Goal: Communication & Community: Answer question/provide support

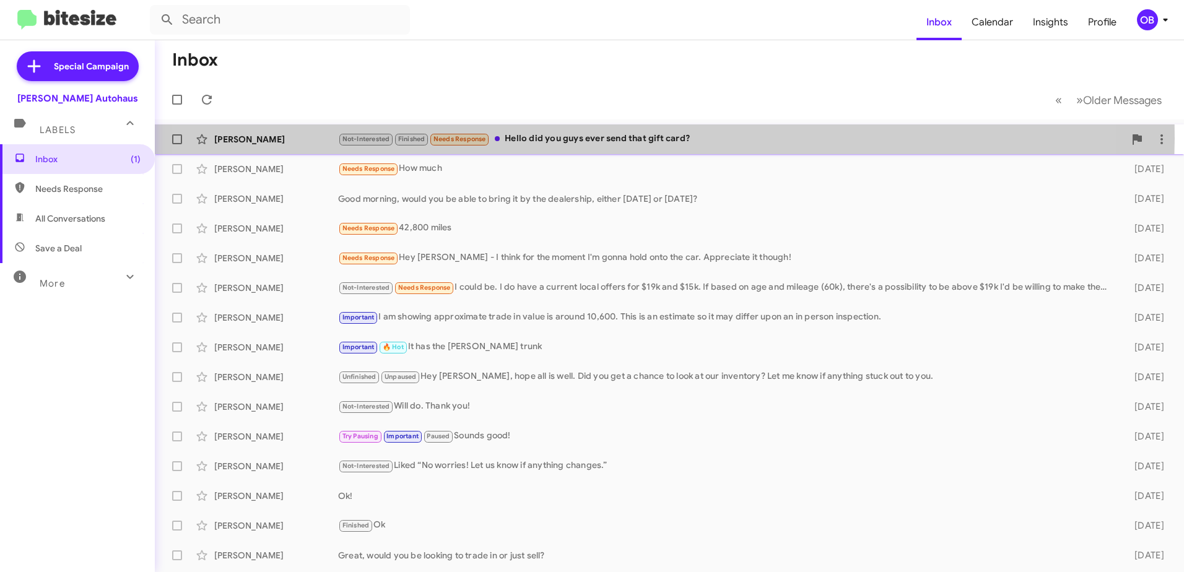
click at [594, 139] on div "Not-Interested Finished Needs Response Hello did you guys ever send that gift c…" at bounding box center [731, 139] width 786 height 14
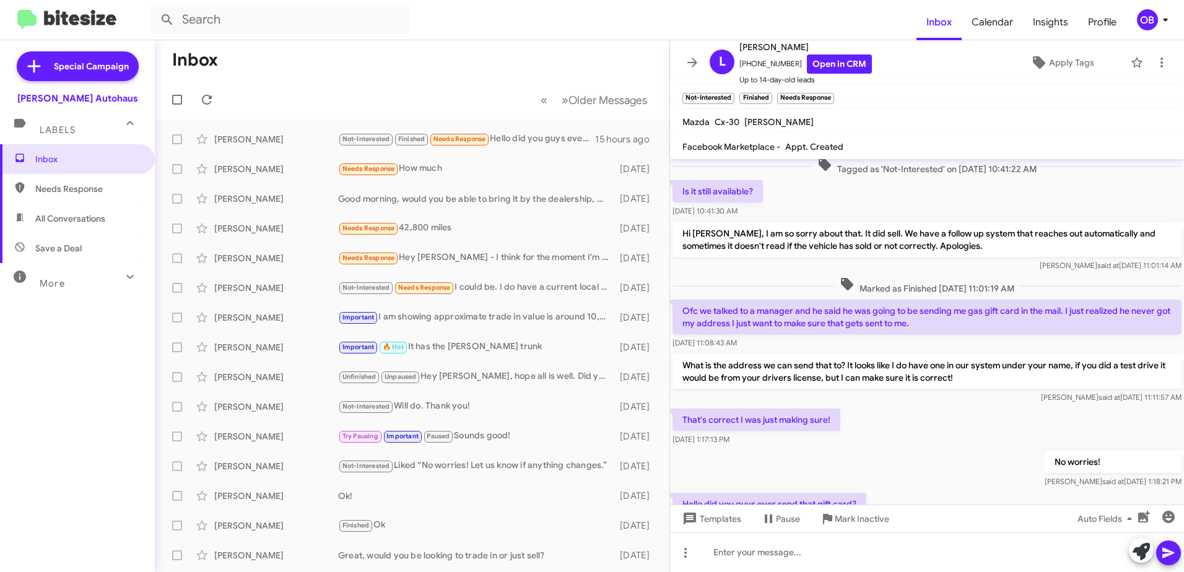
scroll to position [163, 0]
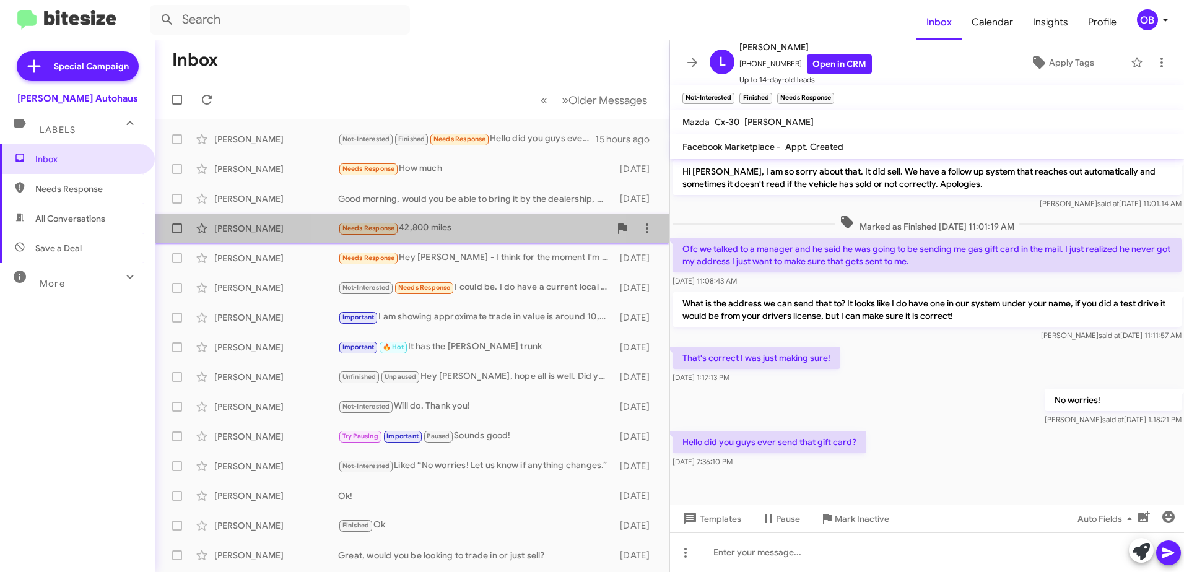
click at [436, 218] on div "Kevin Miller Needs Response 42,800 miles 4 days ago" at bounding box center [412, 228] width 495 height 25
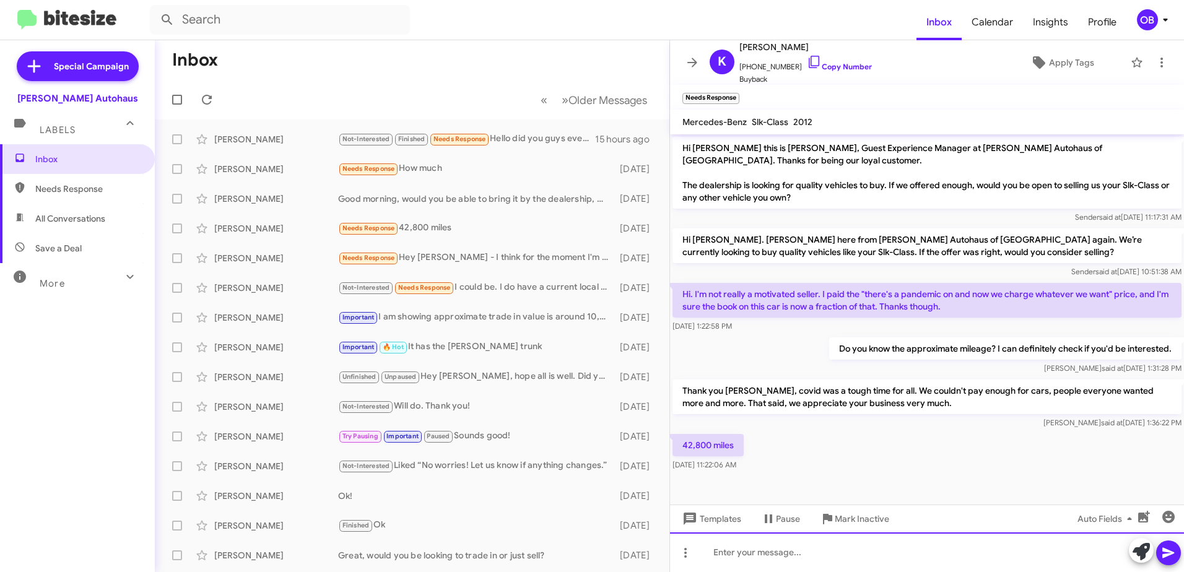
click at [766, 555] on div at bounding box center [927, 553] width 514 height 40
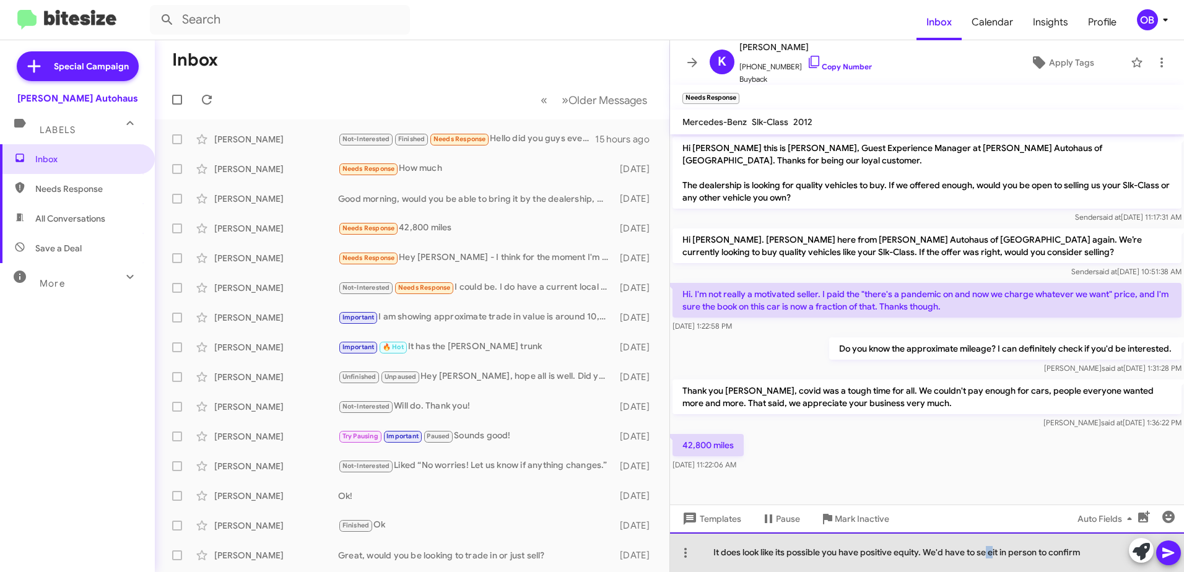
drag, startPoint x: 994, startPoint y: 552, endPoint x: 985, endPoint y: 552, distance: 9.3
click at [985, 552] on div "It does look like its possible you have positive equity. We'd have to se eit in…" at bounding box center [927, 553] width 514 height 40
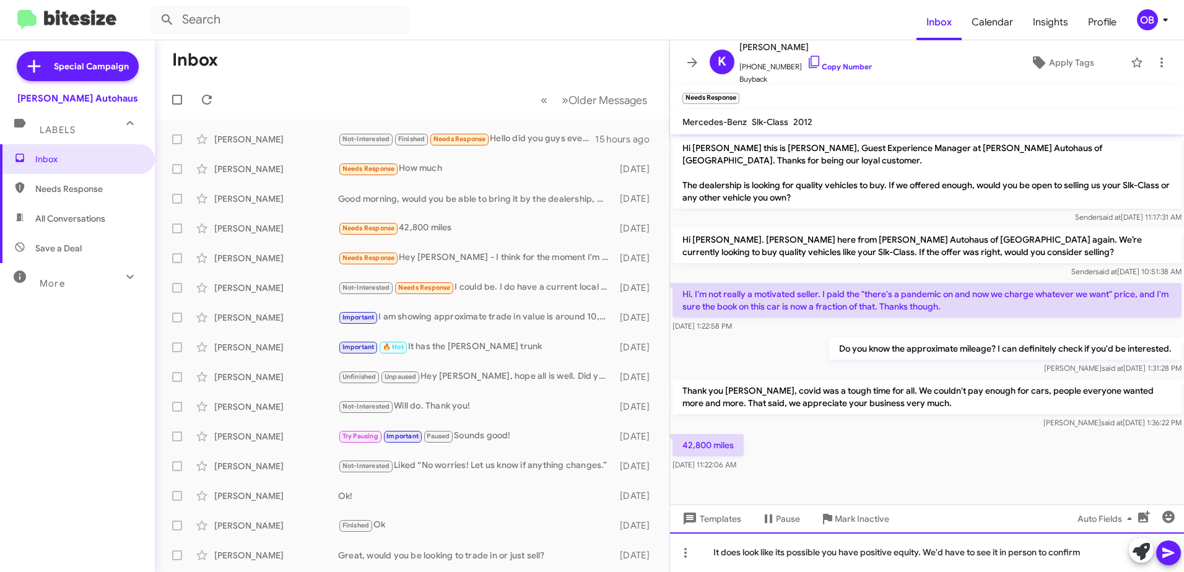
click at [1103, 549] on div "It does look like its possible you have positive equity. We'd have to see it in…" at bounding box center [927, 553] width 514 height 40
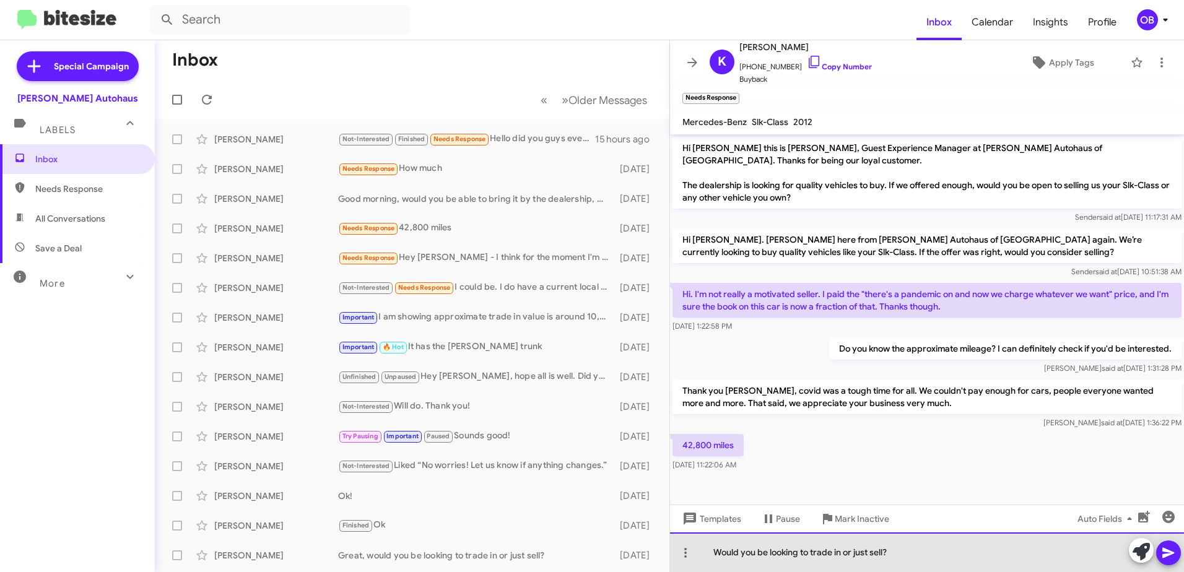
click at [905, 555] on div "Would you be looking to trade in or just sell?" at bounding box center [927, 553] width 514 height 40
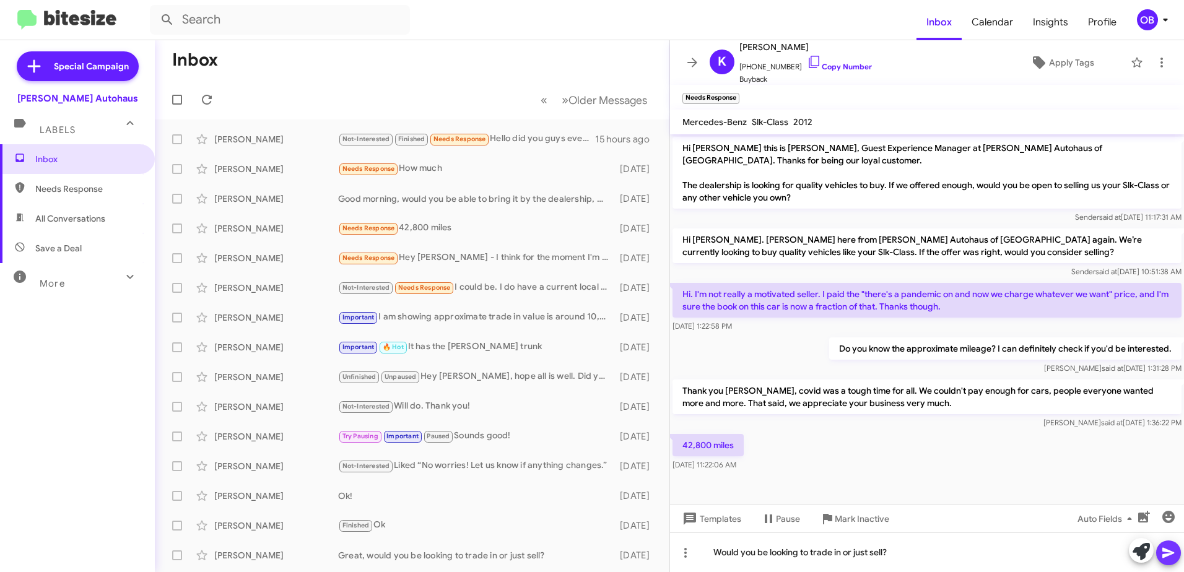
click at [1167, 552] on icon at bounding box center [1168, 553] width 12 height 11
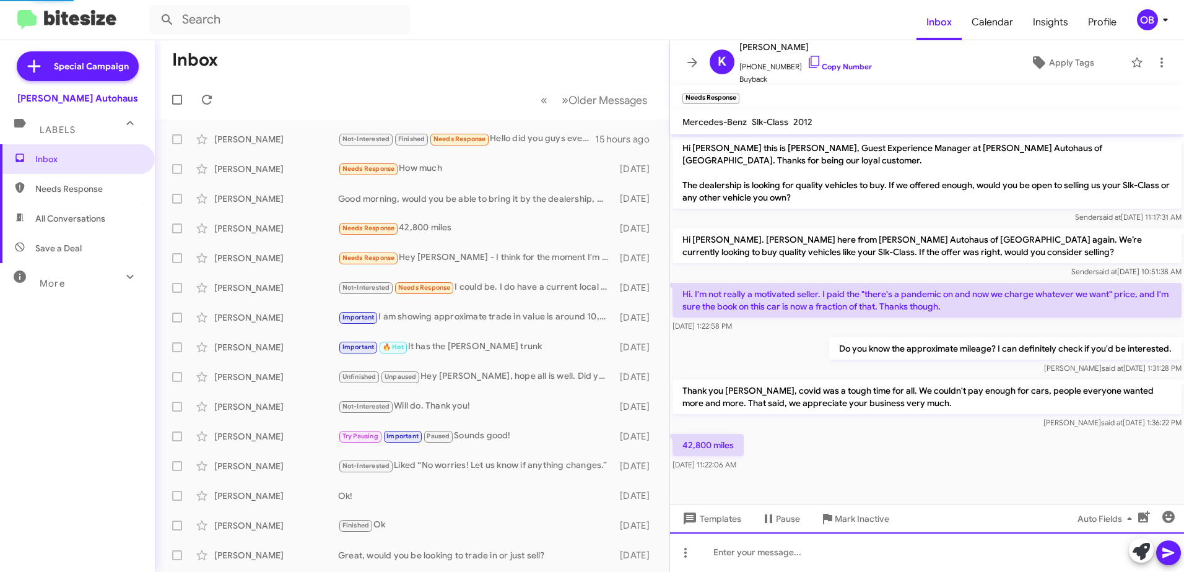
scroll to position [33, 0]
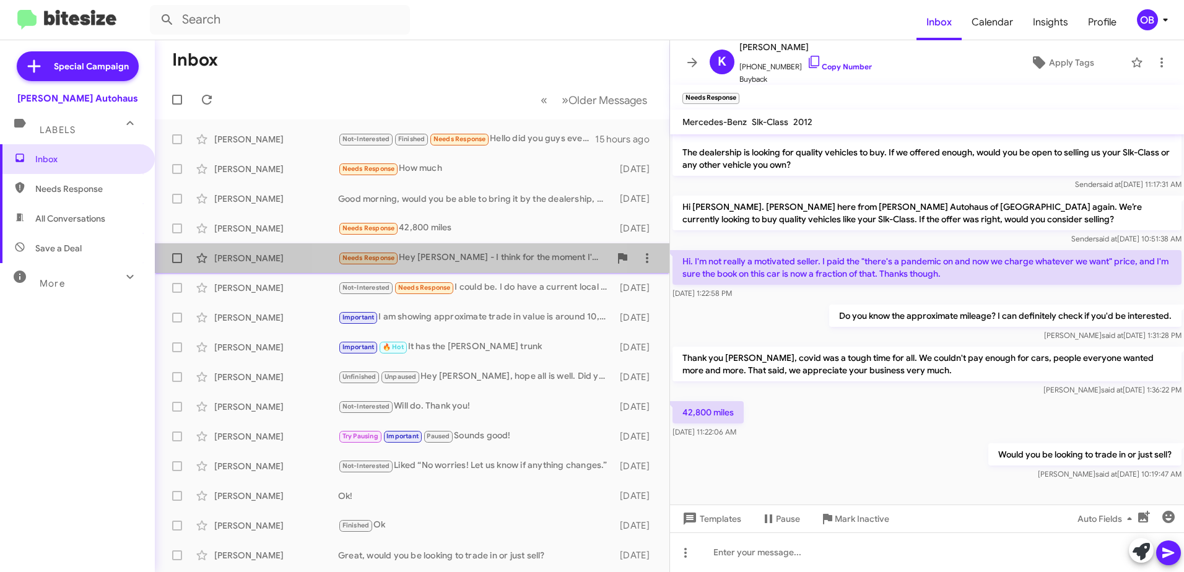
click at [474, 258] on div "Needs Response Hey Aubrey - I think for the moment I'm gonna hold onto the car.…" at bounding box center [474, 258] width 272 height 14
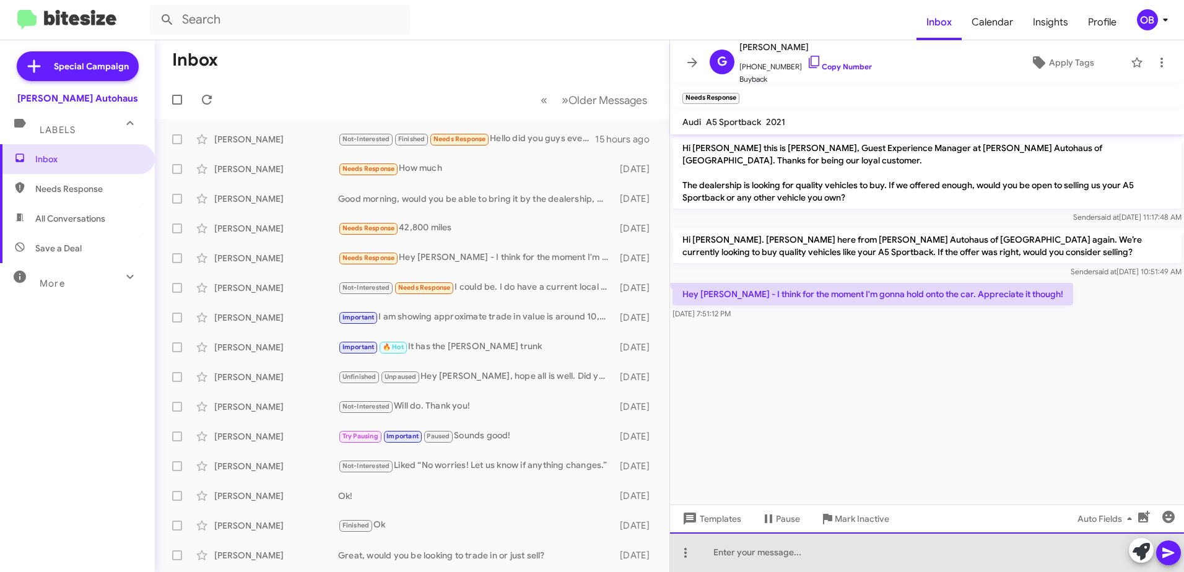
click at [793, 558] on div at bounding box center [927, 553] width 514 height 40
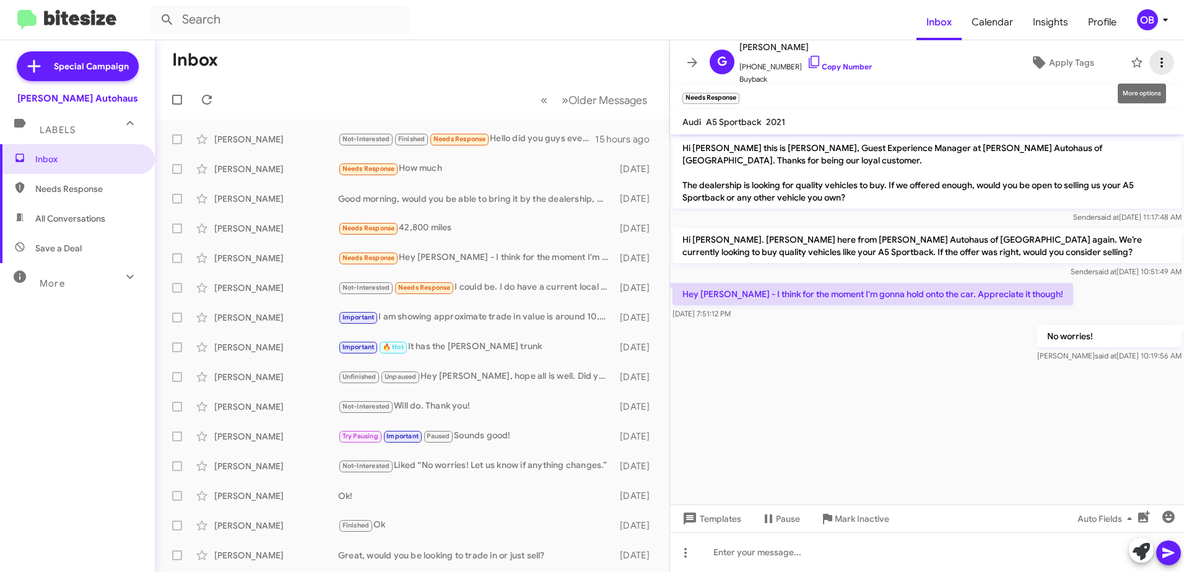
click at [1160, 65] on span at bounding box center [1161, 62] width 25 height 15
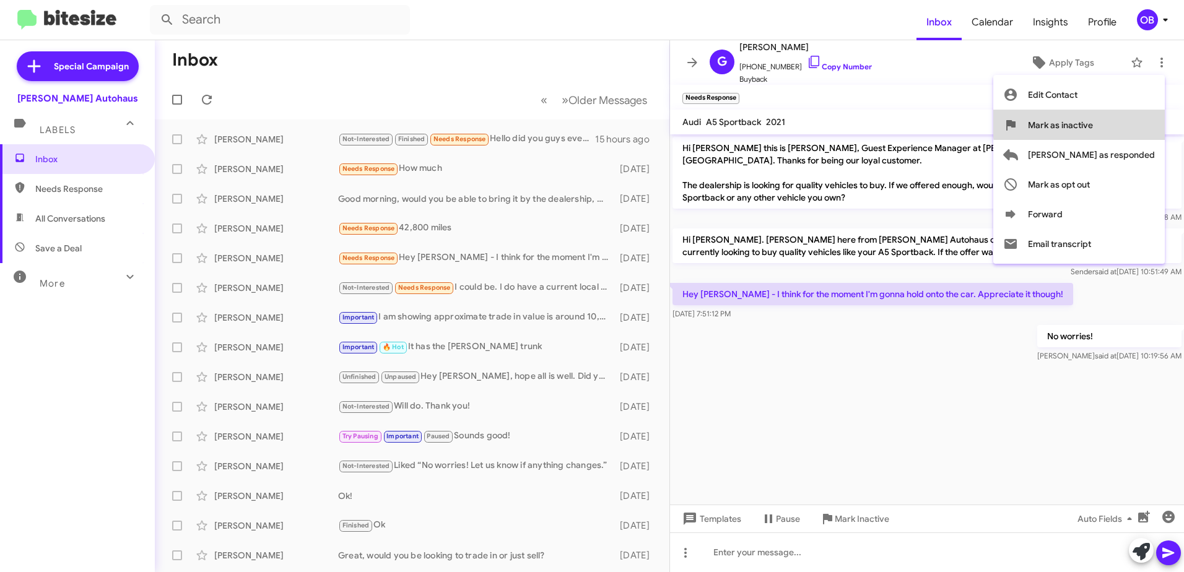
click at [1147, 122] on button "Mark as inactive" at bounding box center [1079, 125] width 172 height 30
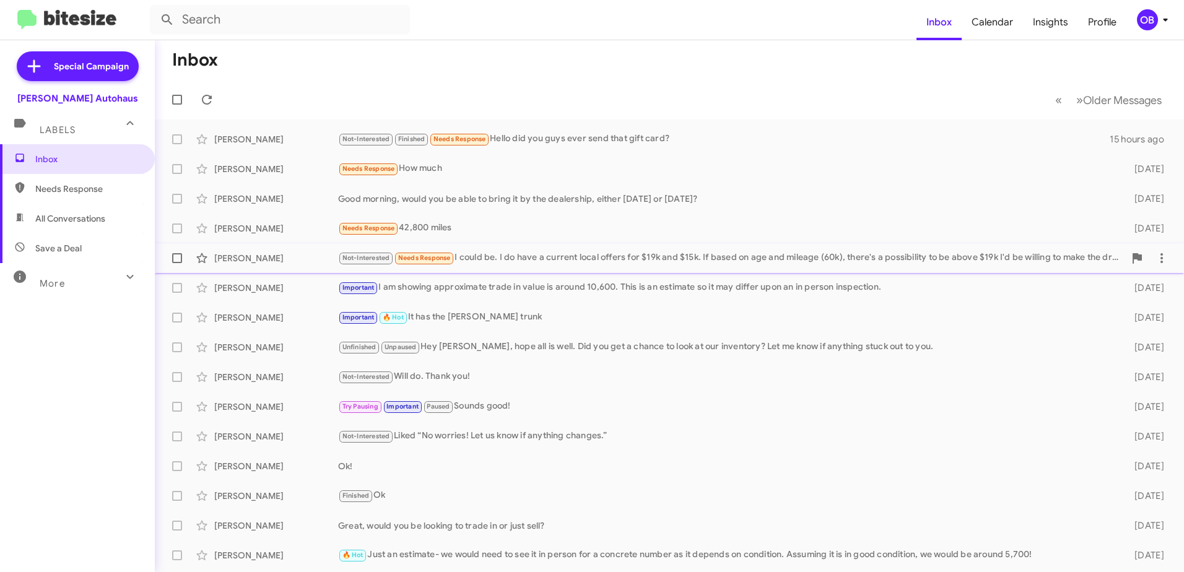
click at [575, 251] on div "Not-Interested Needs Response I could be. I do have a current local offers for …" at bounding box center [731, 258] width 786 height 14
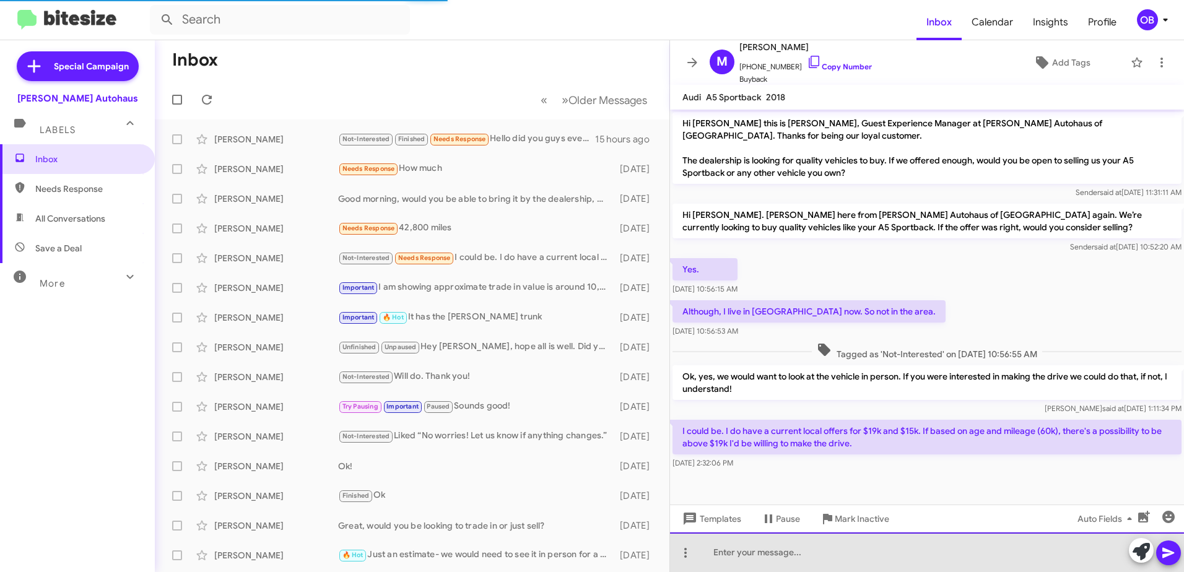
click at [770, 559] on div at bounding box center [927, 553] width 514 height 40
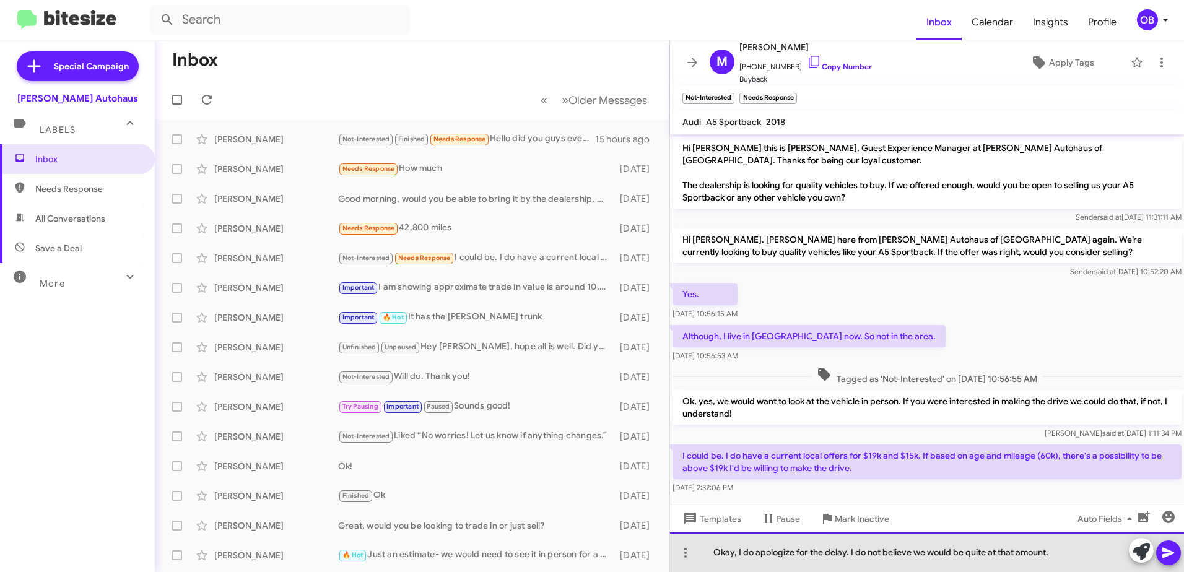
click at [1090, 553] on div "Okay, I do apologize for the delay. I do not believe we would be quite at that …" at bounding box center [927, 553] width 514 height 40
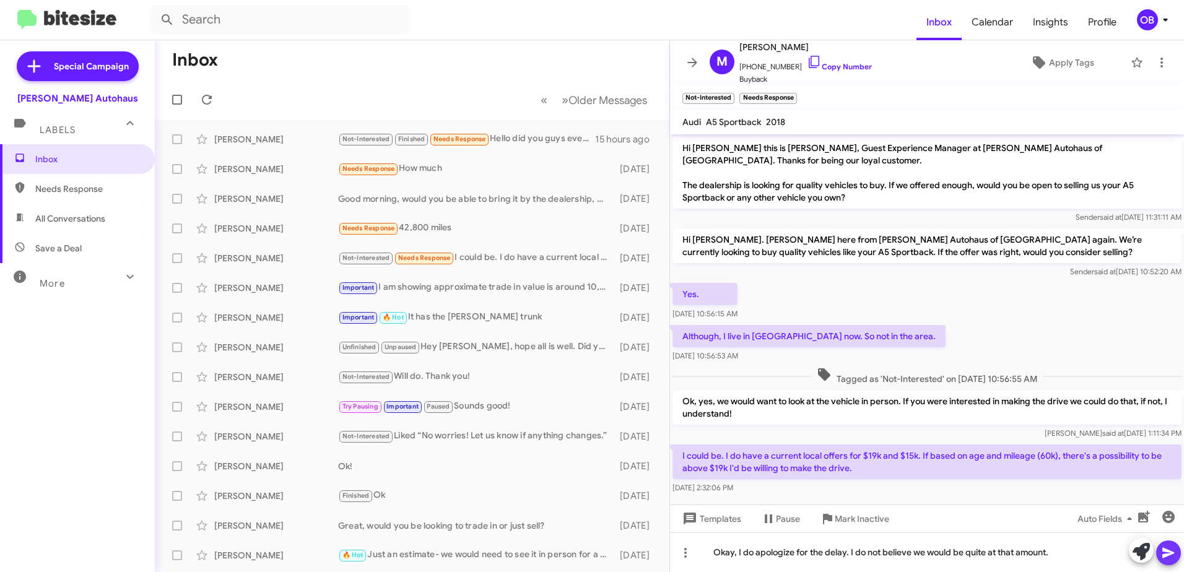
click at [1177, 549] on button at bounding box center [1168, 553] width 25 height 25
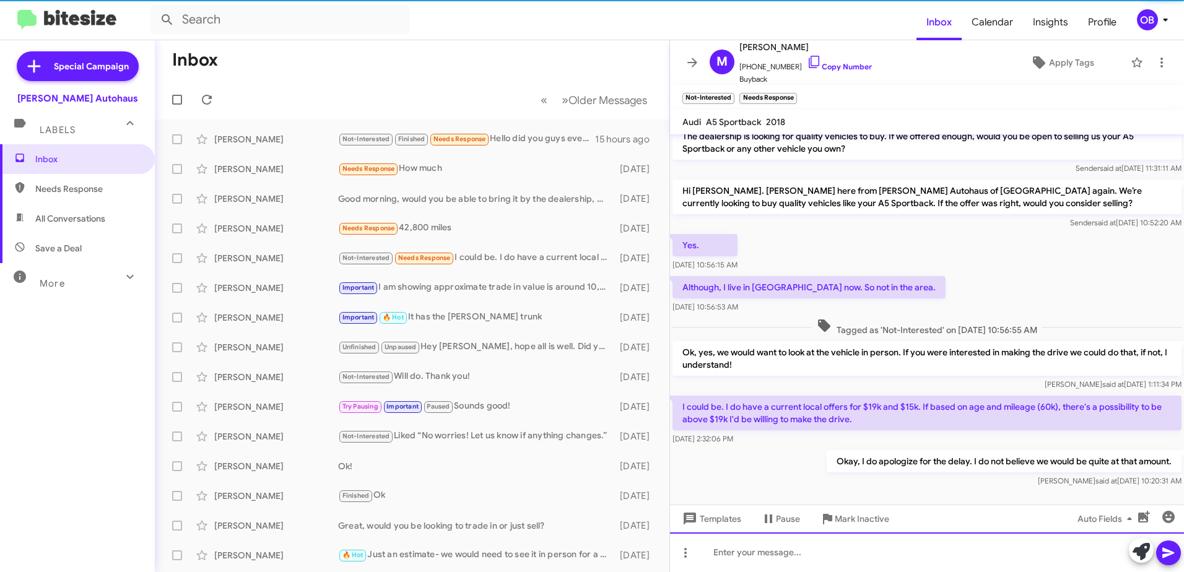
scroll to position [59, 0]
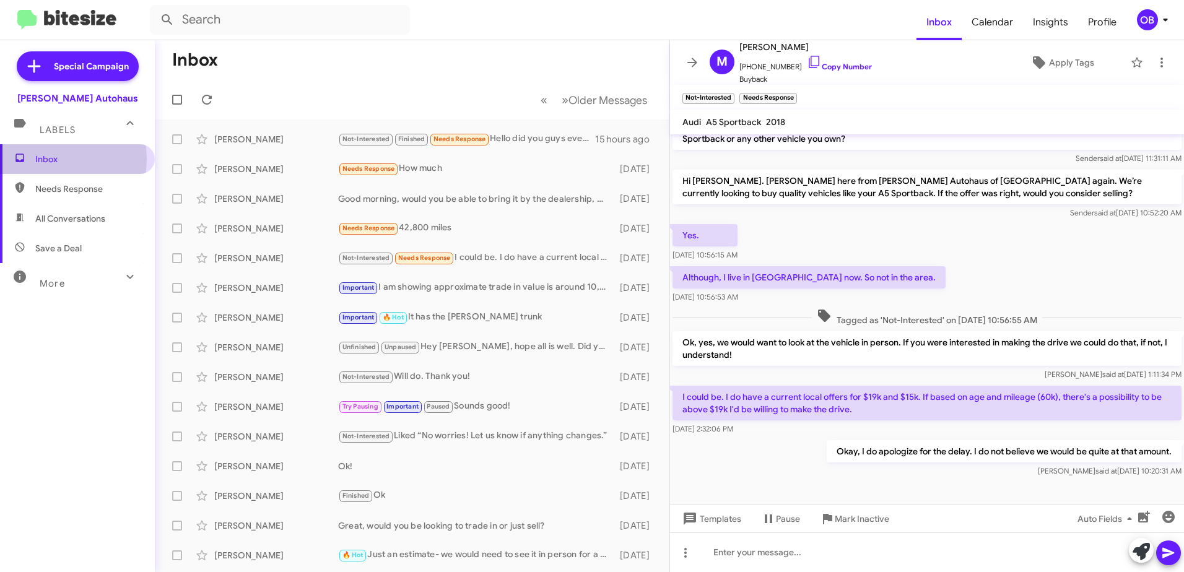
click at [45, 159] on span "Inbox" at bounding box center [87, 159] width 105 height 12
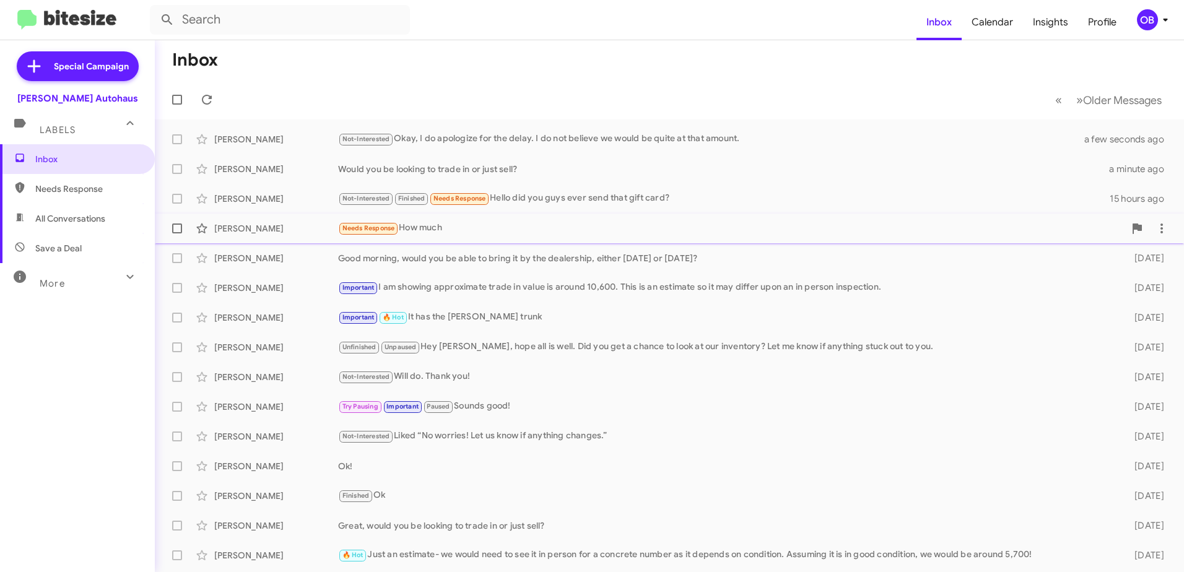
click at [471, 222] on div "Needs Response How much" at bounding box center [731, 228] width 786 height 14
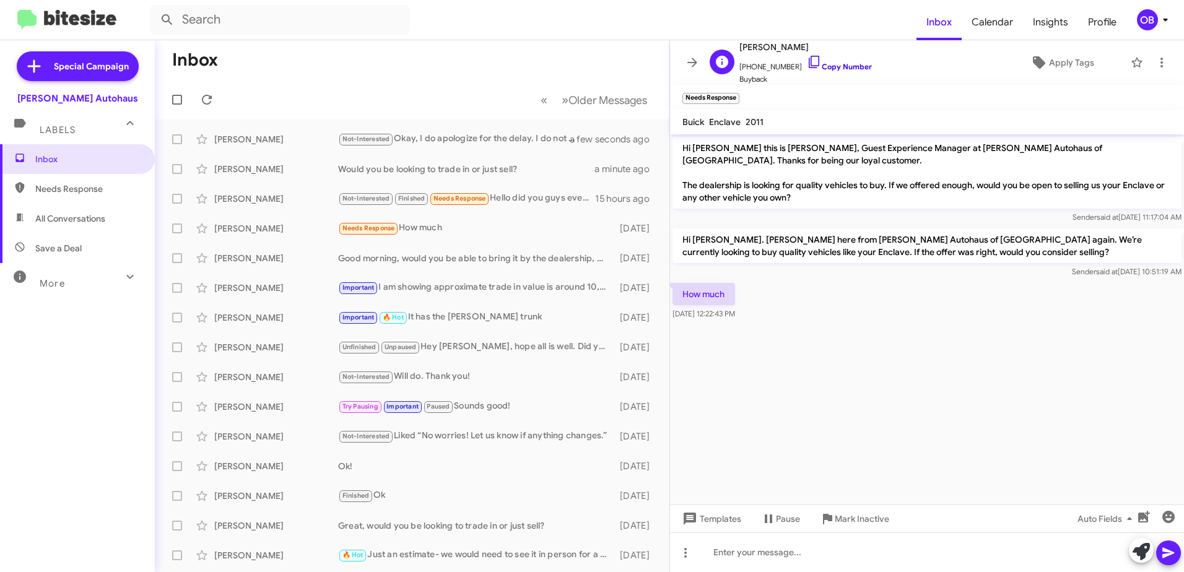
click at [840, 64] on link "Copy Number" at bounding box center [839, 66] width 65 height 9
click at [72, 155] on span "Inbox" at bounding box center [87, 159] width 105 height 12
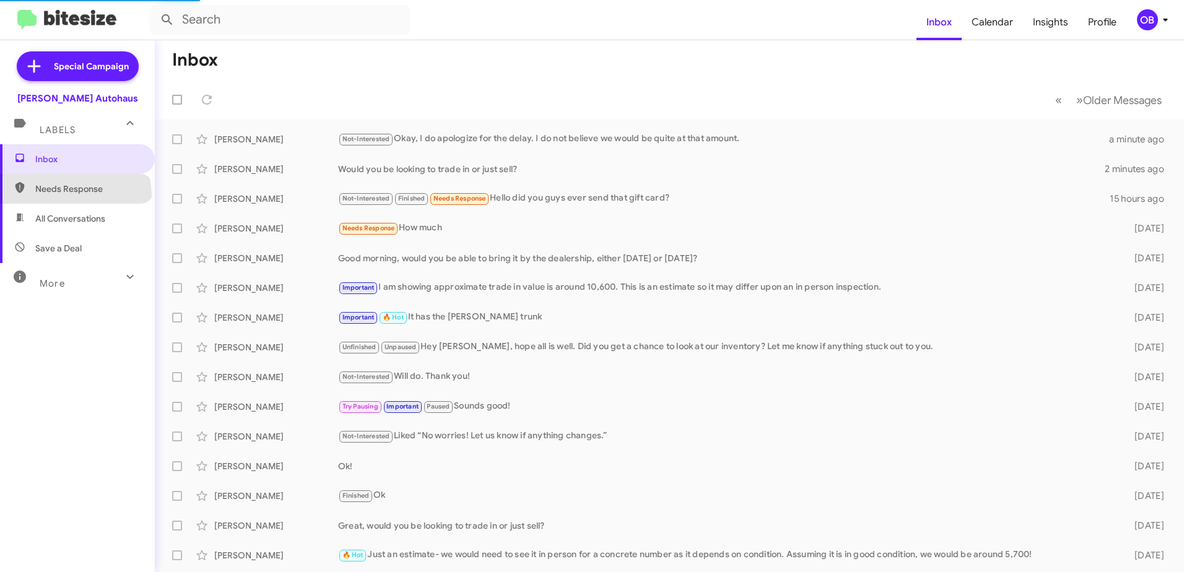
click at [74, 195] on span "Needs Response" at bounding box center [77, 189] width 155 height 30
type input "in:needs-response"
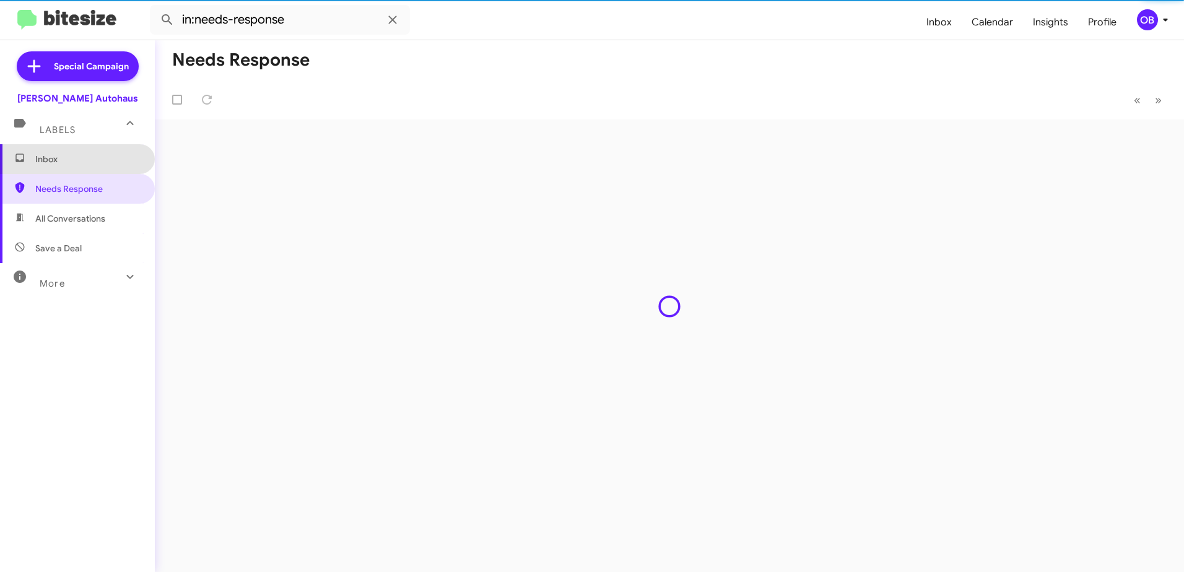
click at [77, 167] on span "Inbox" at bounding box center [77, 159] width 155 height 30
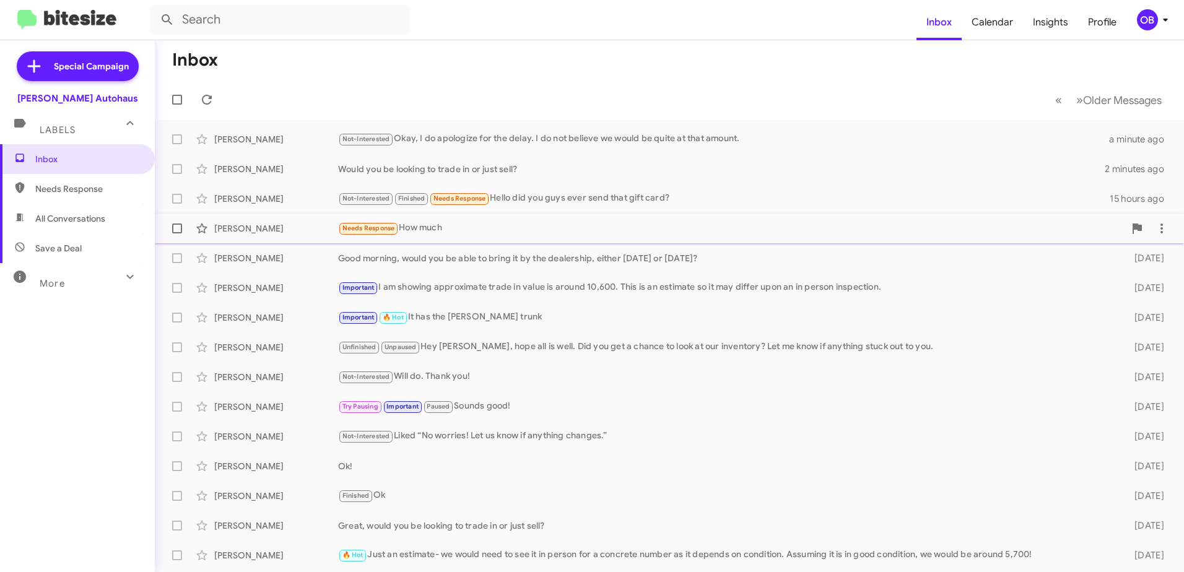
click at [451, 233] on div "Needs Response How much" at bounding box center [731, 228] width 786 height 14
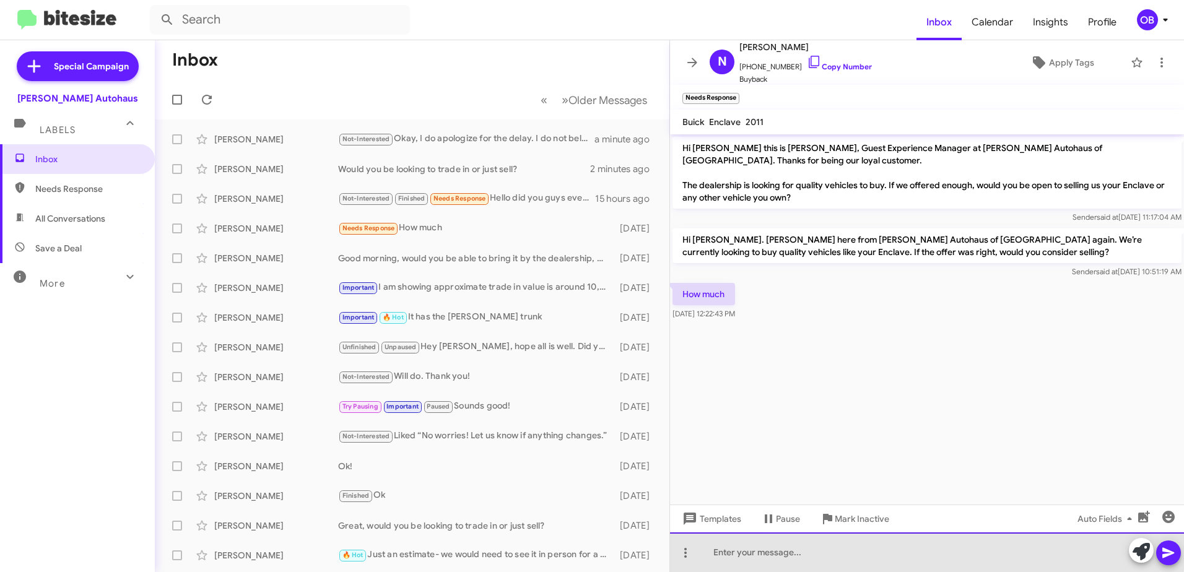
click at [896, 544] on div at bounding box center [927, 553] width 514 height 40
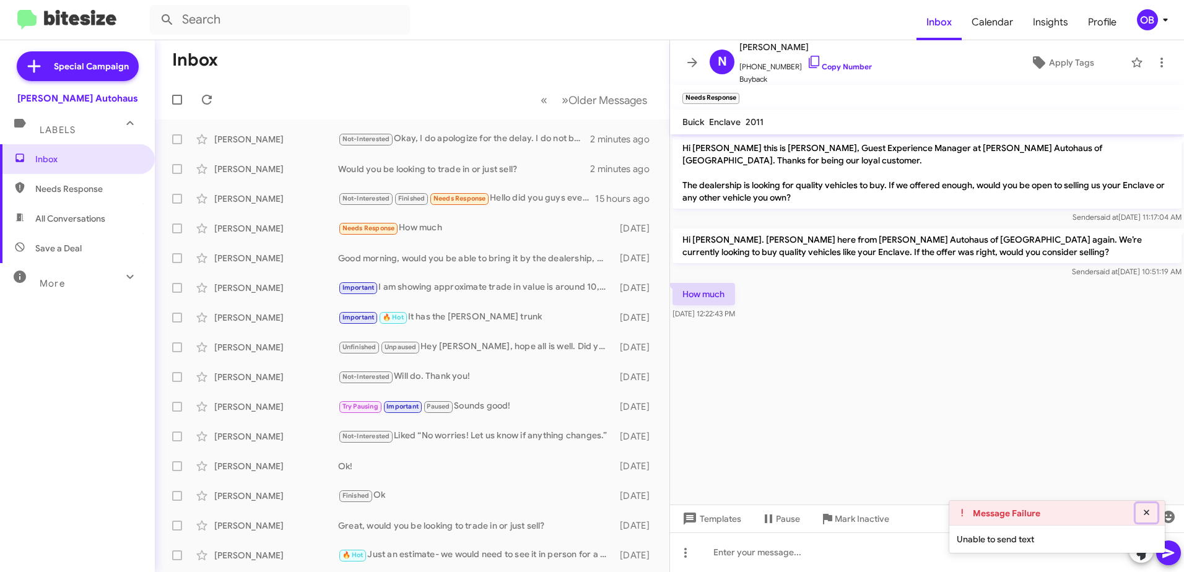
click at [1149, 518] on fa-icon at bounding box center [1146, 512] width 11 height 11
click at [683, 551] on icon at bounding box center [685, 553] width 15 height 15
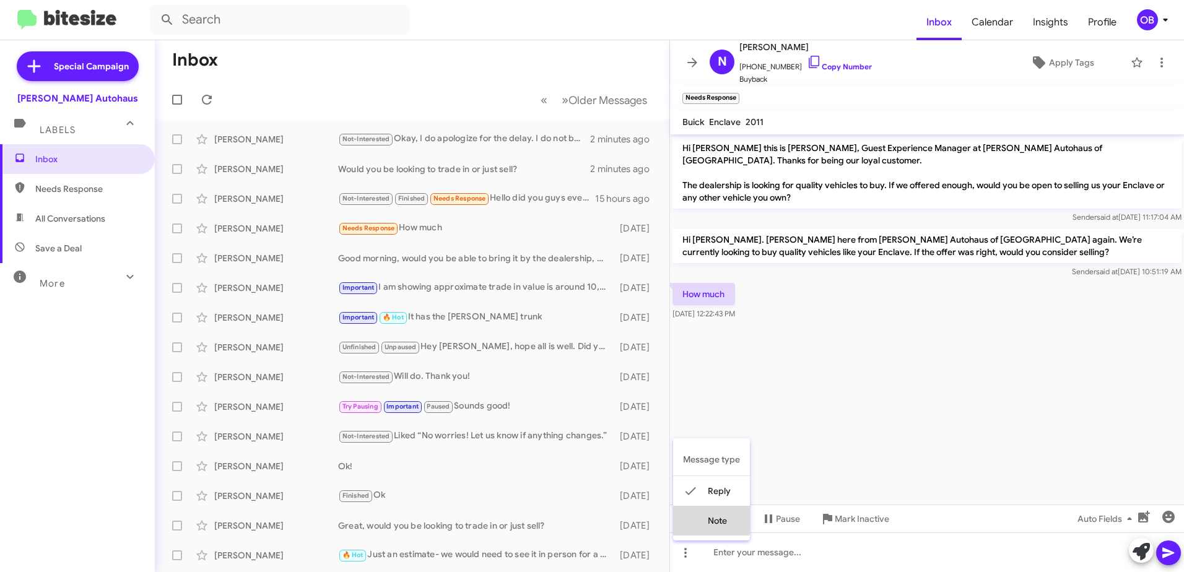
click at [701, 518] on button "note" at bounding box center [711, 521] width 77 height 30
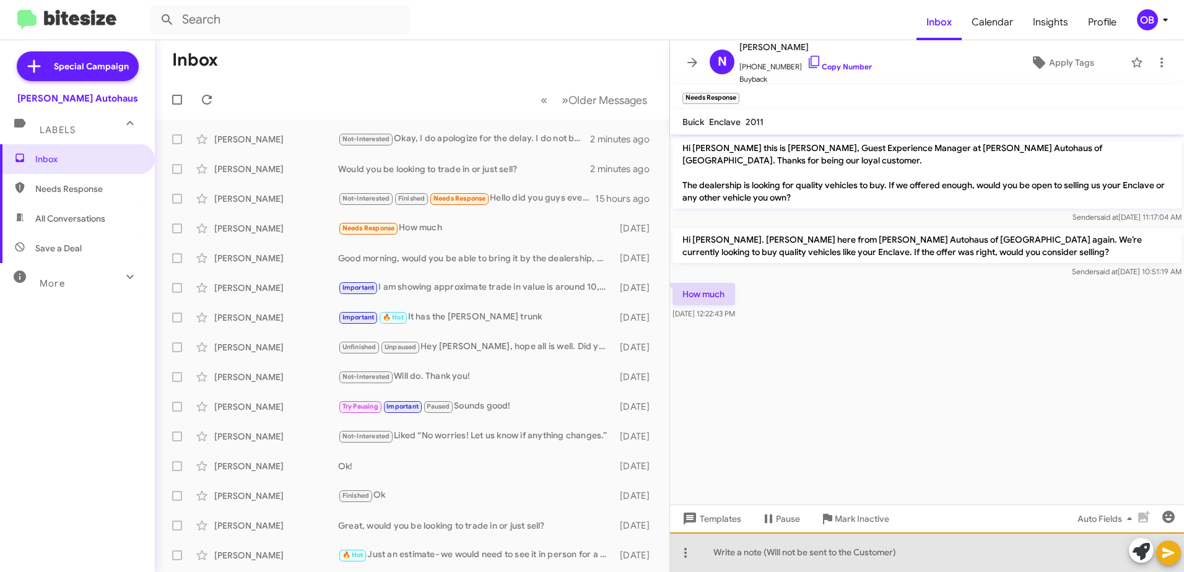
click at [723, 547] on div at bounding box center [927, 553] width 514 height 40
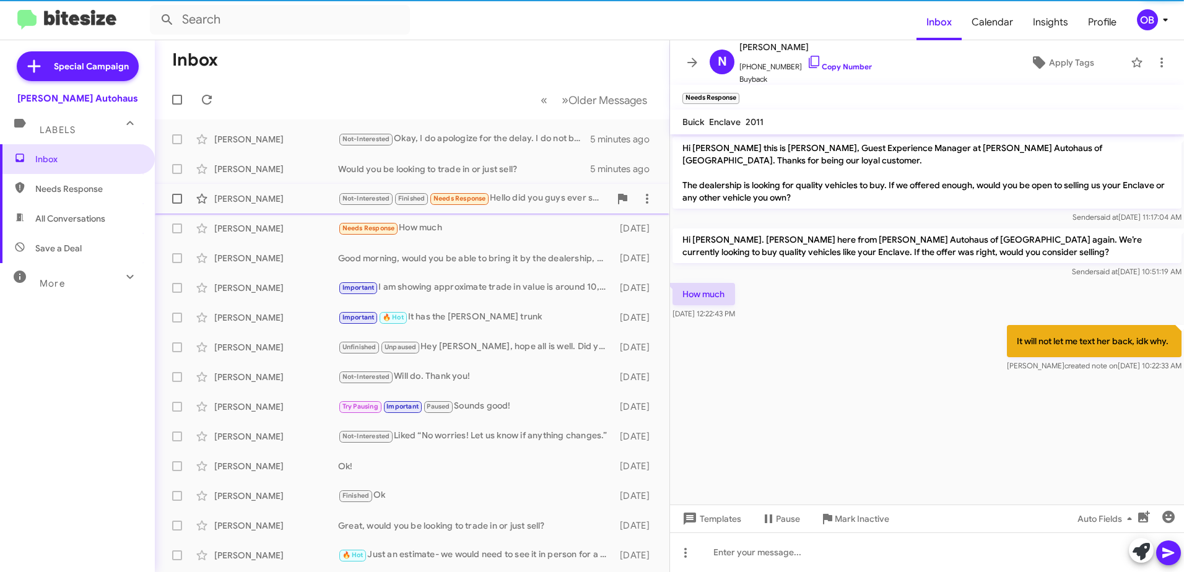
click at [529, 199] on div "Not-Interested Finished Needs Response Hello did you guys ever send that gift c…" at bounding box center [474, 198] width 272 height 14
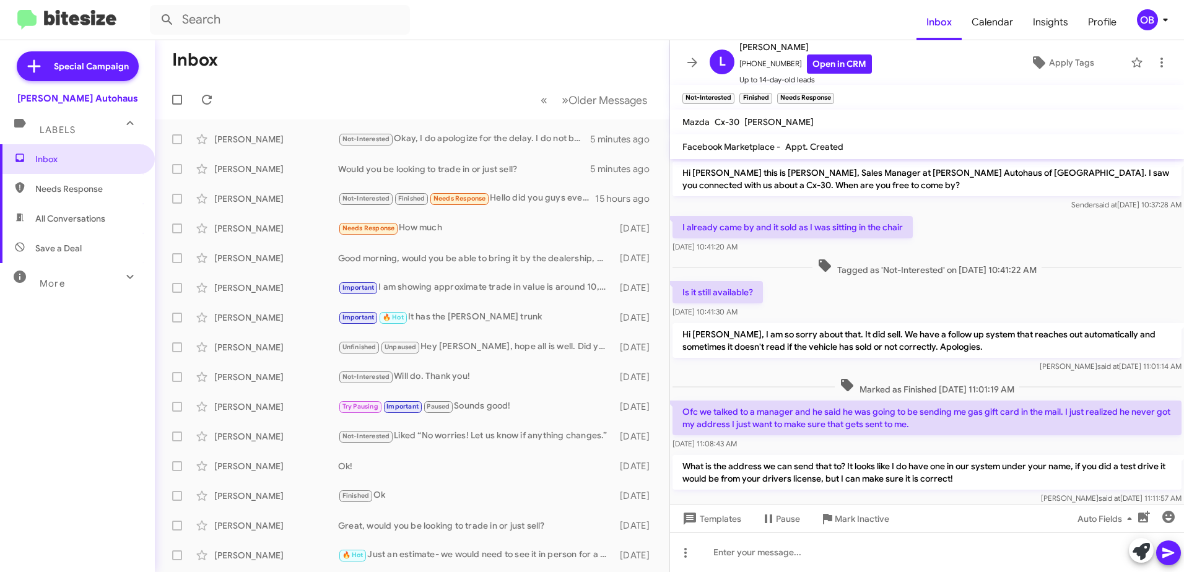
scroll to position [163, 0]
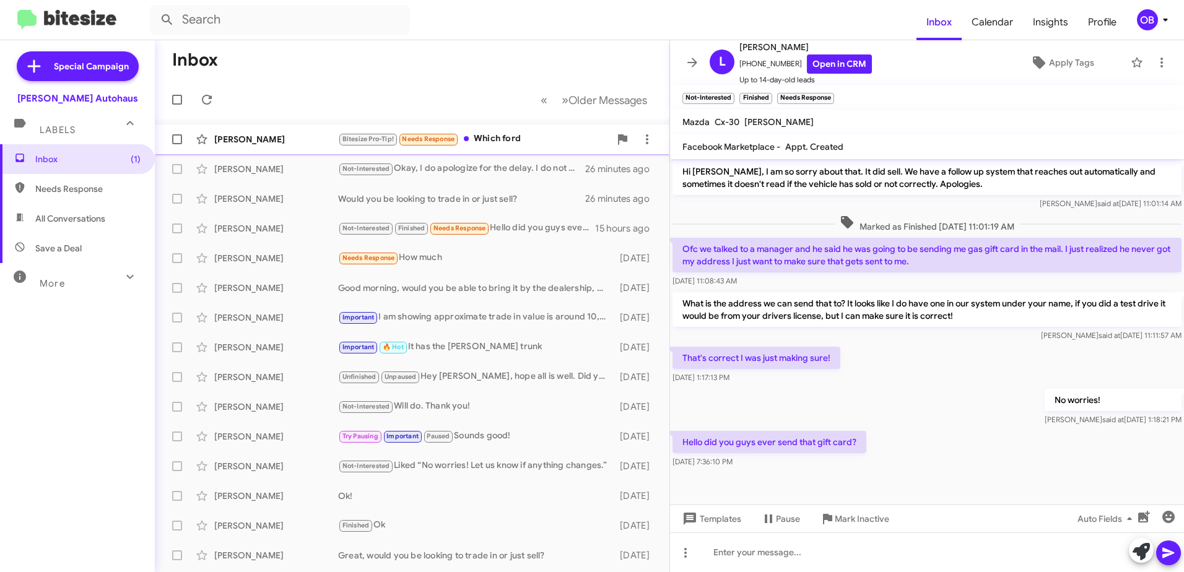
click at [482, 144] on div "Bitesize Pro-Tip! Needs Response Which ford" at bounding box center [474, 139] width 272 height 14
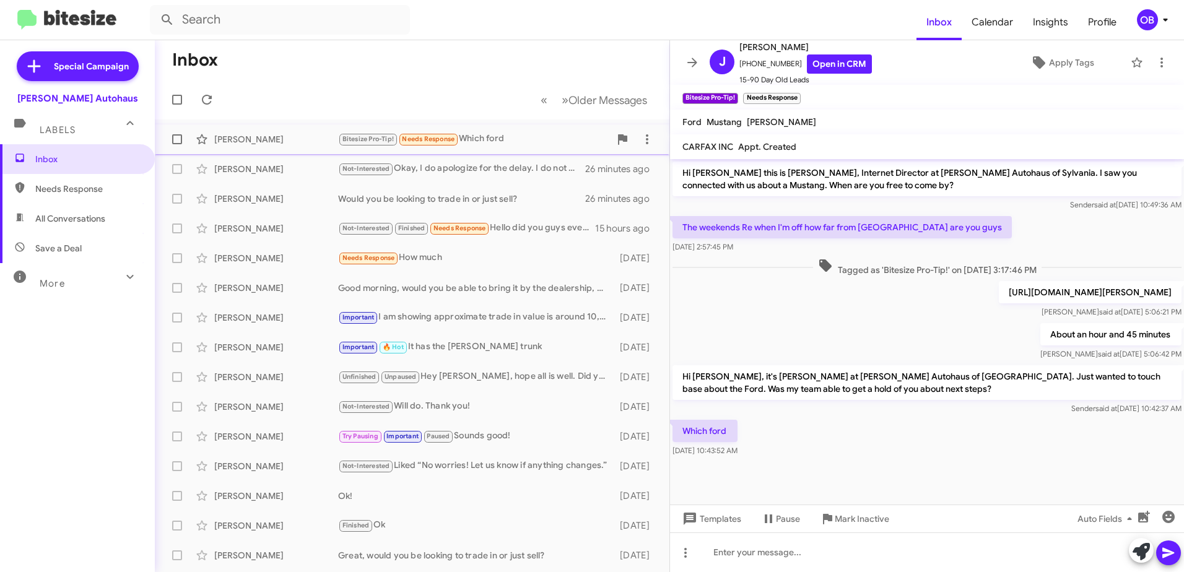
click at [523, 146] on div "Bitesize Pro-Tip! Needs Response Which ford" at bounding box center [474, 139] width 272 height 14
click at [551, 139] on div "Bitesize Pro-Tip! Needs Response Which ford" at bounding box center [474, 139] width 272 height 14
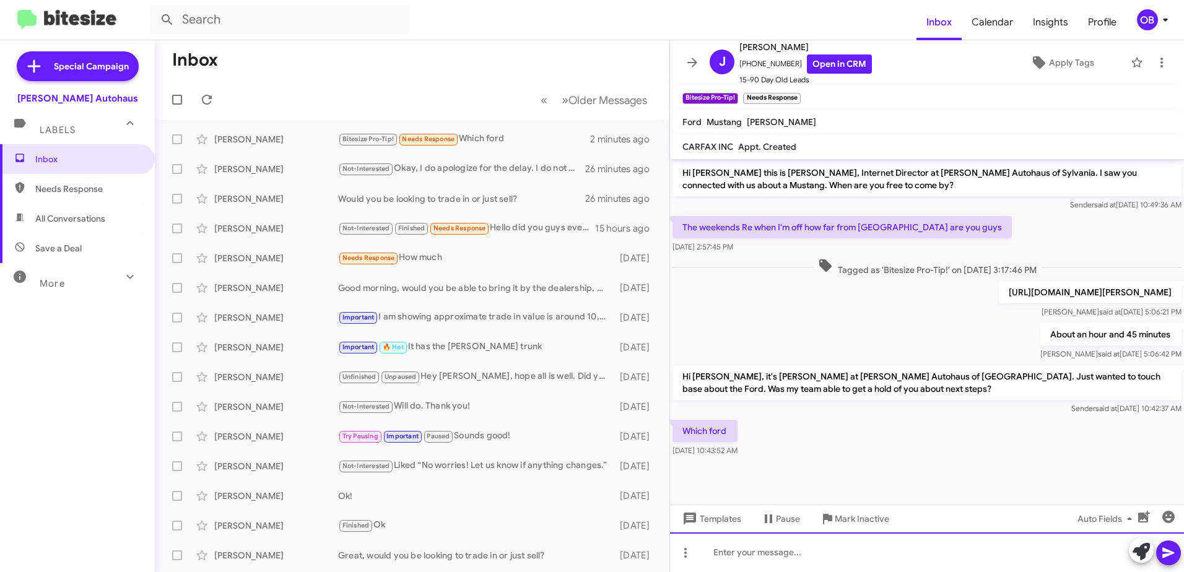
click at [831, 550] on div at bounding box center [927, 553] width 514 height 40
click at [1004, 552] on div "We previously had a 2018 Ford Mustang. Were you still in the market?" at bounding box center [927, 553] width 514 height 40
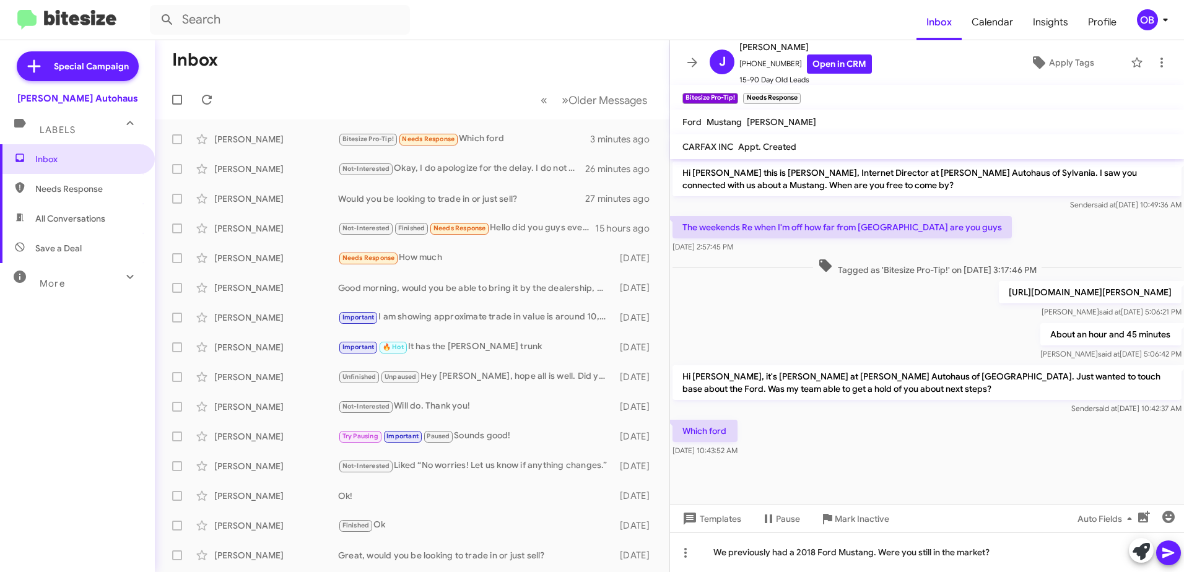
click at [1168, 556] on icon at bounding box center [1168, 553] width 15 height 15
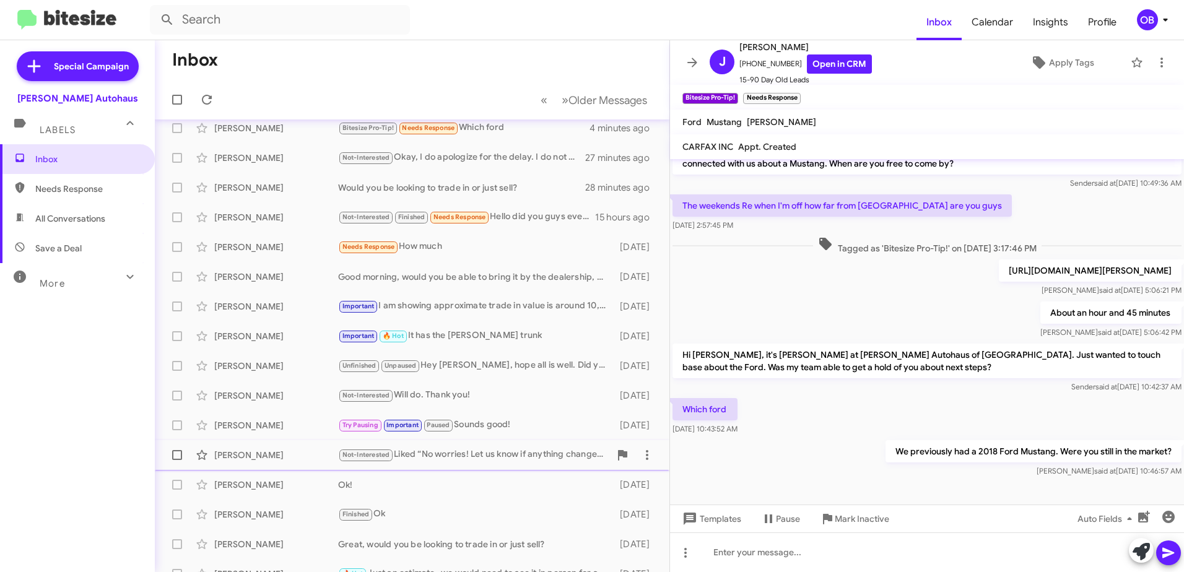
scroll to position [0, 0]
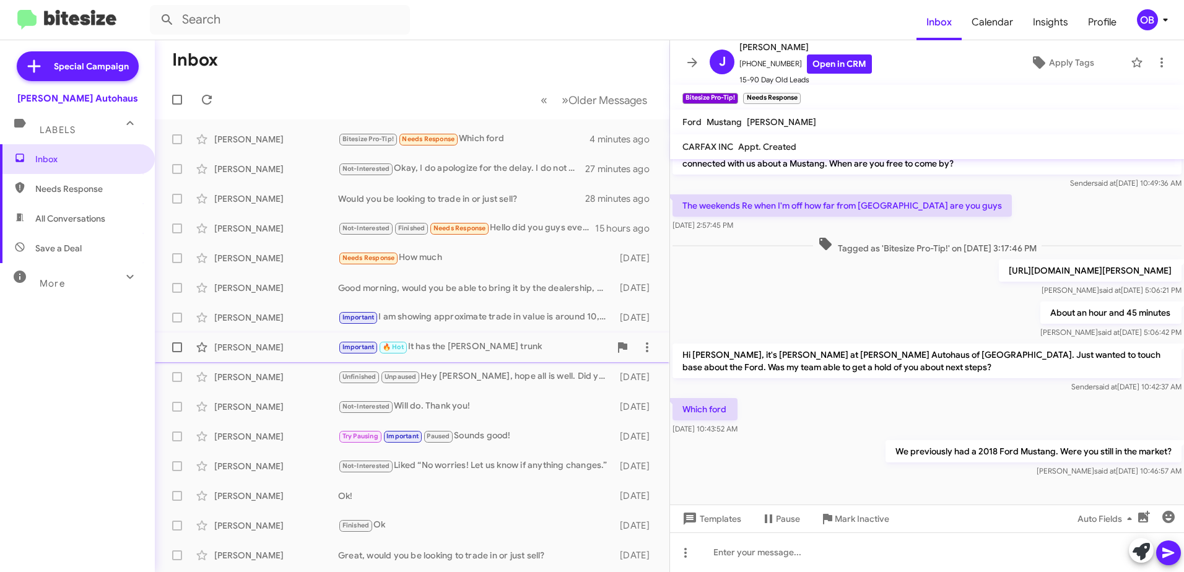
click at [549, 349] on div "Important 🔥 Hot It has the cherry wood trunk" at bounding box center [474, 347] width 272 height 14
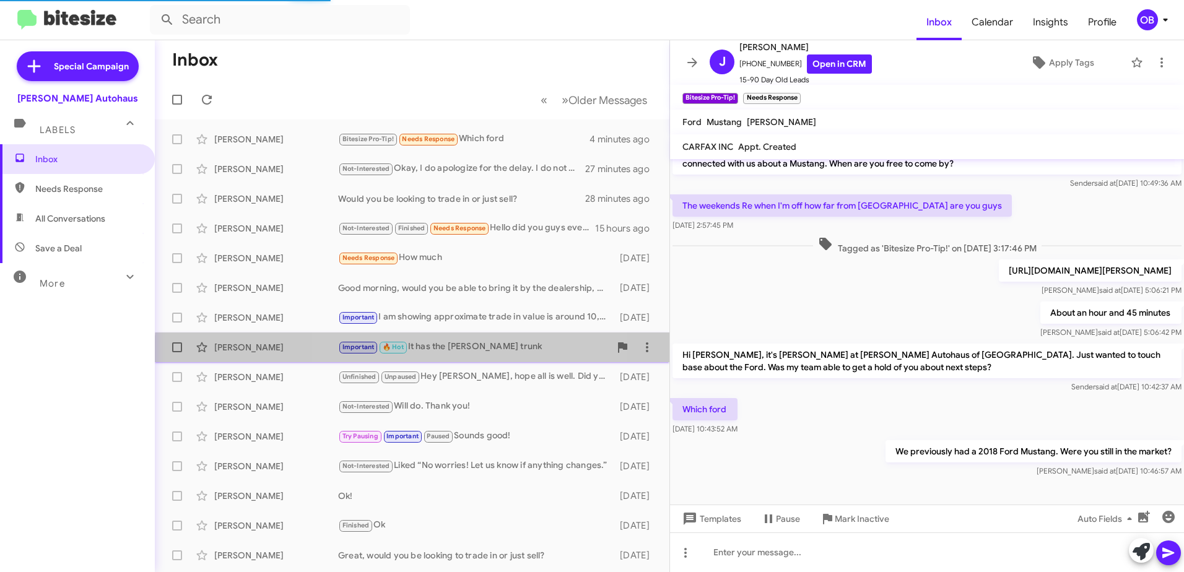
click at [457, 355] on div "Sylvia Pflum Important 🔥 Hot It has the cherry wood trunk 5 days ago" at bounding box center [412, 347] width 495 height 25
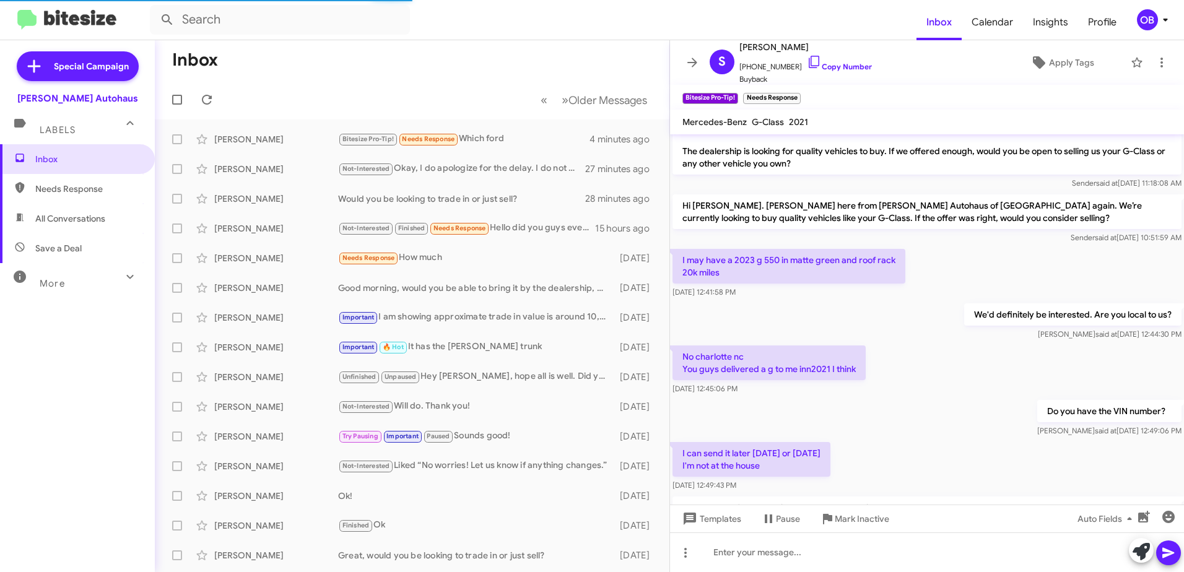
scroll to position [378, 0]
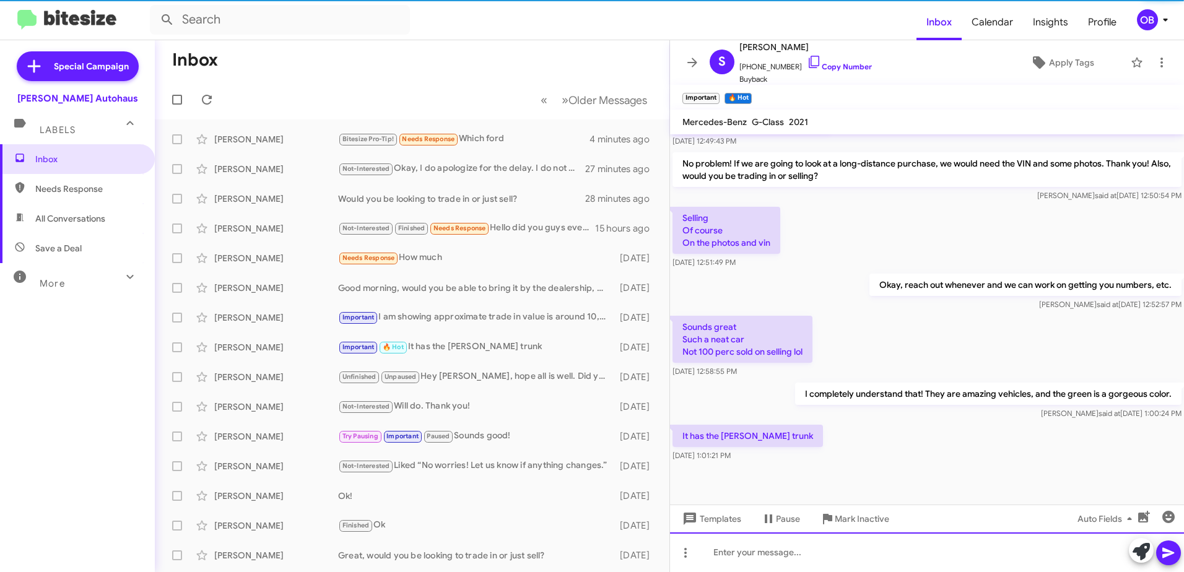
click at [809, 558] on div at bounding box center [927, 553] width 514 height 40
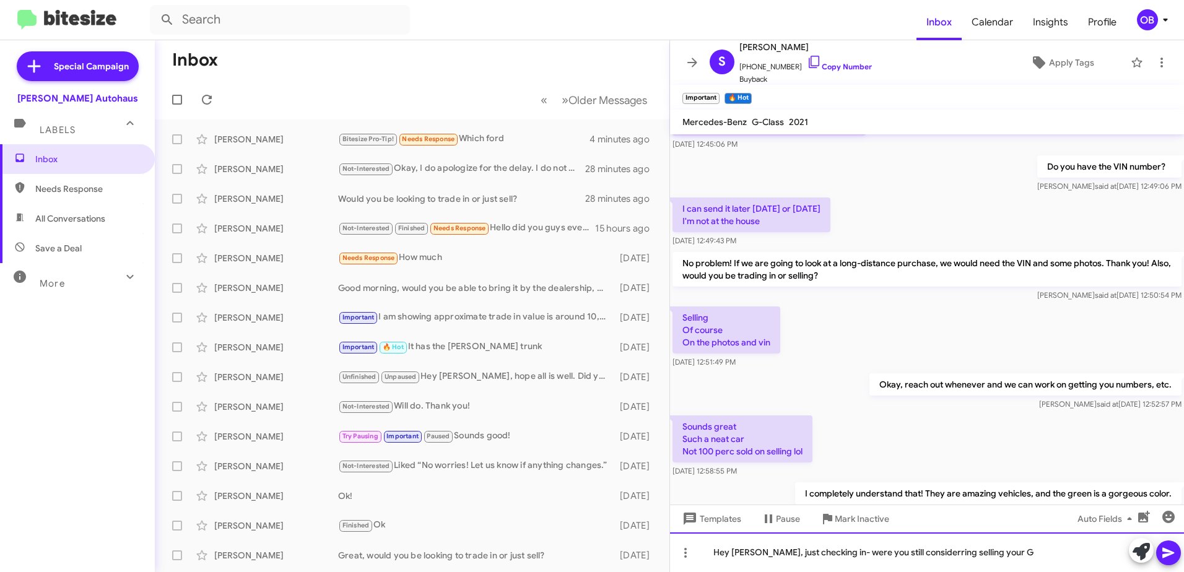
scroll to position [131, 0]
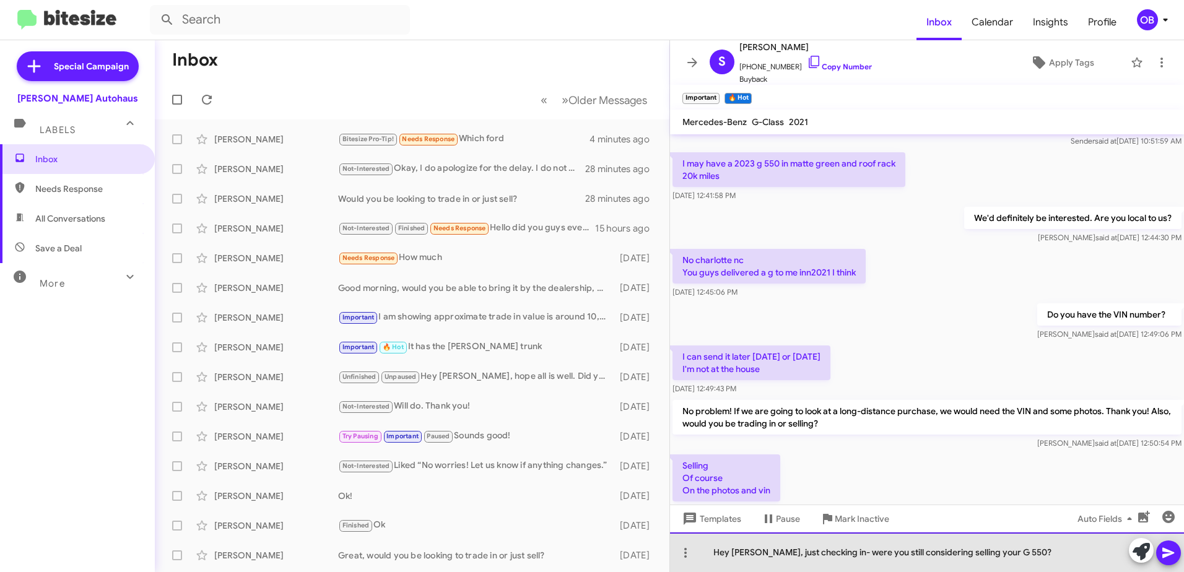
click at [1031, 554] on div "Hey [PERSON_NAME], just checking in- were you still considering selling your G …" at bounding box center [927, 553] width 514 height 40
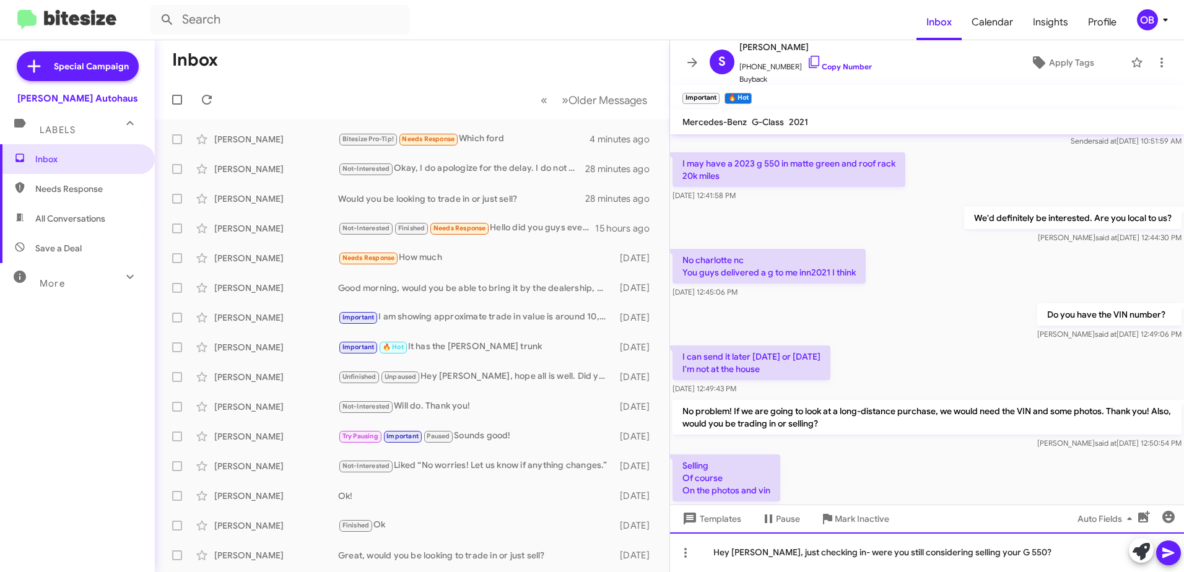
scroll to position [378, 0]
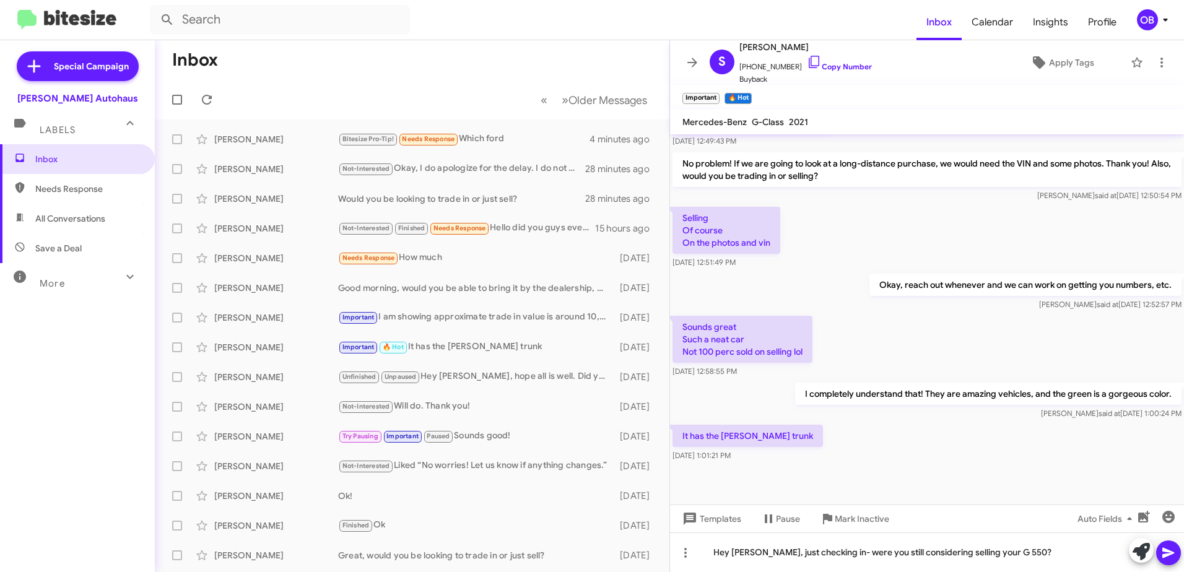
click at [1172, 555] on icon at bounding box center [1168, 553] width 15 height 15
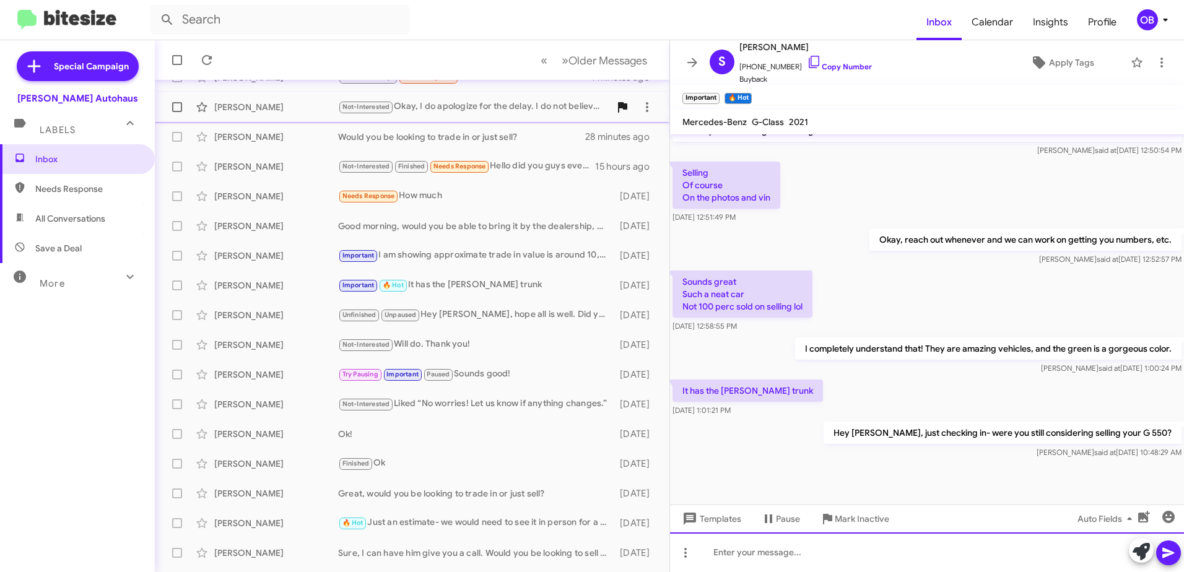
scroll to position [0, 0]
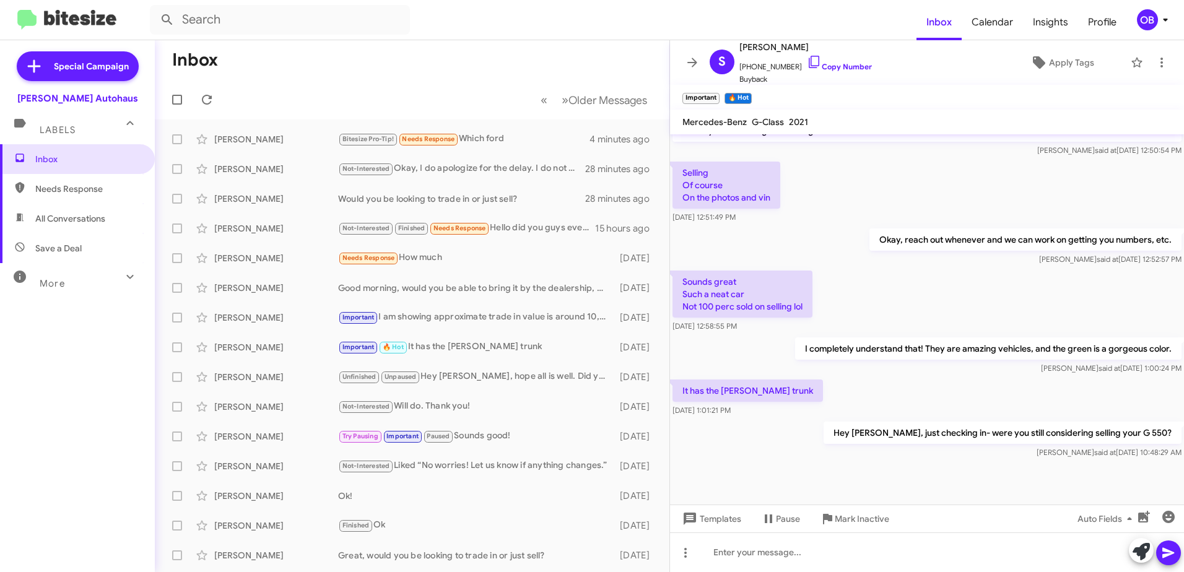
click at [53, 278] on span "More" at bounding box center [52, 283] width 25 height 11
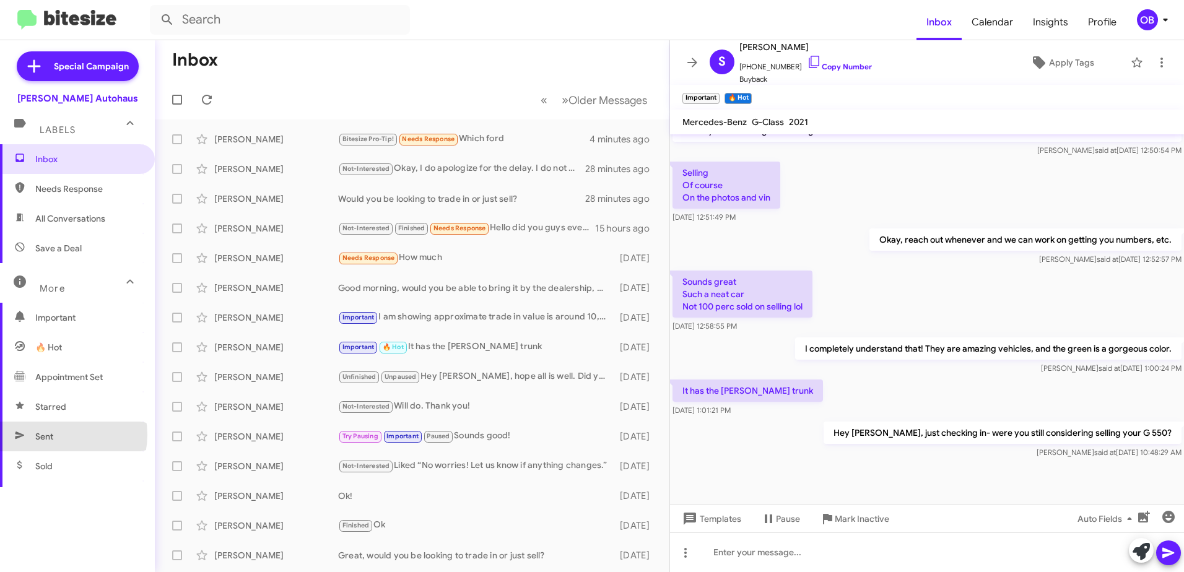
click at [58, 435] on span "Sent" at bounding box center [77, 437] width 155 height 30
type input "in:sent"
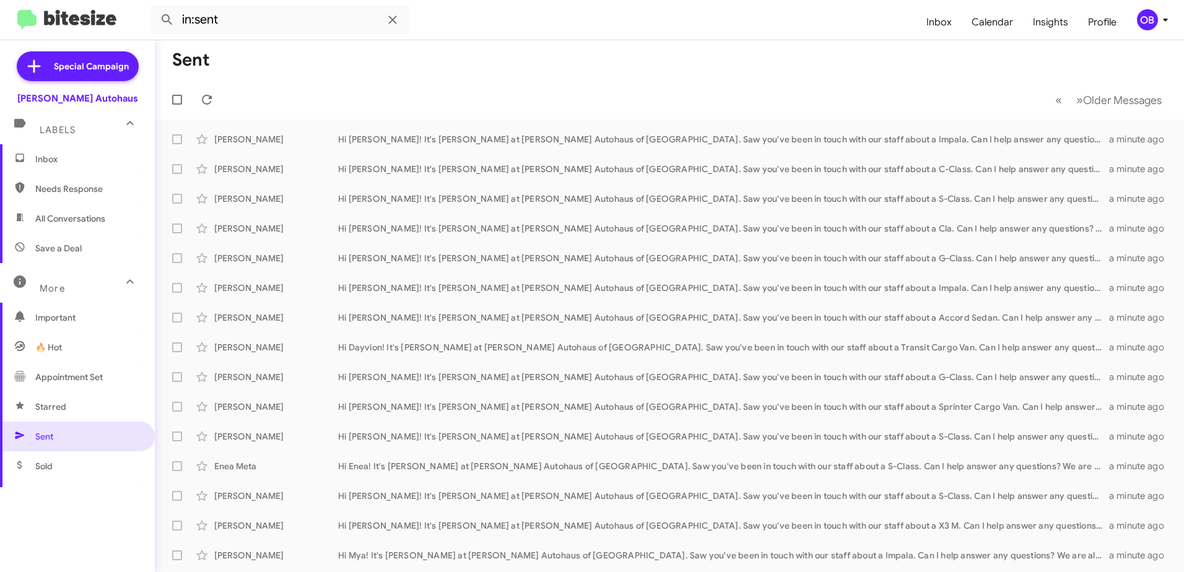
click at [37, 166] on span "Inbox" at bounding box center [77, 159] width 155 height 30
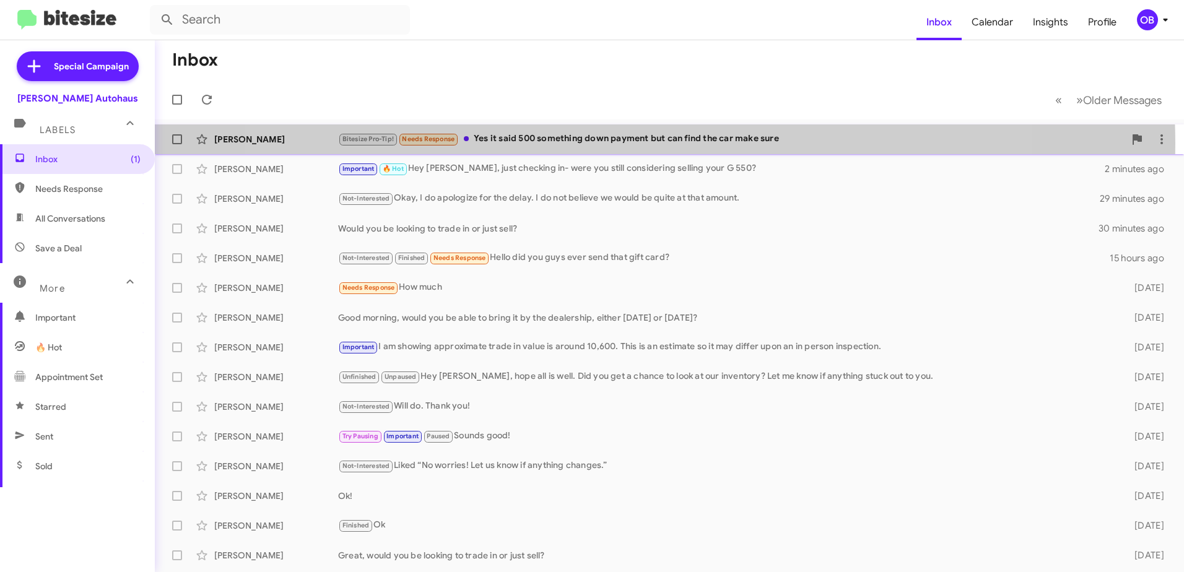
click at [631, 143] on div "Bitesize Pro-Tip! Needs Response Yes it said 500 something down payment but can…" at bounding box center [731, 139] width 786 height 14
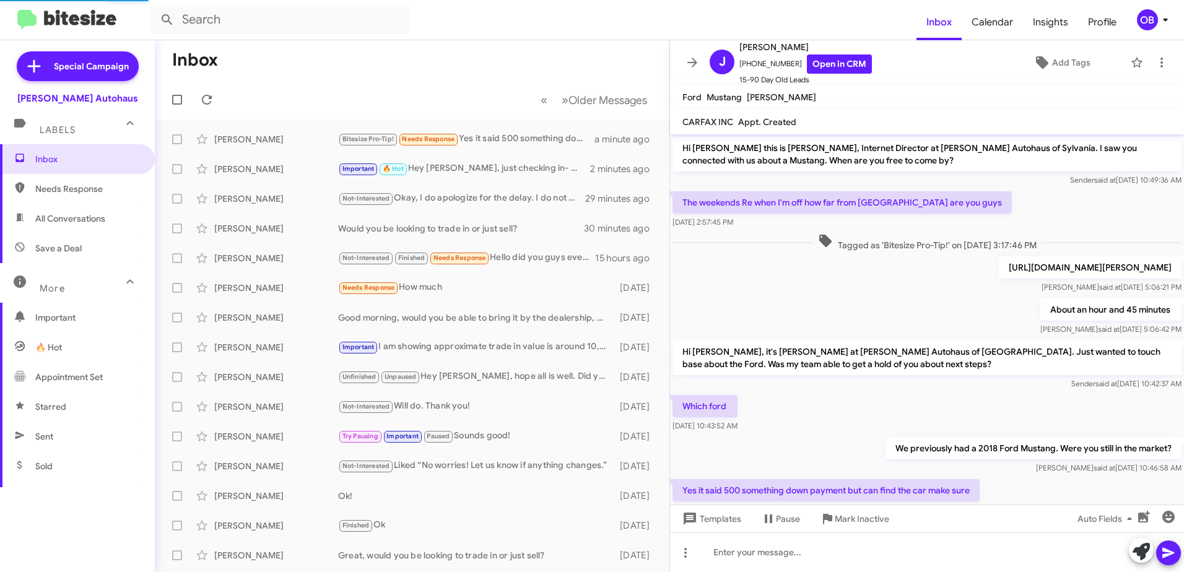
scroll to position [79, 0]
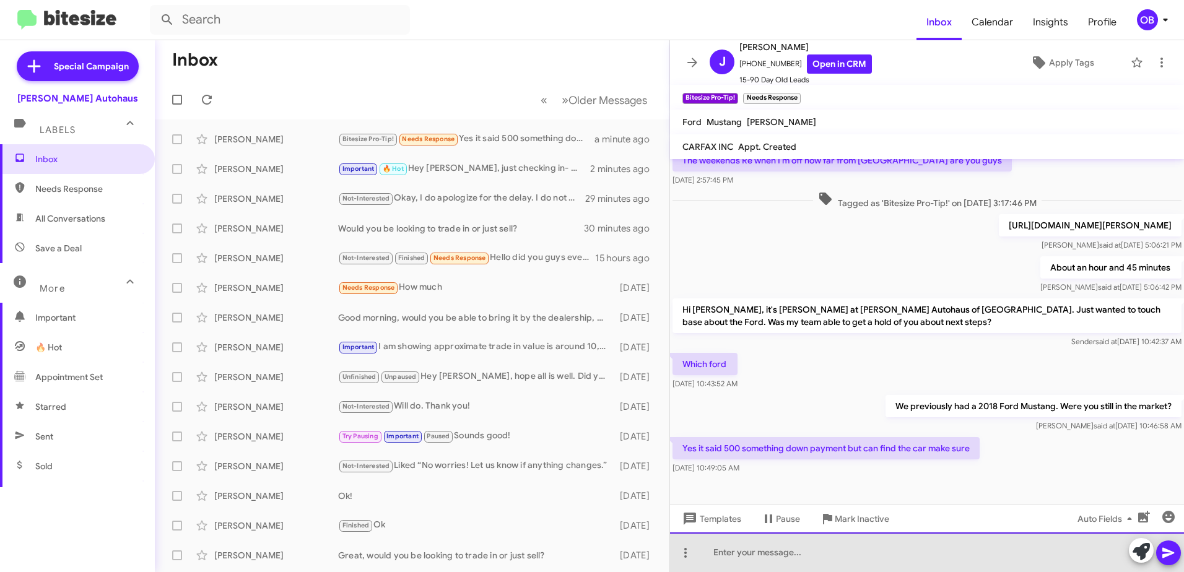
click at [824, 562] on div at bounding box center [927, 553] width 514 height 40
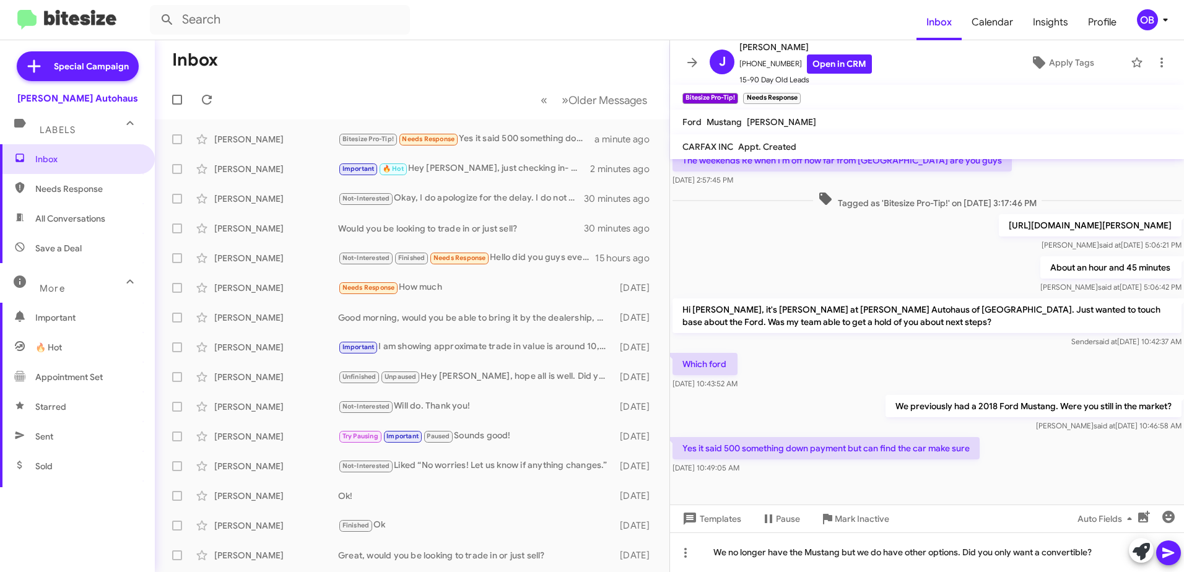
click at [1176, 552] on button at bounding box center [1168, 553] width 25 height 25
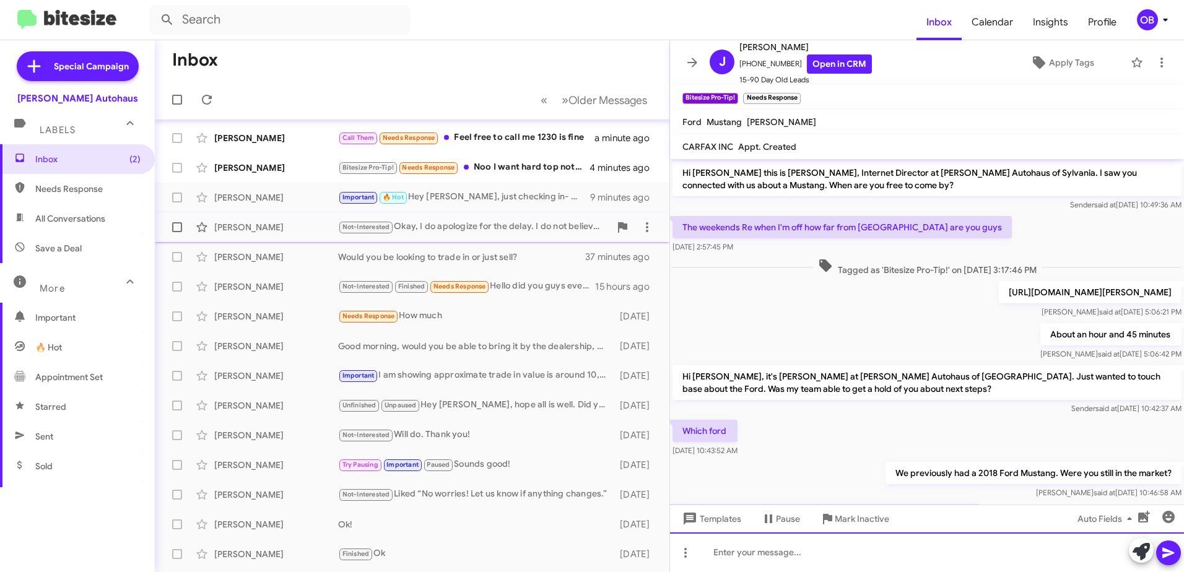
scroll to position [0, 0]
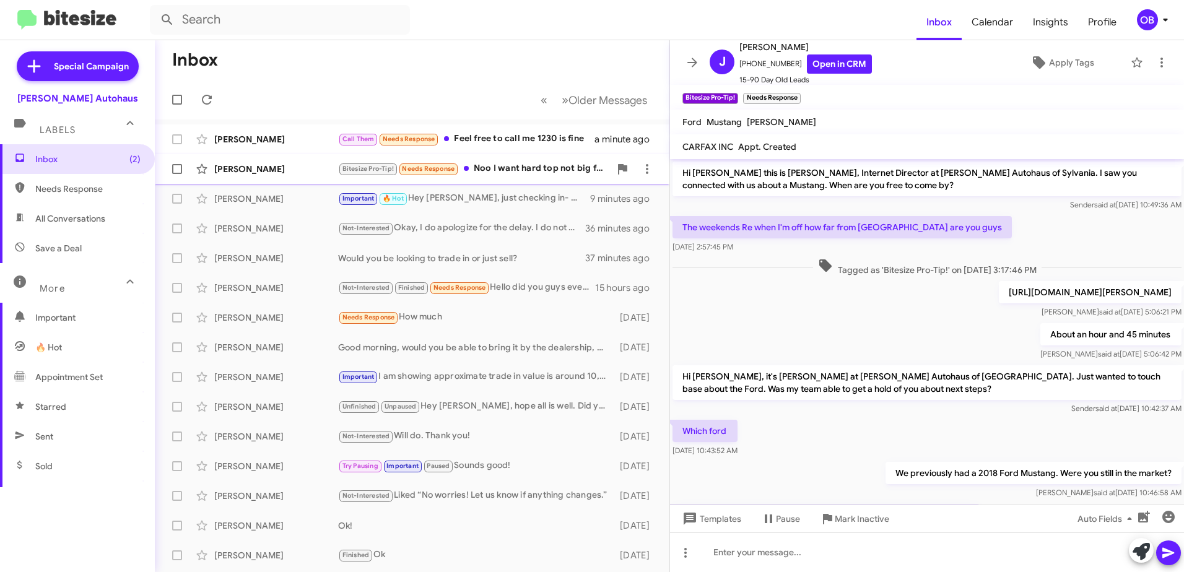
click at [538, 166] on div "Bitesize Pro-Tip! Needs Response Noo I want hard top not big fan of converbles …" at bounding box center [474, 169] width 272 height 14
click at [538, 174] on div "Bitesize Pro-Tip! Needs Response Noo I want hard top not big fan of converbles …" at bounding box center [474, 169] width 272 height 14
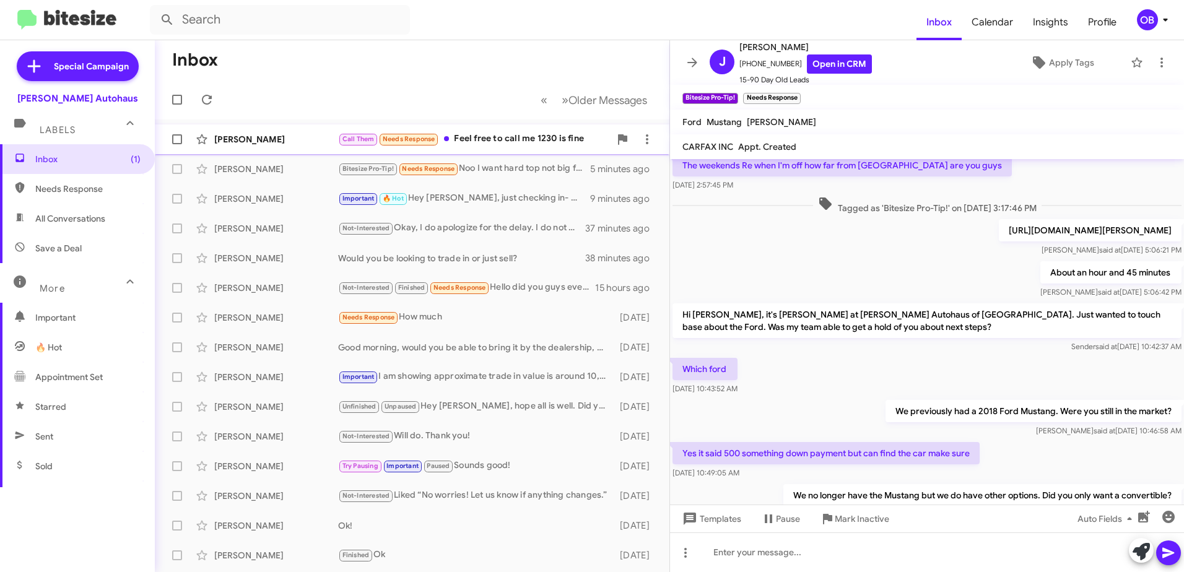
click at [544, 139] on div "Call Them Needs Response Feel free to call me 1230 is fine" at bounding box center [474, 139] width 272 height 14
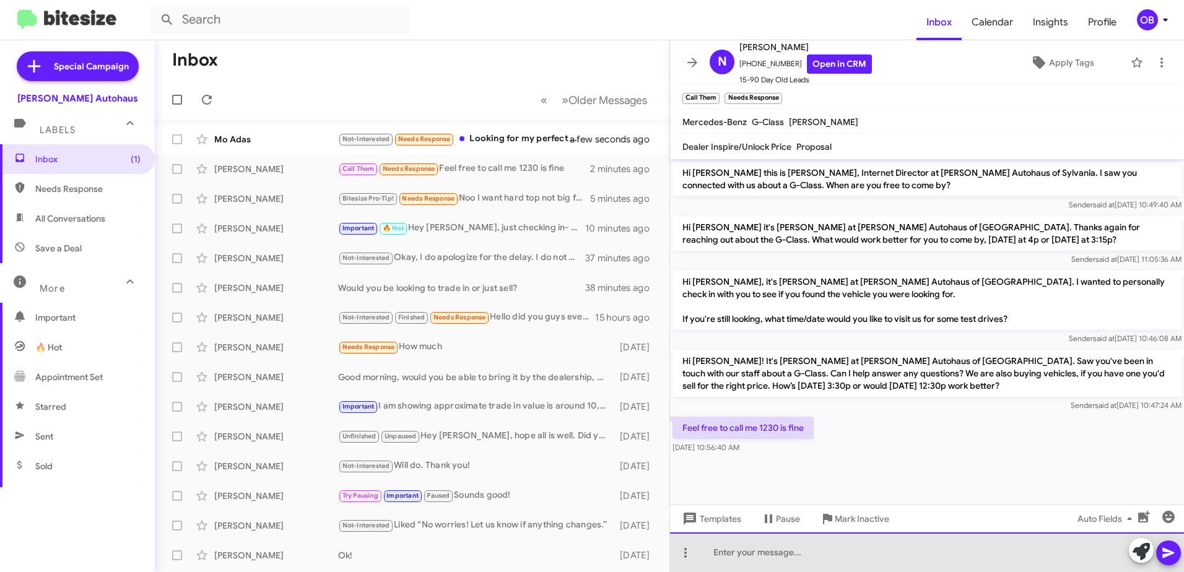
click at [773, 557] on div at bounding box center [927, 553] width 514 height 40
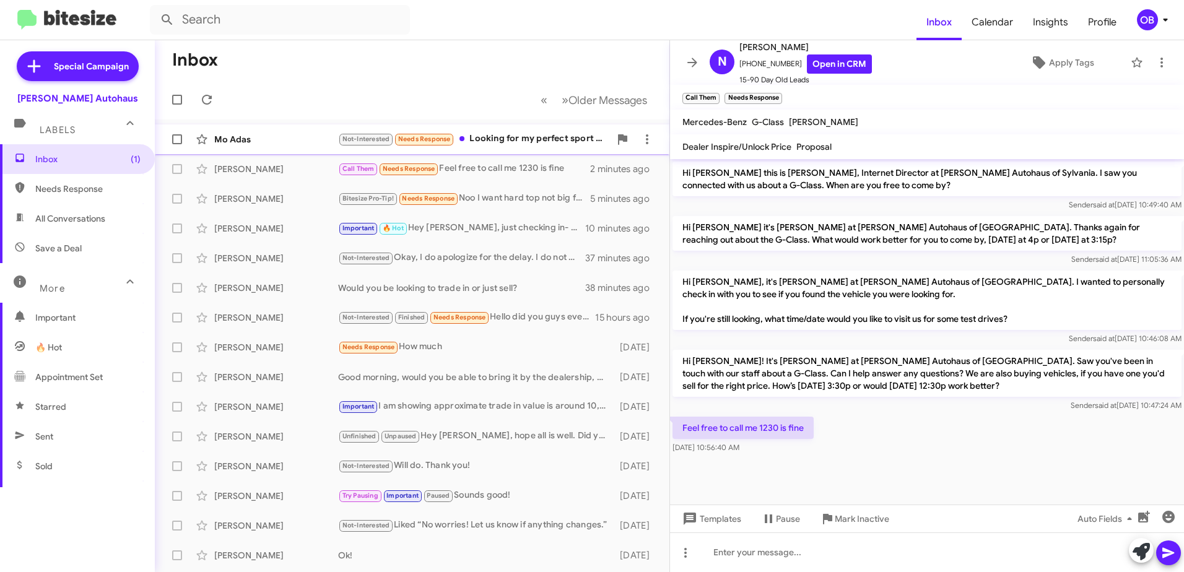
click at [526, 129] on div "Mo Adas Not-Interested Needs Response Looking for my perfect sport convertible …" at bounding box center [412, 139] width 495 height 25
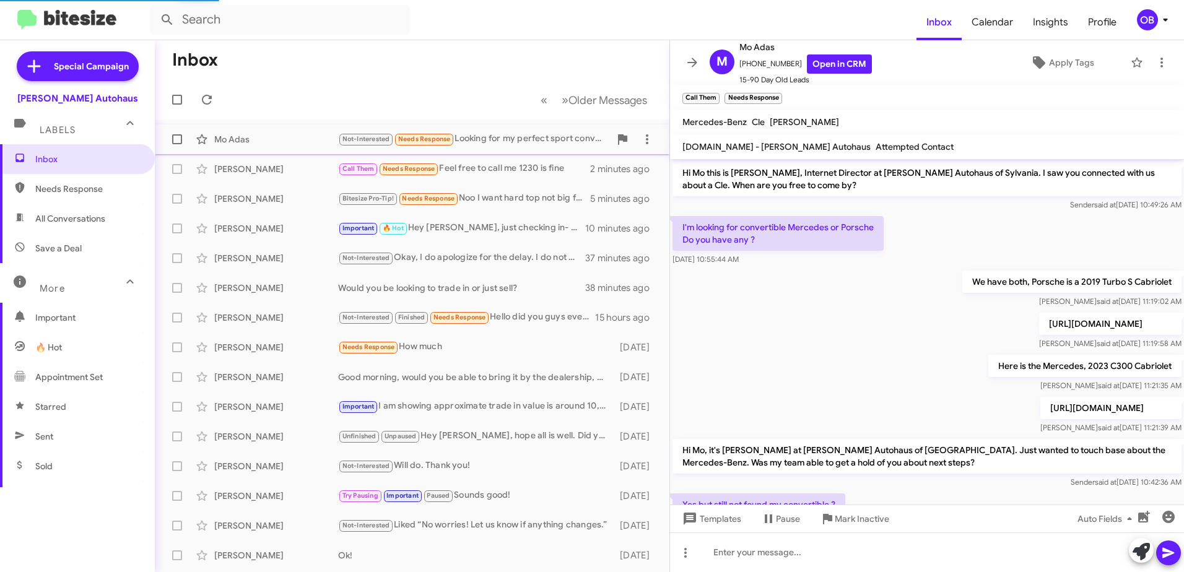
scroll to position [207, 0]
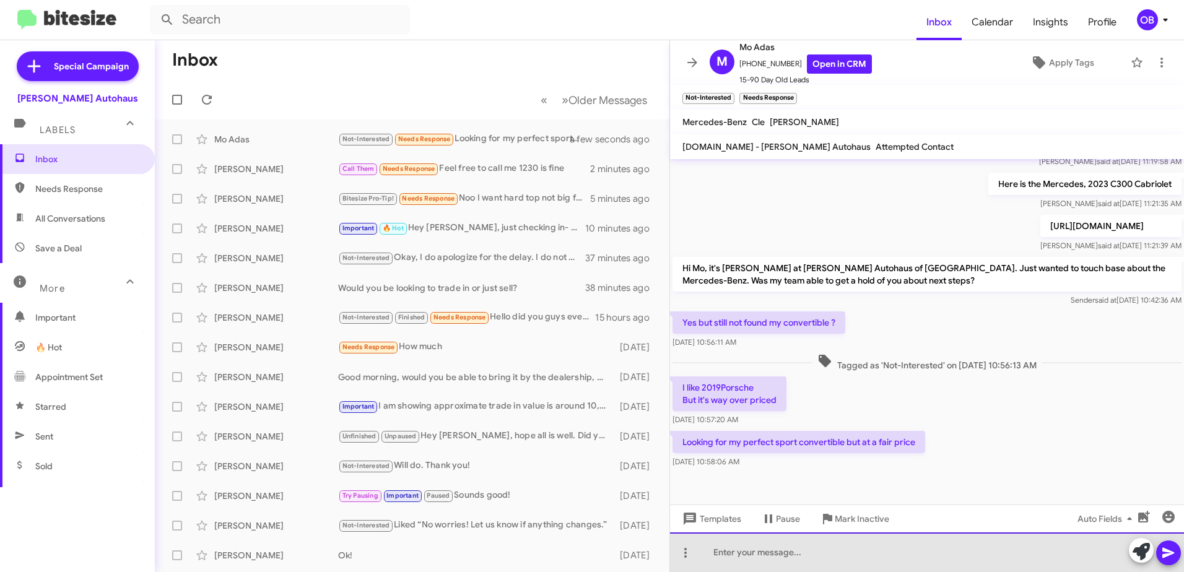
click at [774, 552] on div at bounding box center [927, 553] width 514 height 40
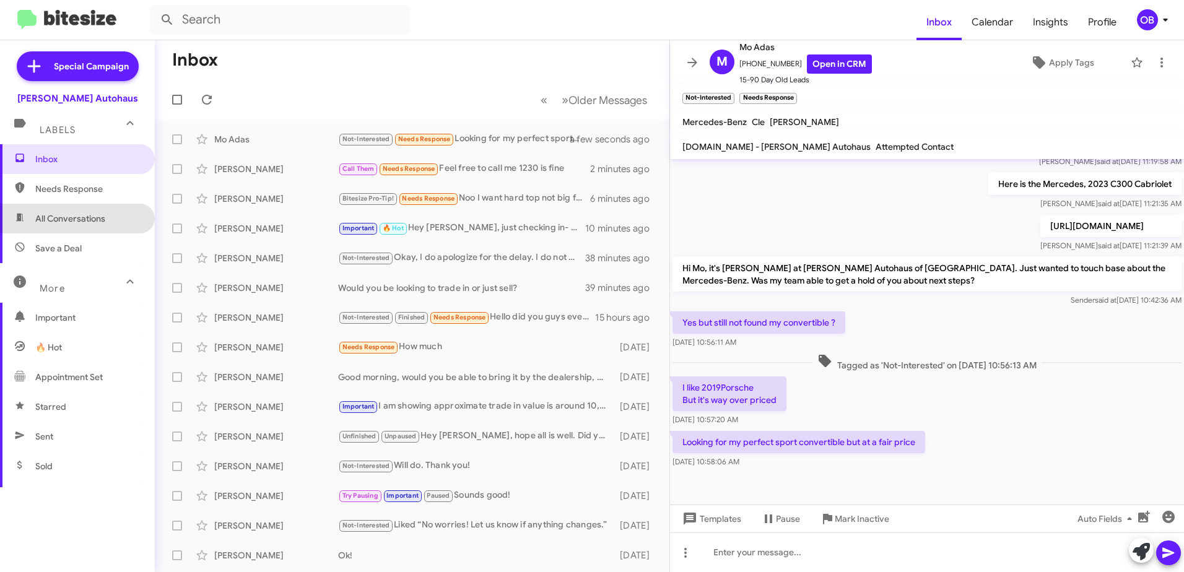
click at [99, 225] on span "All Conversations" at bounding box center [77, 219] width 155 height 30
type input "in:all-conversations"
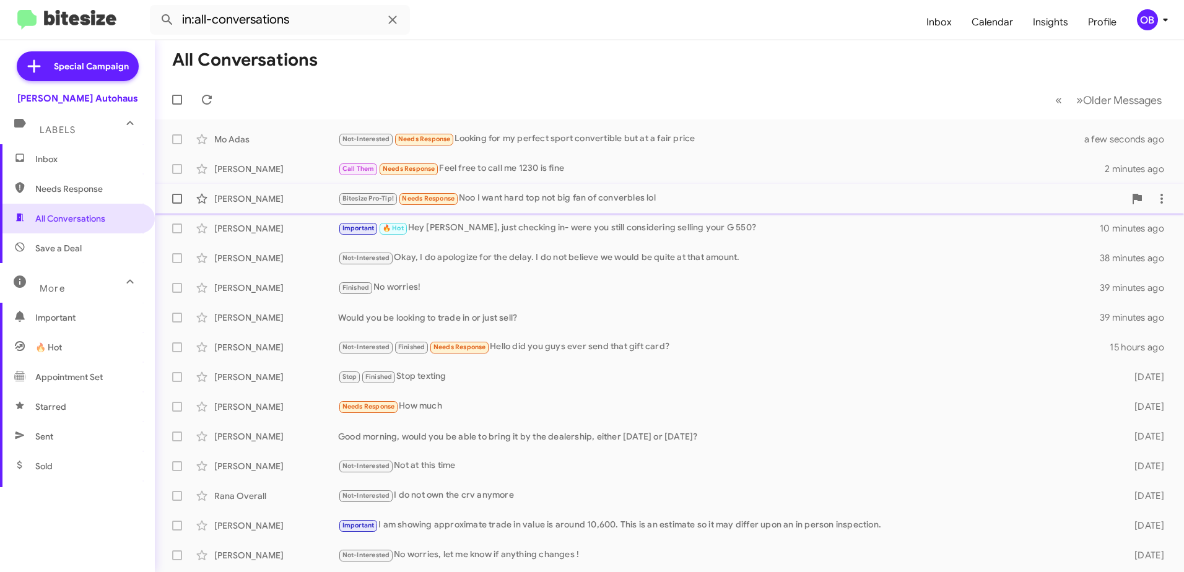
click at [597, 208] on div "Jeremy Brown Bitesize Pro-Tip! Needs Response Noo I want hard top not big fan o…" at bounding box center [669, 198] width 1009 height 25
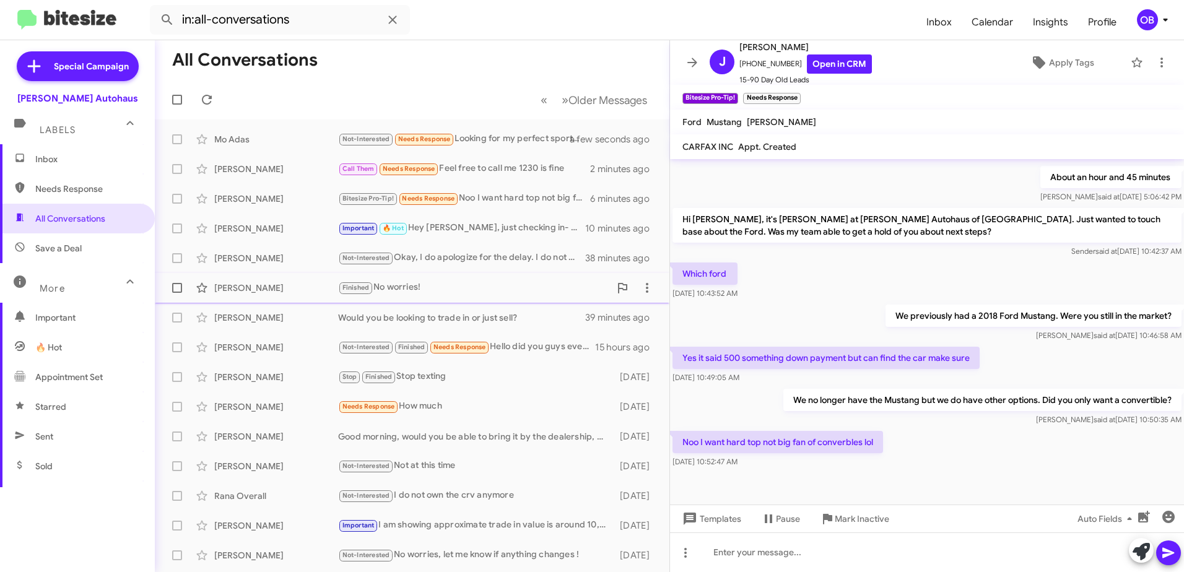
scroll to position [194, 0]
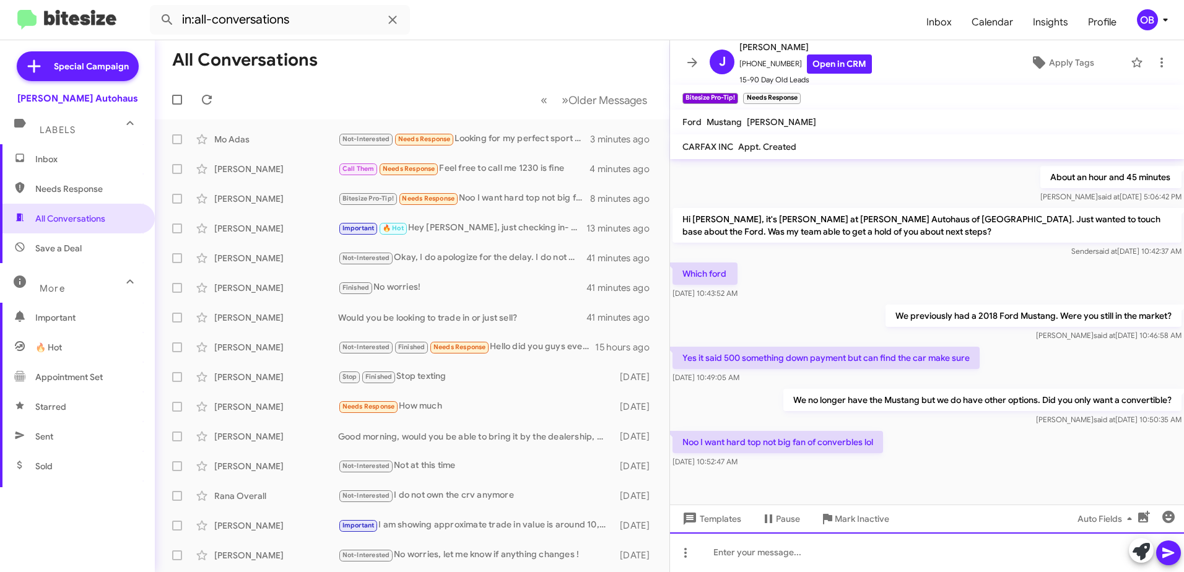
click at [748, 553] on div at bounding box center [927, 553] width 514 height 40
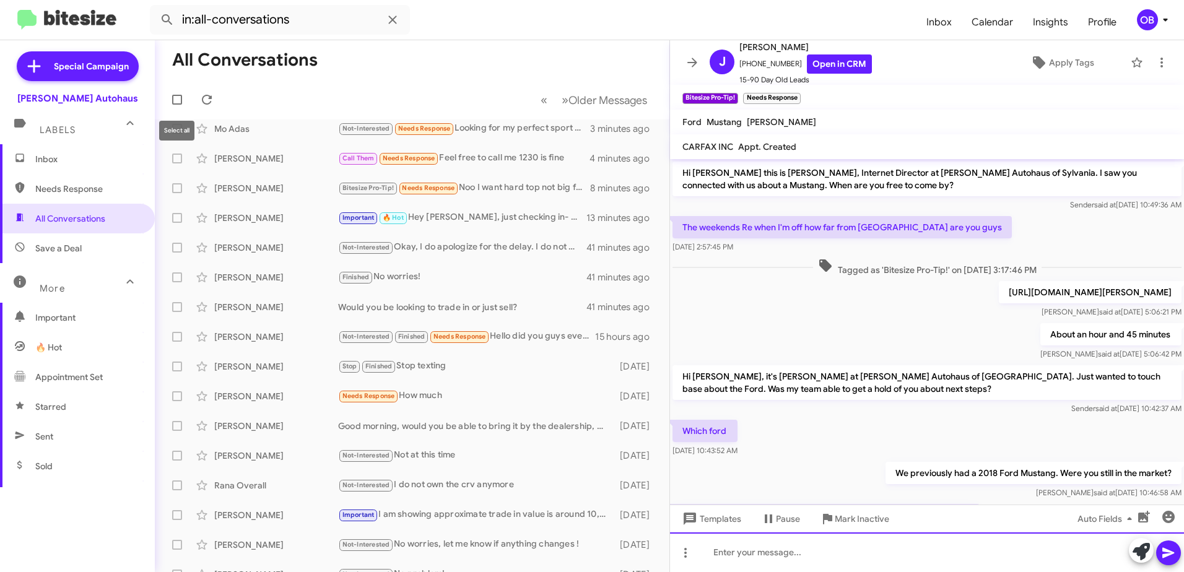
scroll to position [0, 0]
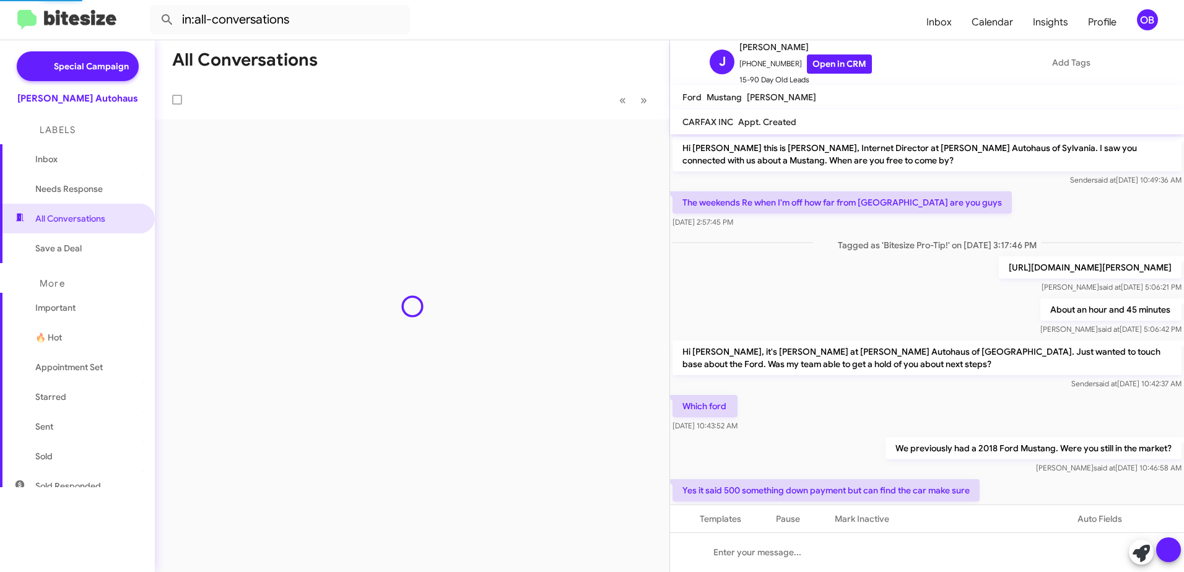
scroll to position [215, 0]
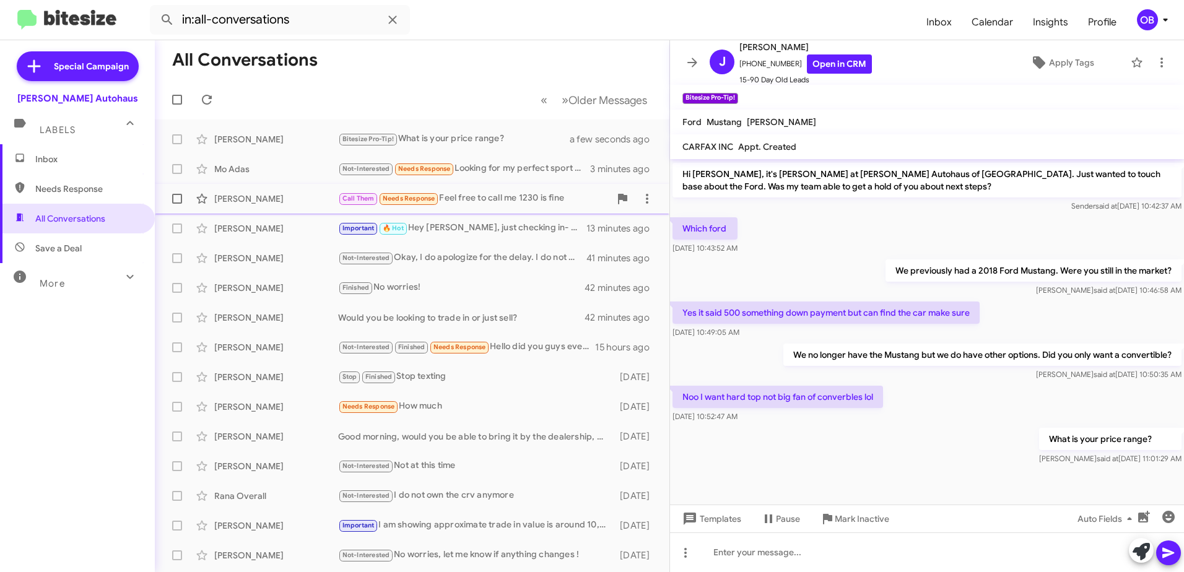
click at [516, 195] on div "Call Them Needs Response Feel free to call me 1230 is fine" at bounding box center [474, 198] width 272 height 14
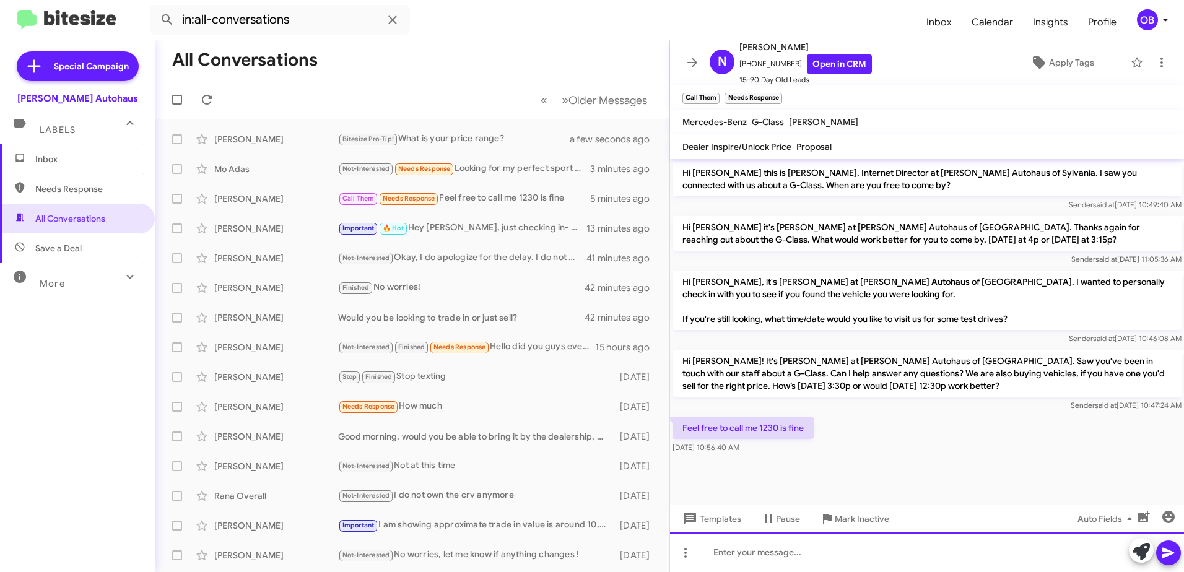
click at [791, 544] on div at bounding box center [927, 553] width 514 height 40
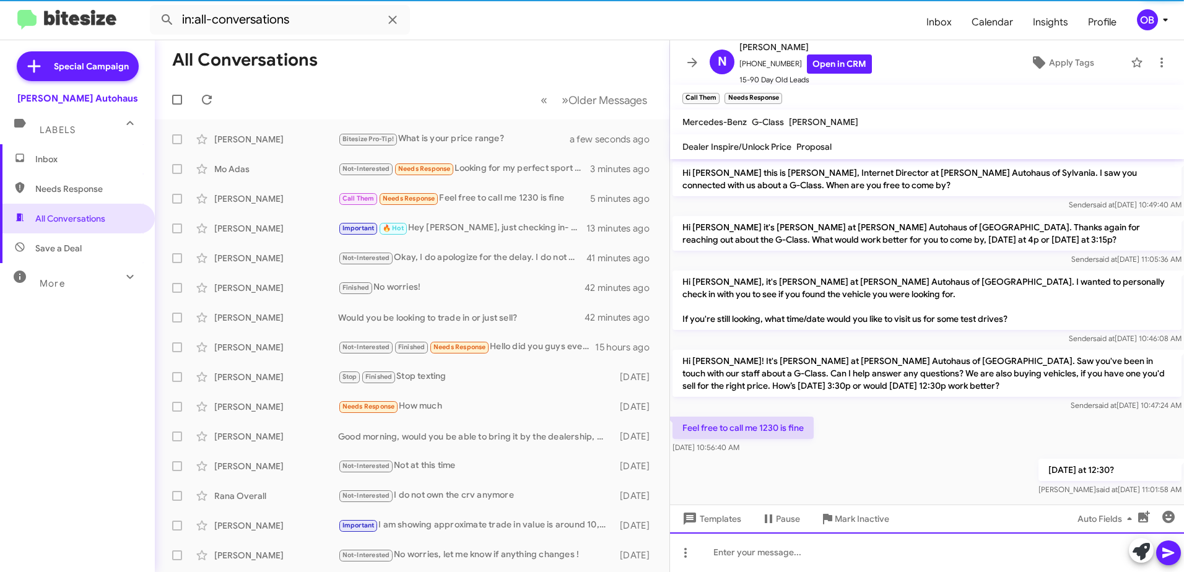
scroll to position [12, 0]
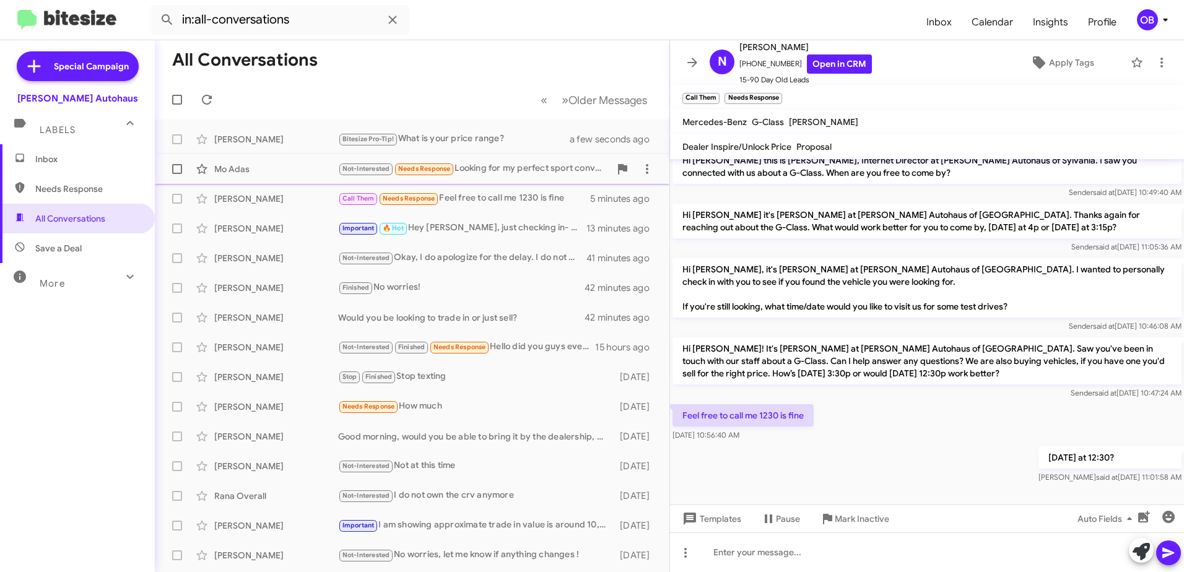
click at [493, 165] on div "Not-Interested Needs Response Looking for my perfect sport convertible but at a…" at bounding box center [474, 169] width 272 height 14
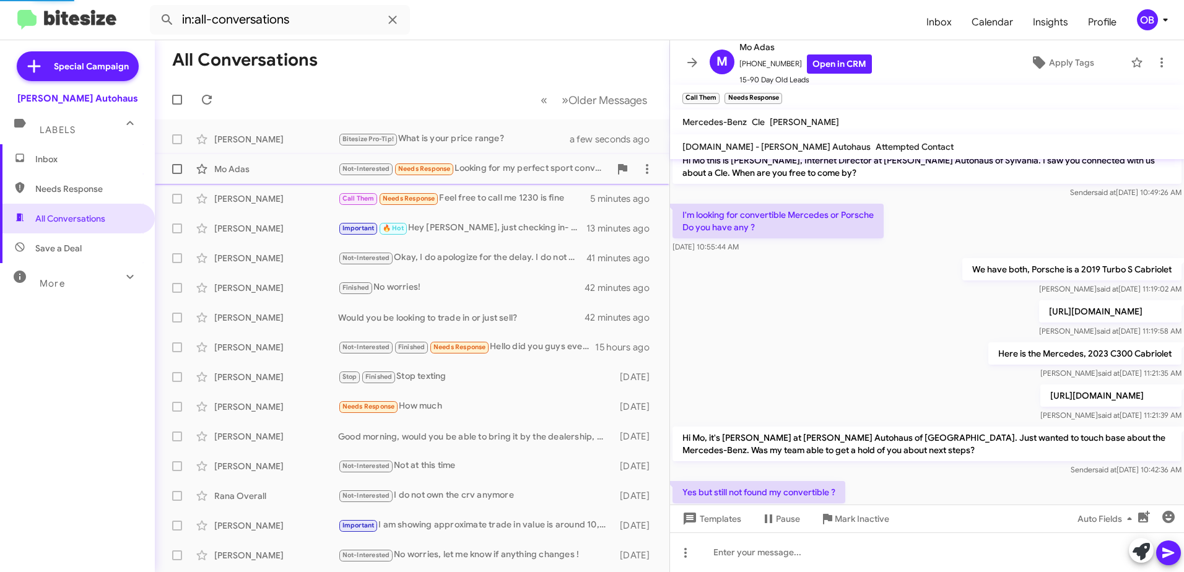
scroll to position [207, 0]
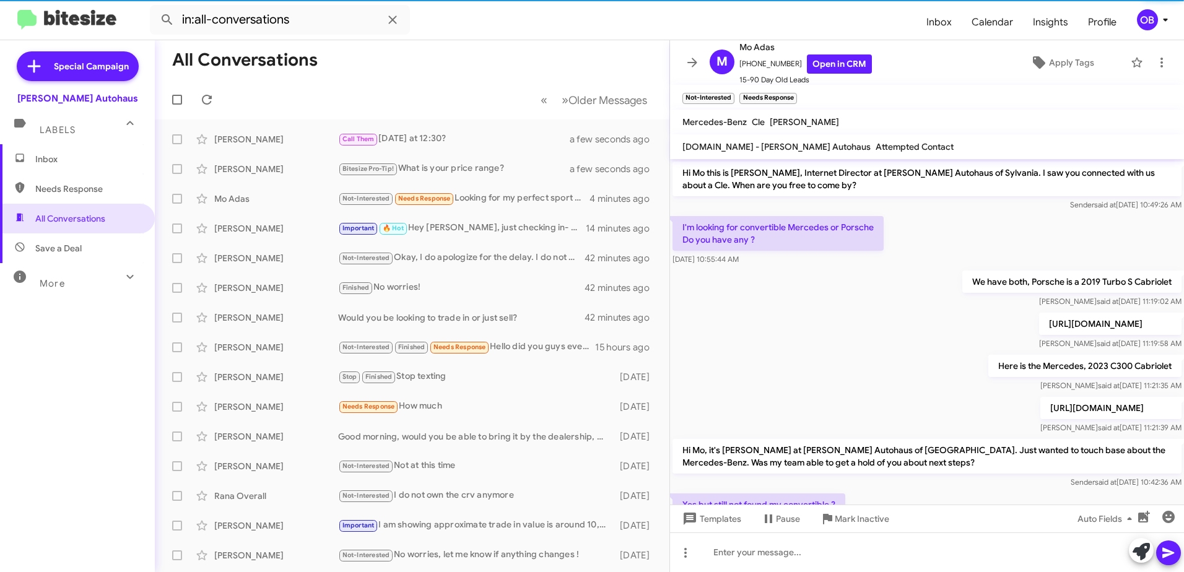
scroll to position [182, 0]
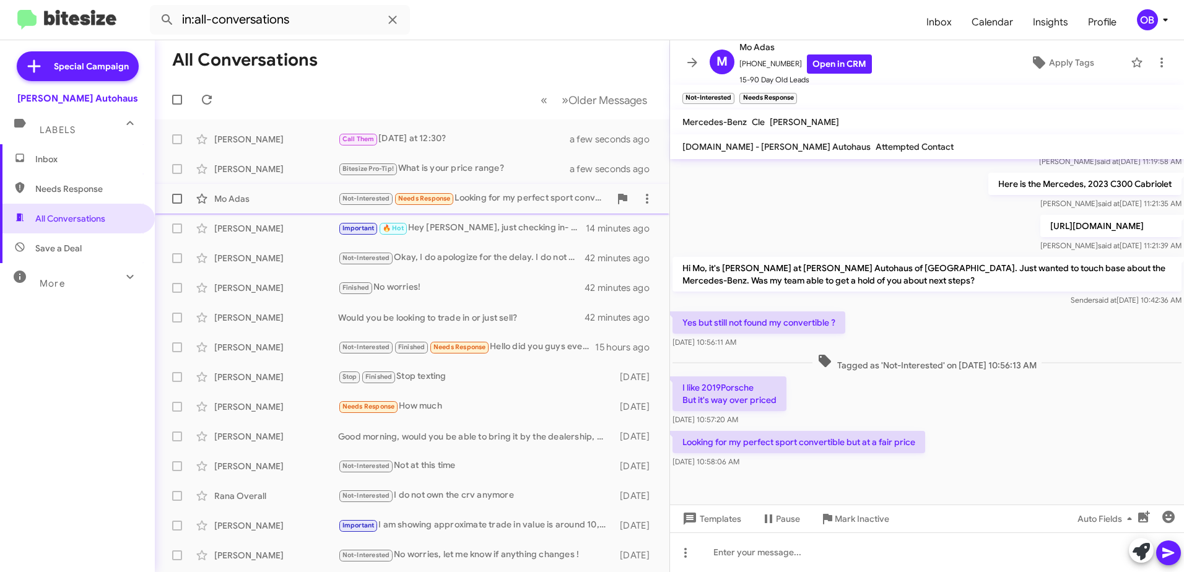
click at [508, 207] on div "Mo Adas Not-Interested Needs Response Looking for my perfect sport convertible …" at bounding box center [412, 198] width 495 height 25
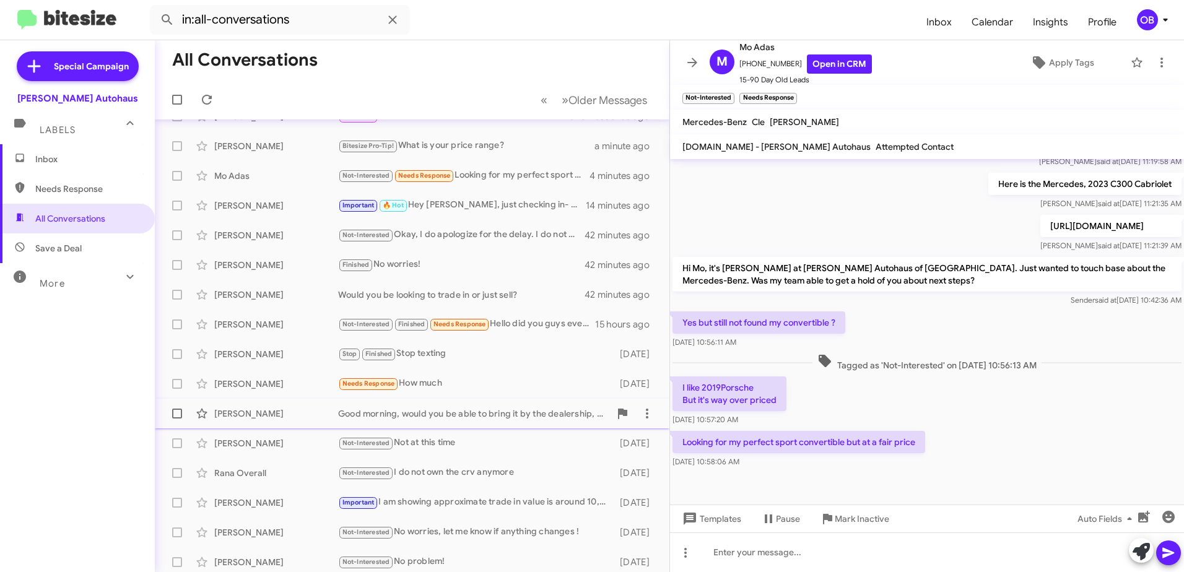
scroll to position [0, 0]
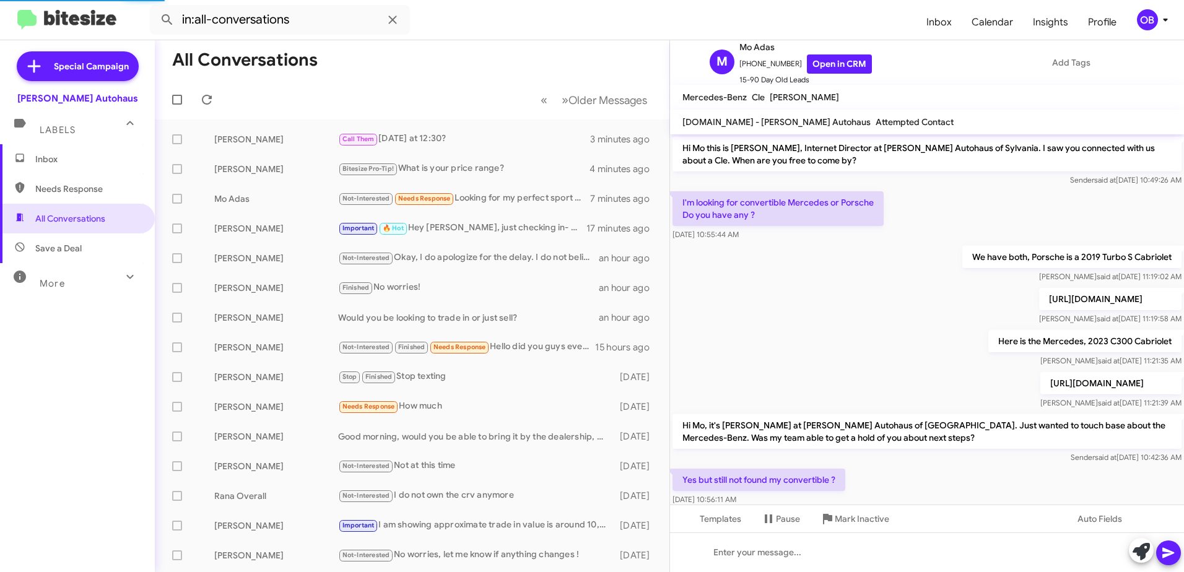
scroll to position [207, 0]
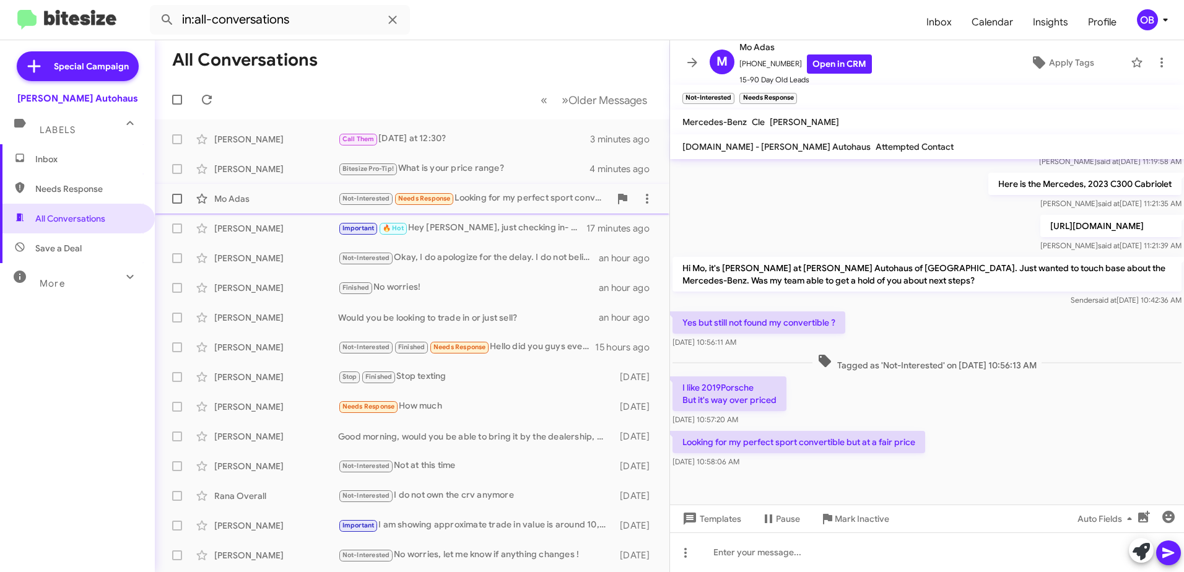
click at [523, 204] on div "Not-Interested Needs Response Looking for my perfect sport convertible but at a…" at bounding box center [474, 198] width 272 height 14
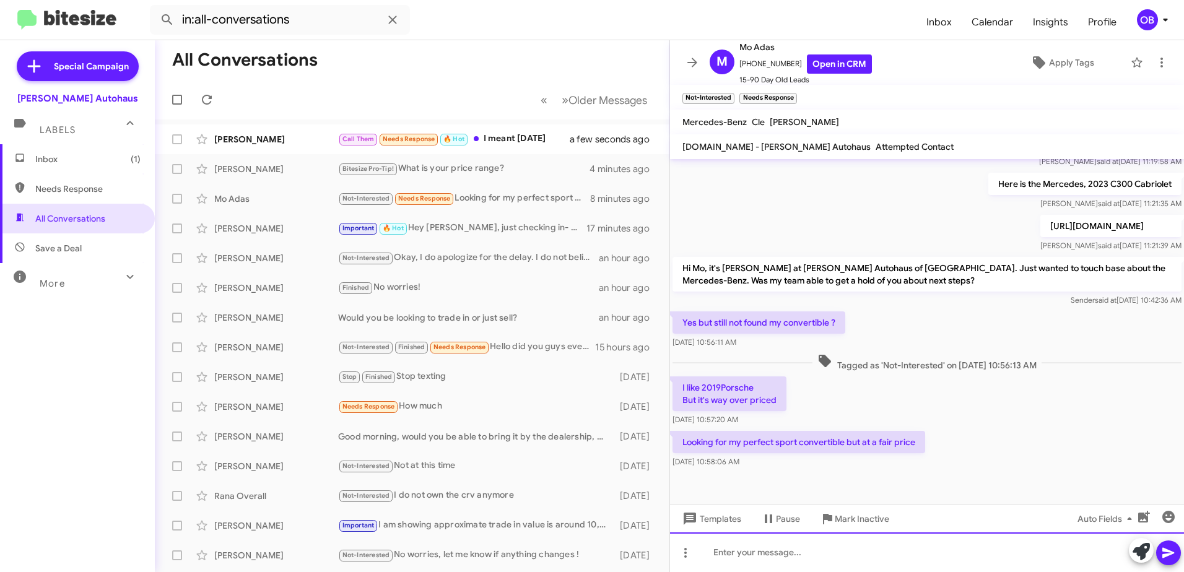
click at [993, 557] on div at bounding box center [927, 553] width 514 height 40
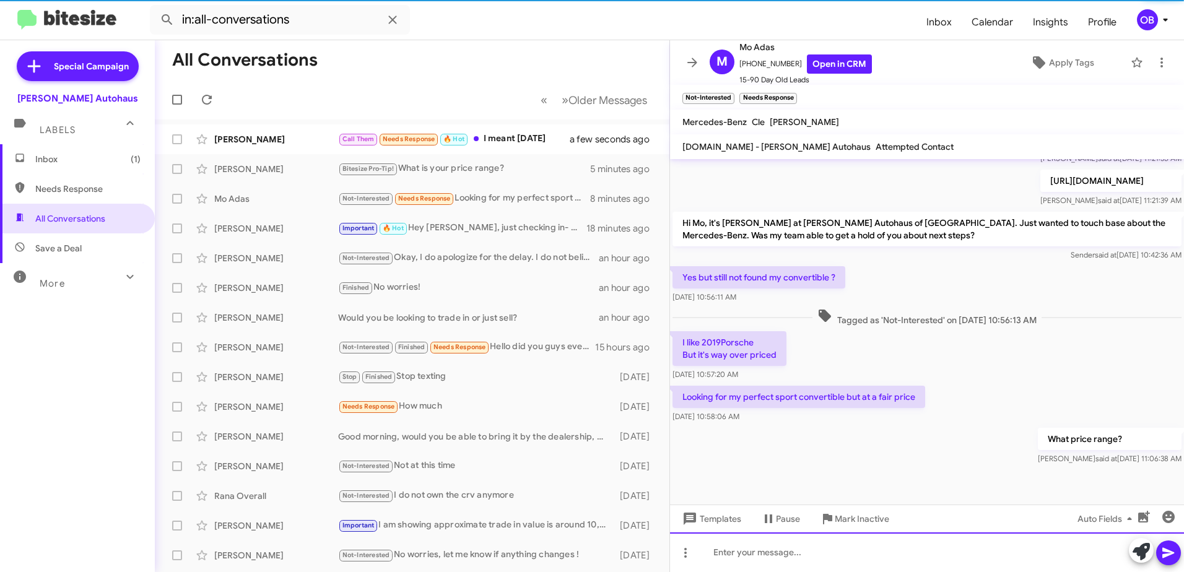
scroll to position [252, 0]
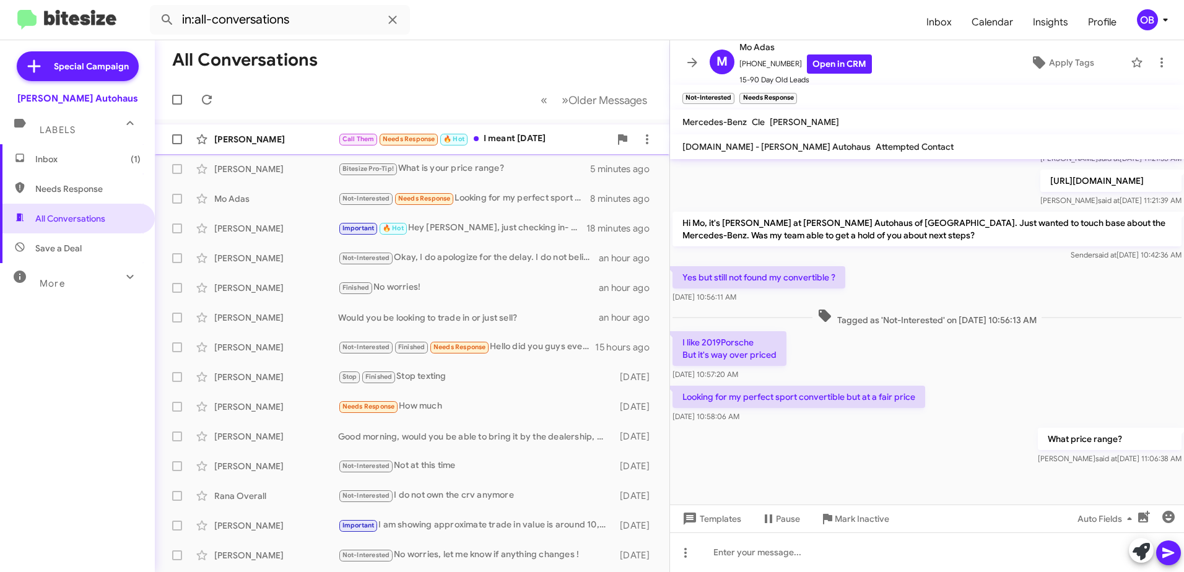
click at [523, 131] on div "Nadia Berry Call Them Needs Response 🔥 Hot I meant today a minute ago" at bounding box center [412, 139] width 495 height 25
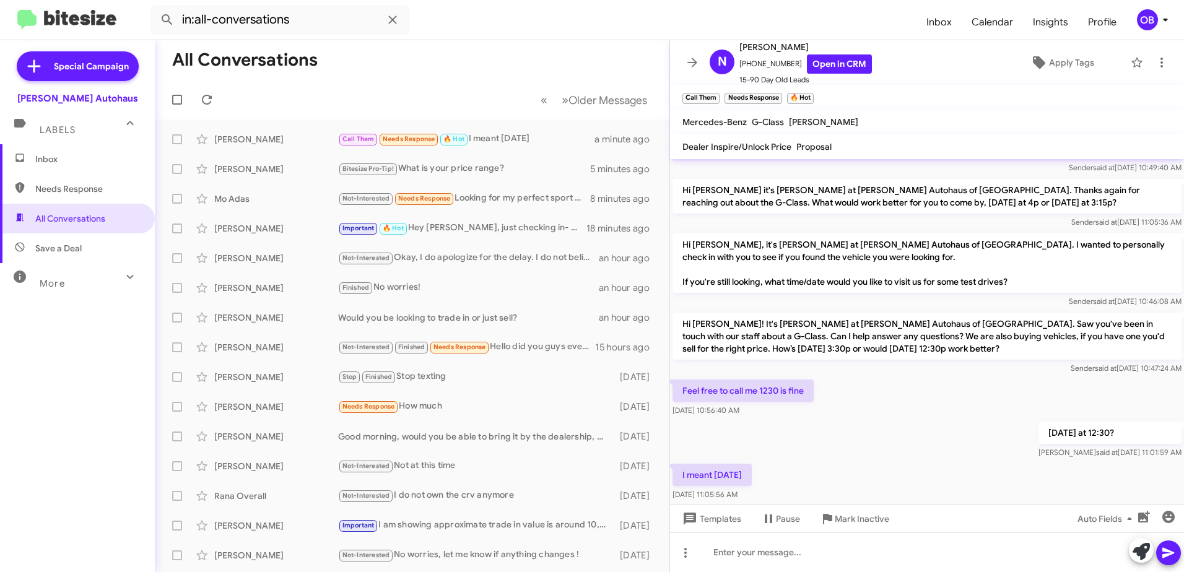
scroll to position [58, 0]
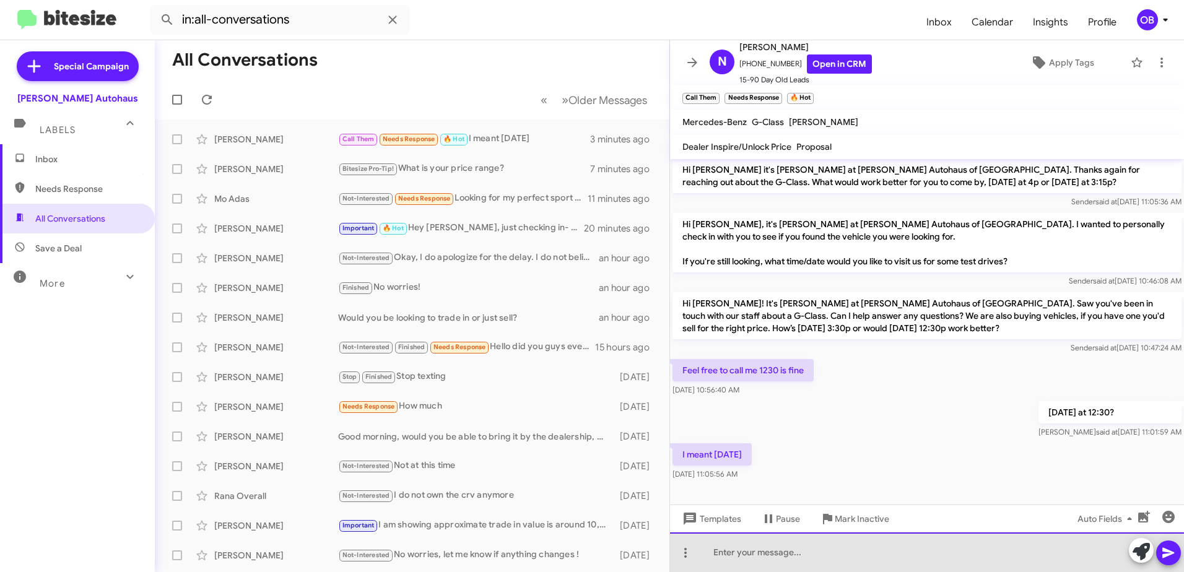
click at [809, 558] on div at bounding box center [927, 553] width 514 height 40
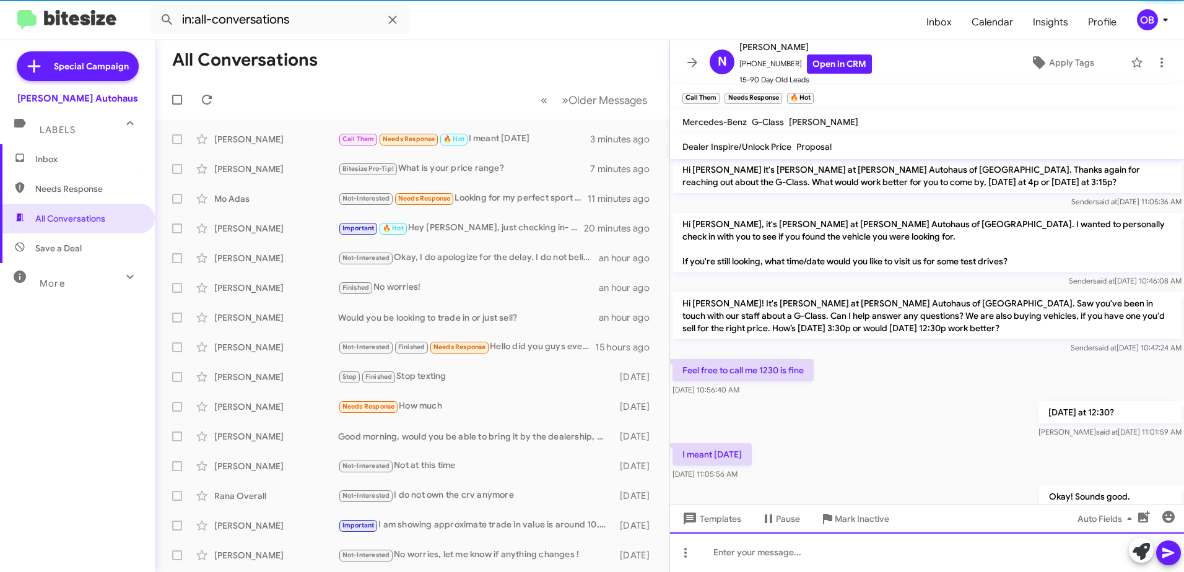
scroll to position [103, 0]
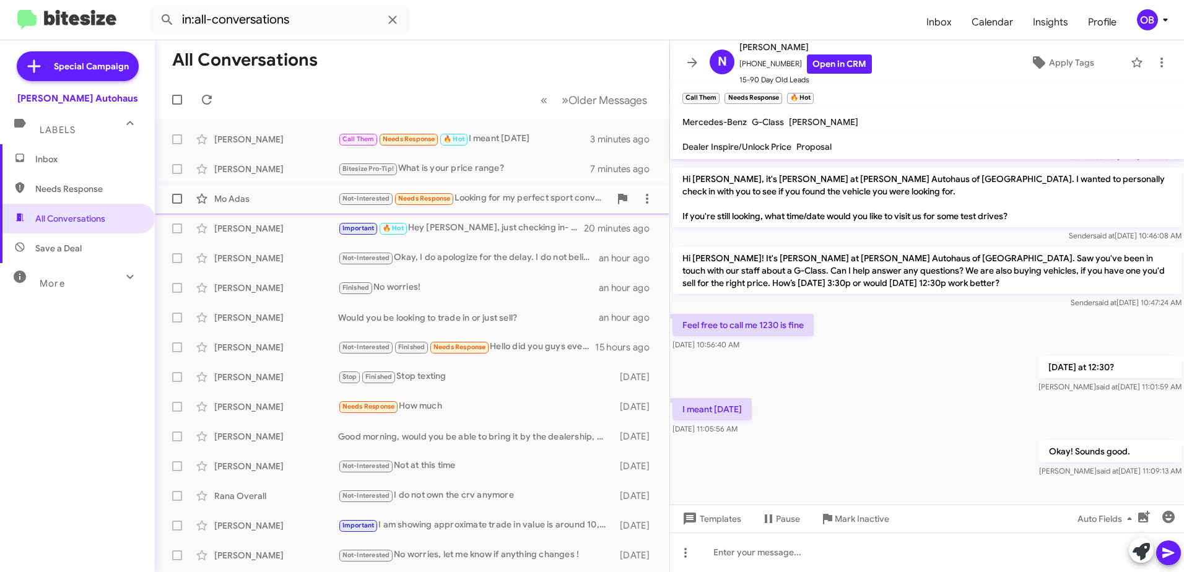
click at [528, 203] on div "Not-Interested Needs Response Looking for my perfect sport convertible but at a…" at bounding box center [474, 198] width 272 height 14
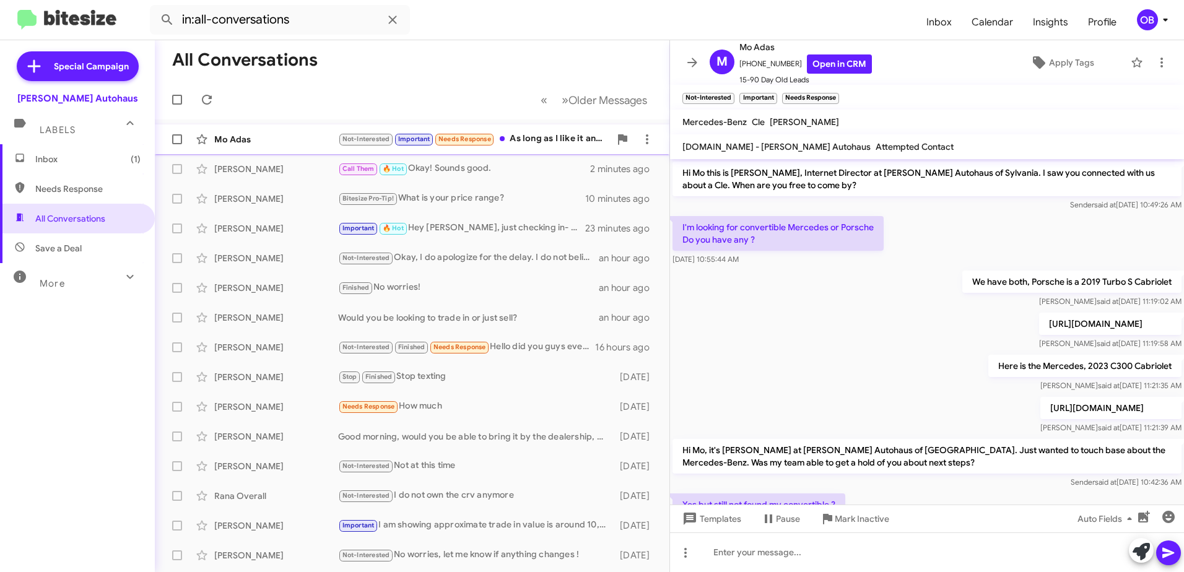
click at [520, 144] on div "Not-Interested Important Needs Response As long as I like it and the price is f…" at bounding box center [474, 139] width 272 height 14
click at [541, 143] on div "Not-Interested Important Needs Response As long as I like it and the price is f…" at bounding box center [474, 139] width 272 height 14
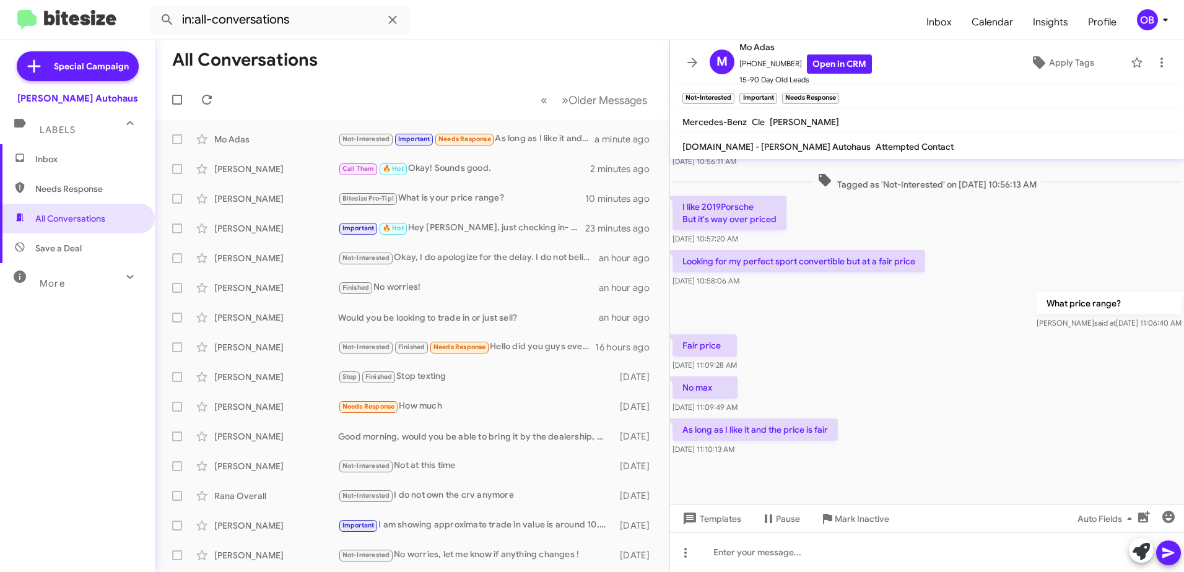
scroll to position [388, 0]
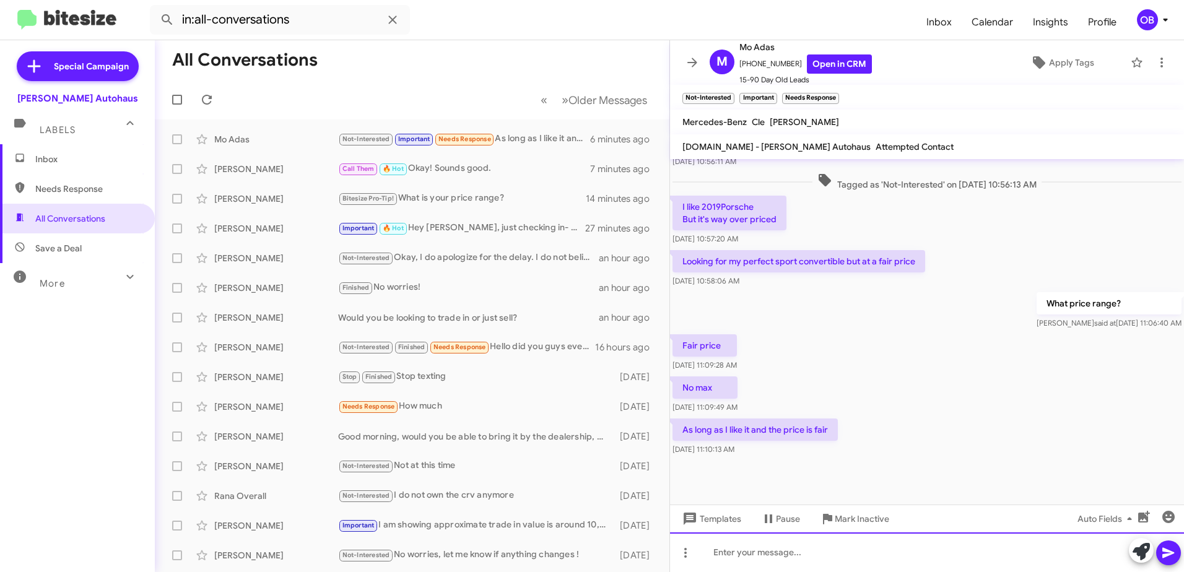
click at [833, 554] on div at bounding box center [927, 553] width 514 height 40
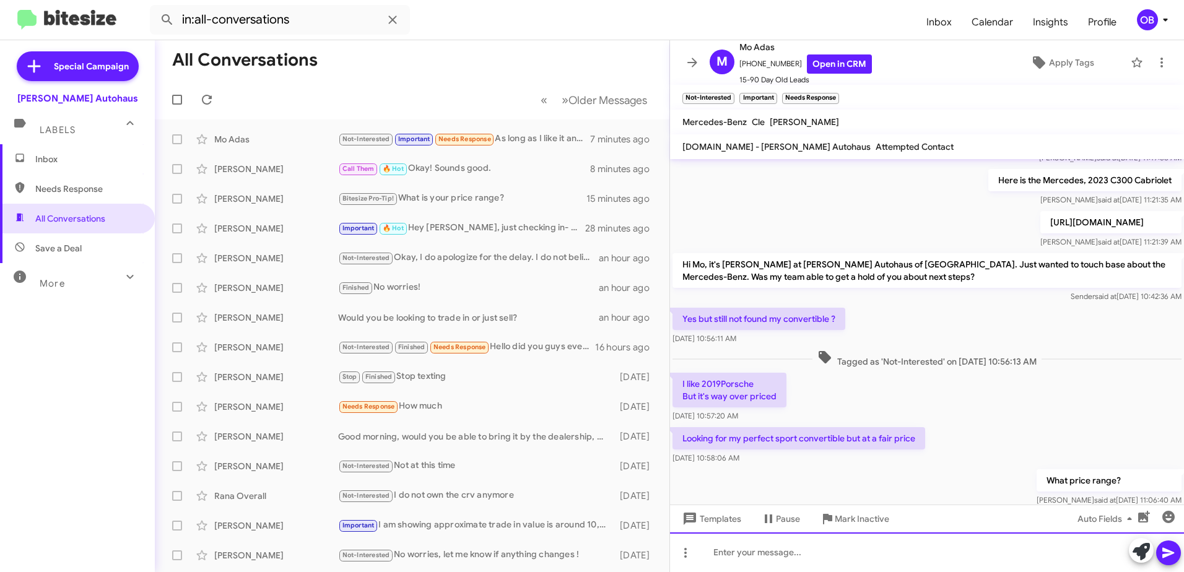
scroll to position [433, 0]
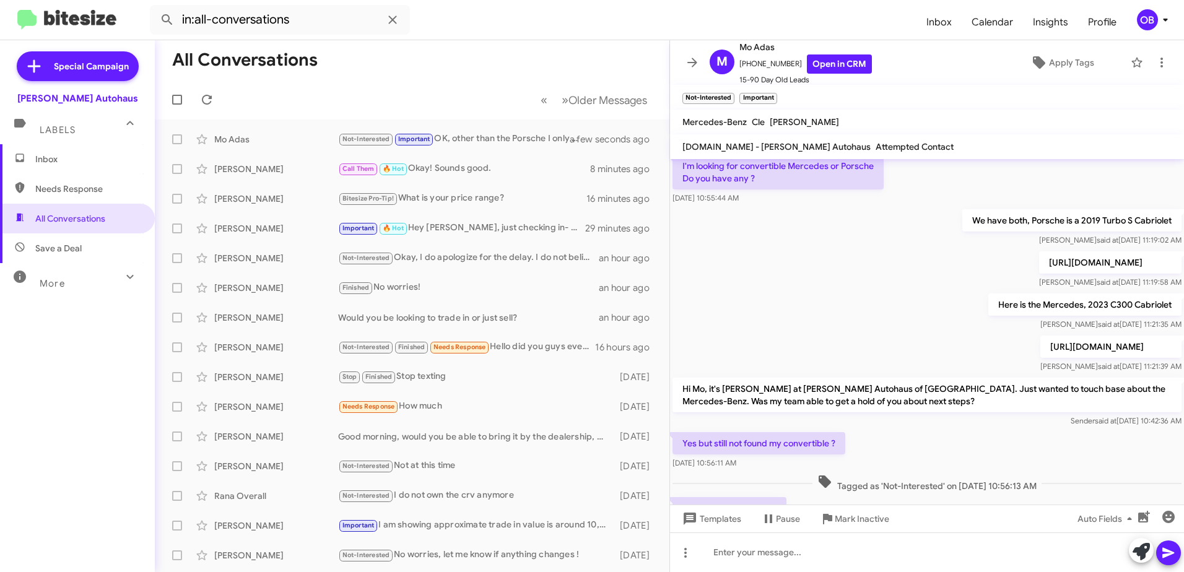
scroll to position [433, 0]
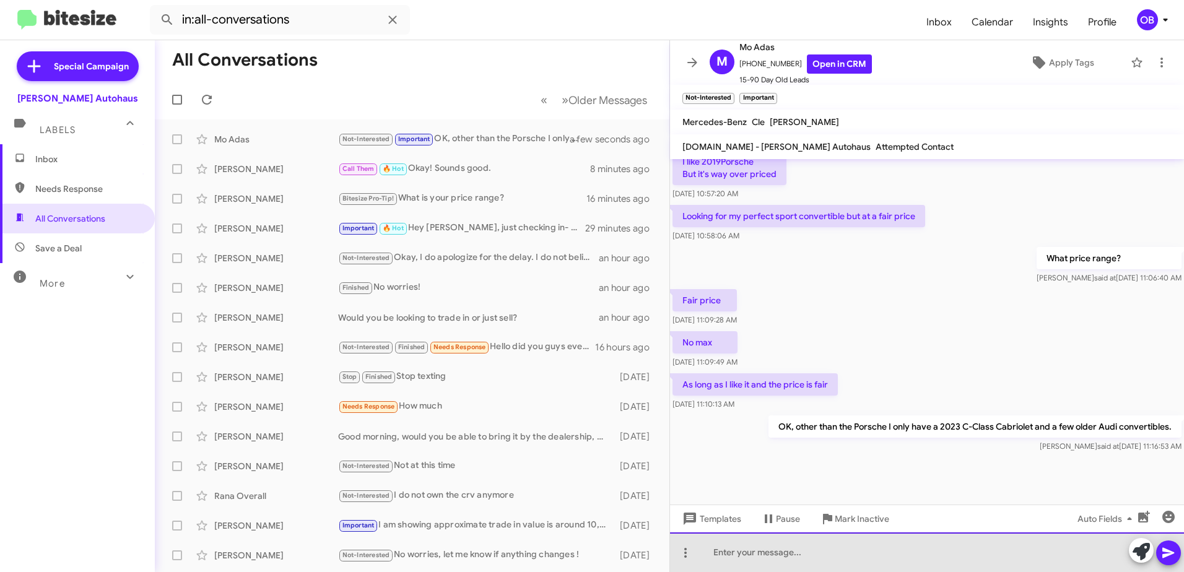
click at [920, 549] on div at bounding box center [927, 553] width 514 height 40
click at [910, 550] on div "I am showing the Porsche listed at a "Fair" at bounding box center [927, 553] width 514 height 40
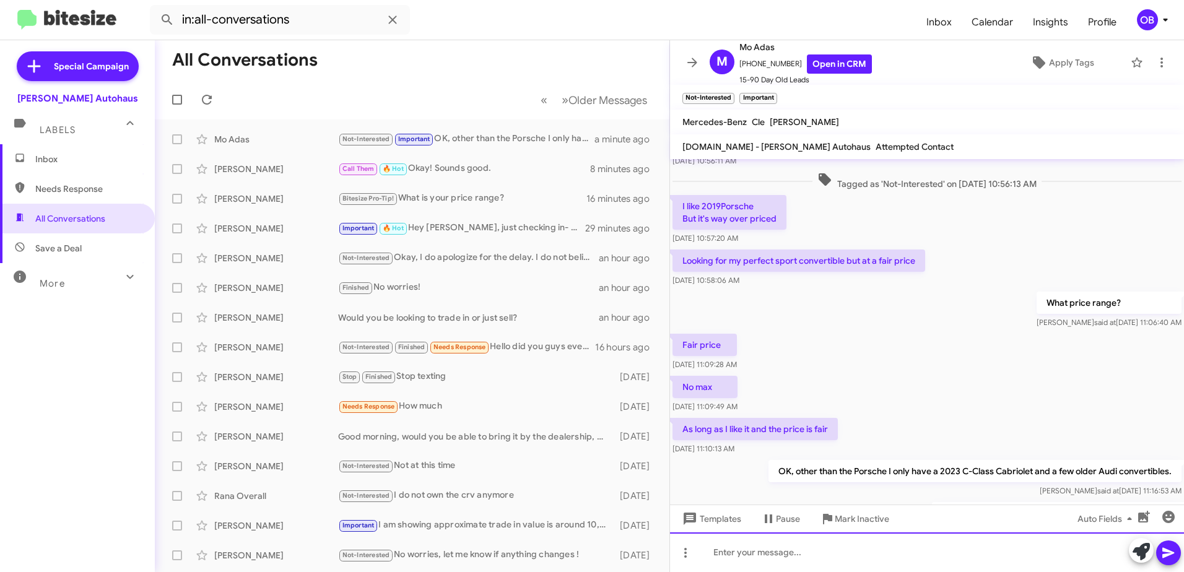
scroll to position [478, 0]
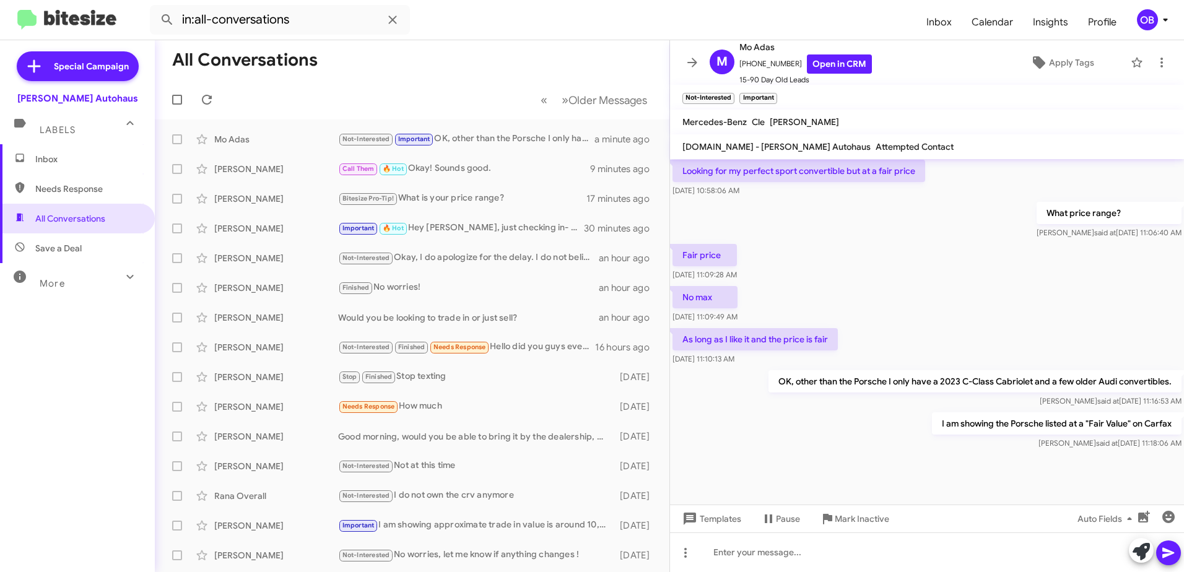
click at [72, 274] on div "More" at bounding box center [65, 278] width 110 height 23
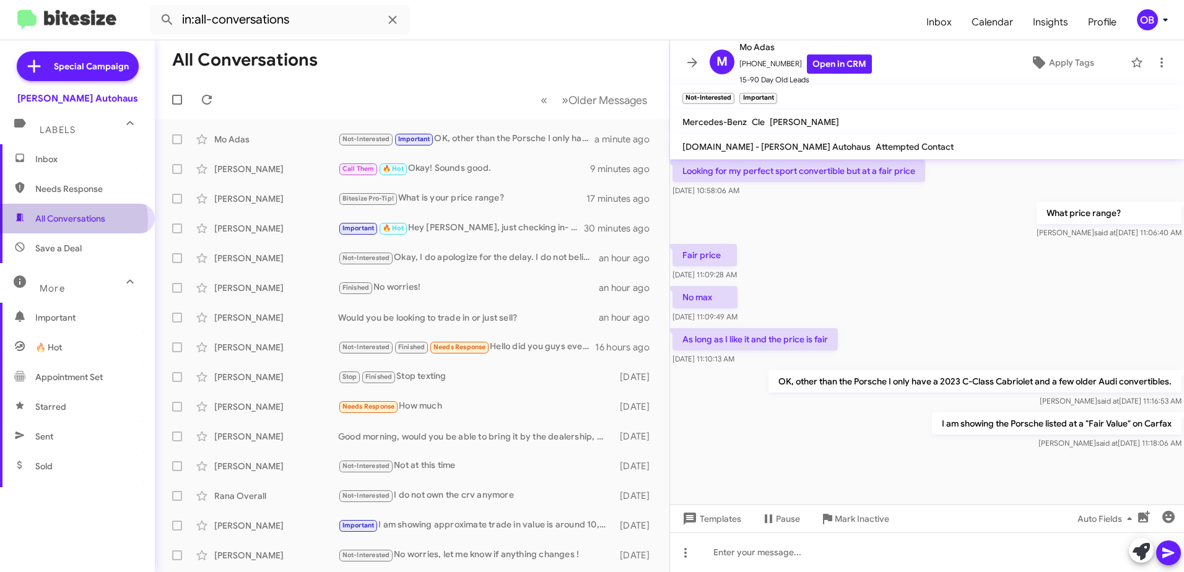
click at [73, 221] on span "All Conversations" at bounding box center [70, 218] width 70 height 12
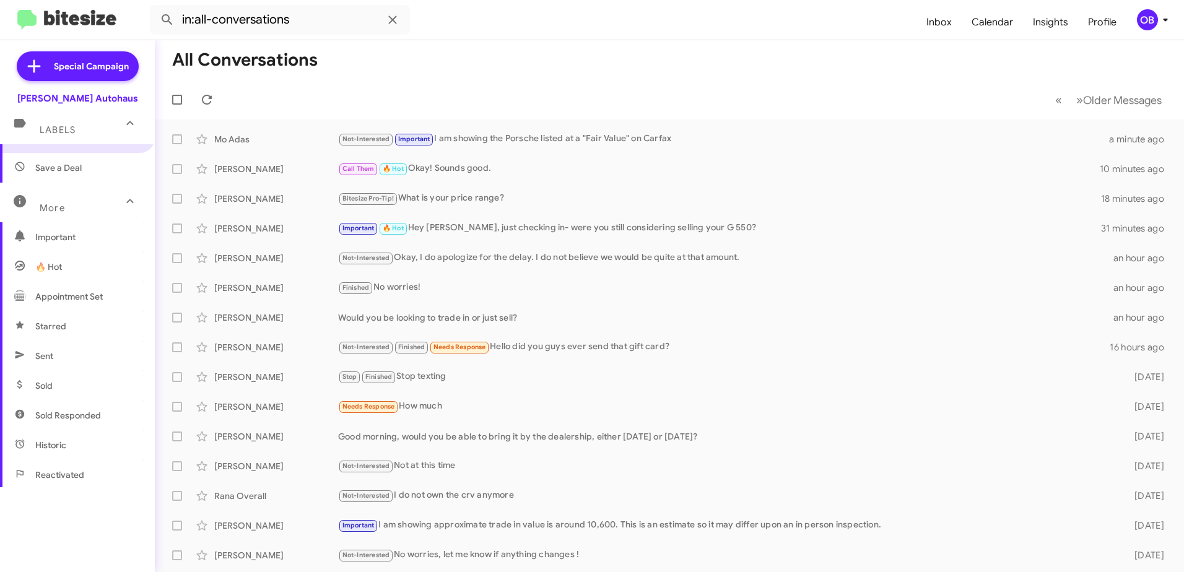
scroll to position [62, 0]
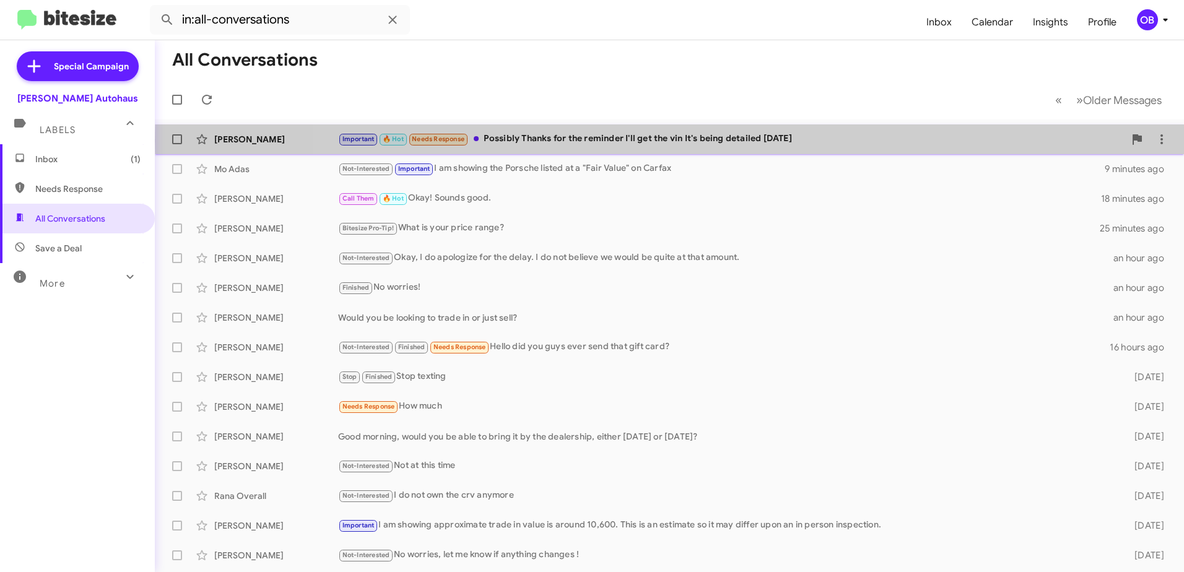
click at [888, 141] on div "Important 🔥 Hot Needs Response Possibly Thanks for the reminder I'll get the vi…" at bounding box center [731, 139] width 786 height 14
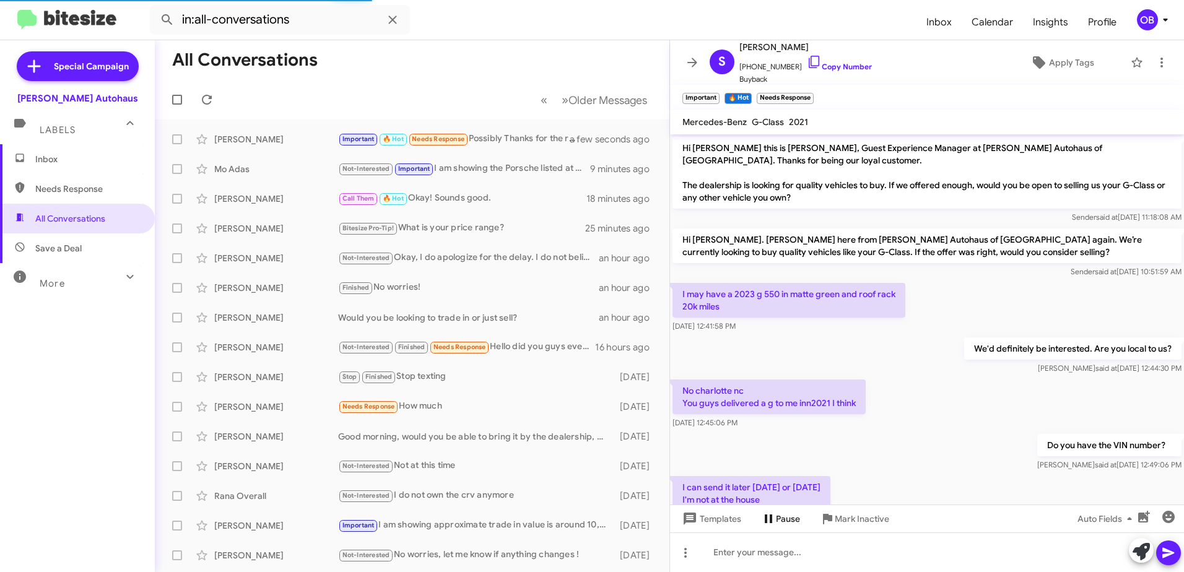
scroll to position [506, 0]
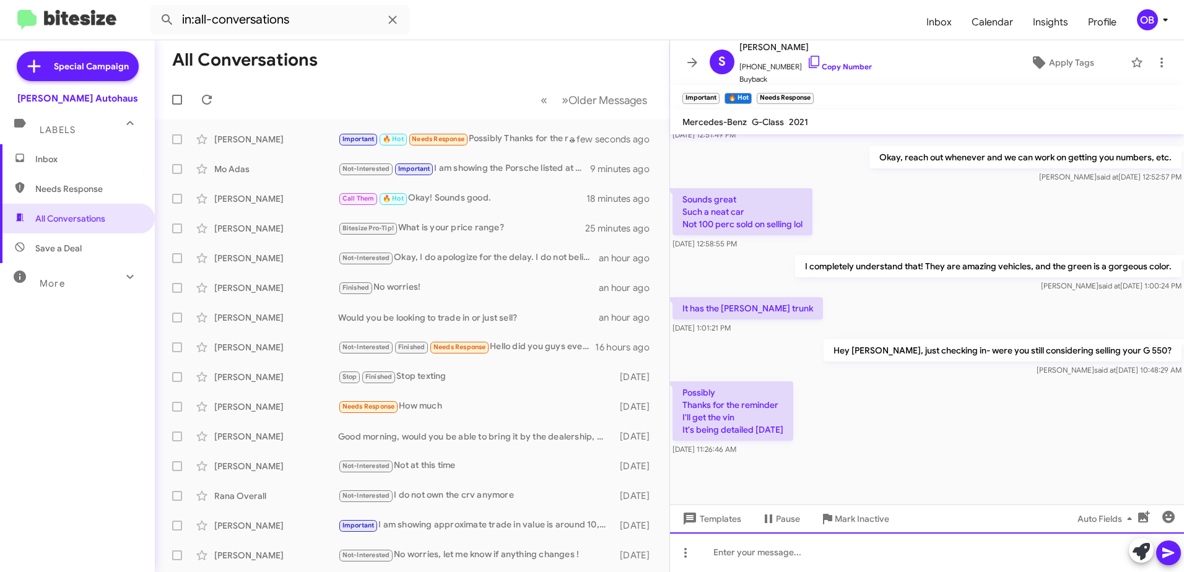
click at [805, 551] on div at bounding box center [927, 553] width 514 height 40
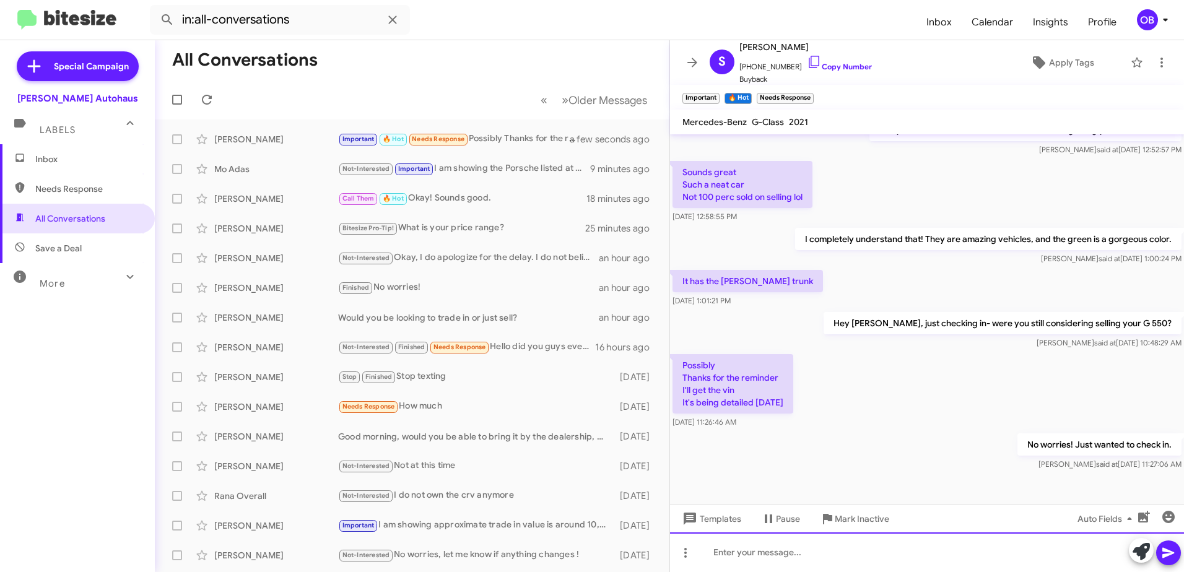
scroll to position [551, 0]
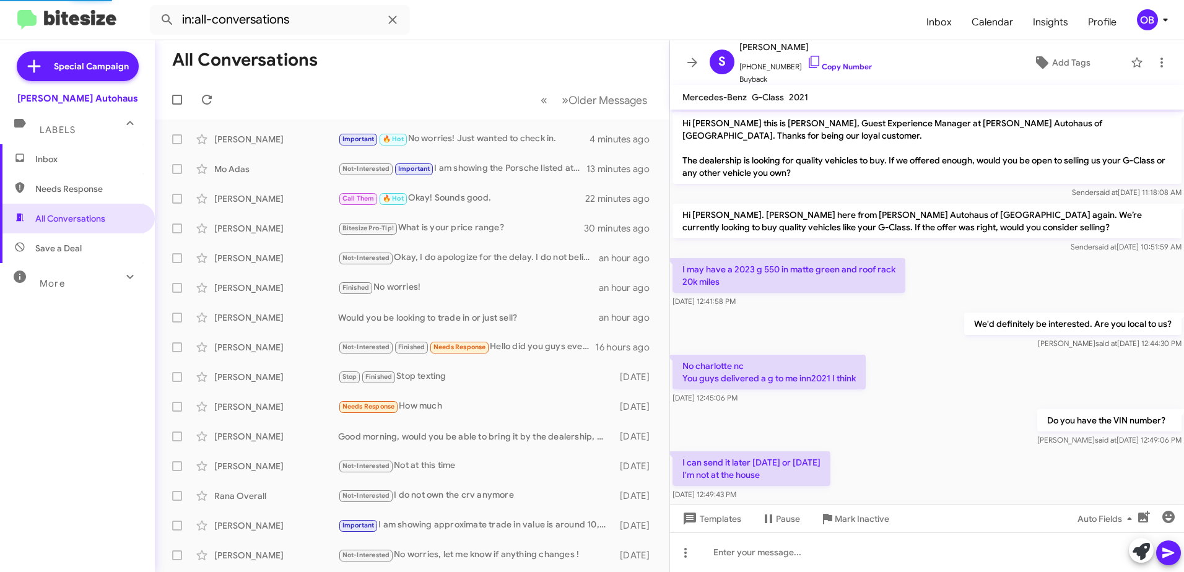
scroll to position [526, 0]
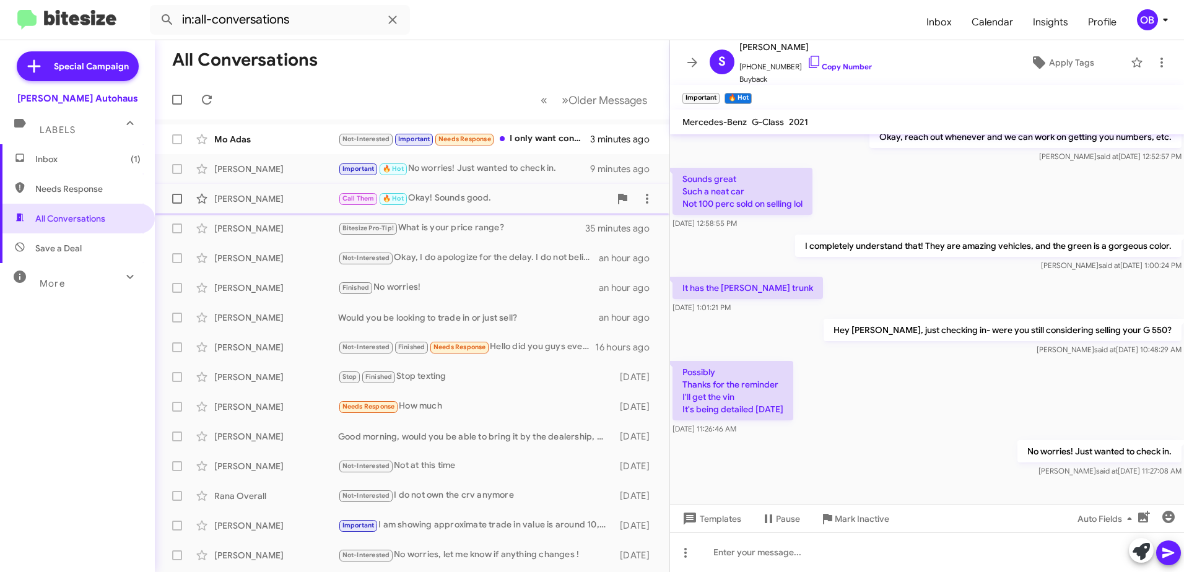
click at [469, 185] on span "[PERSON_NAME] Call Them 🔥 Hot Okay! Sounds good. 27 minutes ago" at bounding box center [412, 199] width 515 height 30
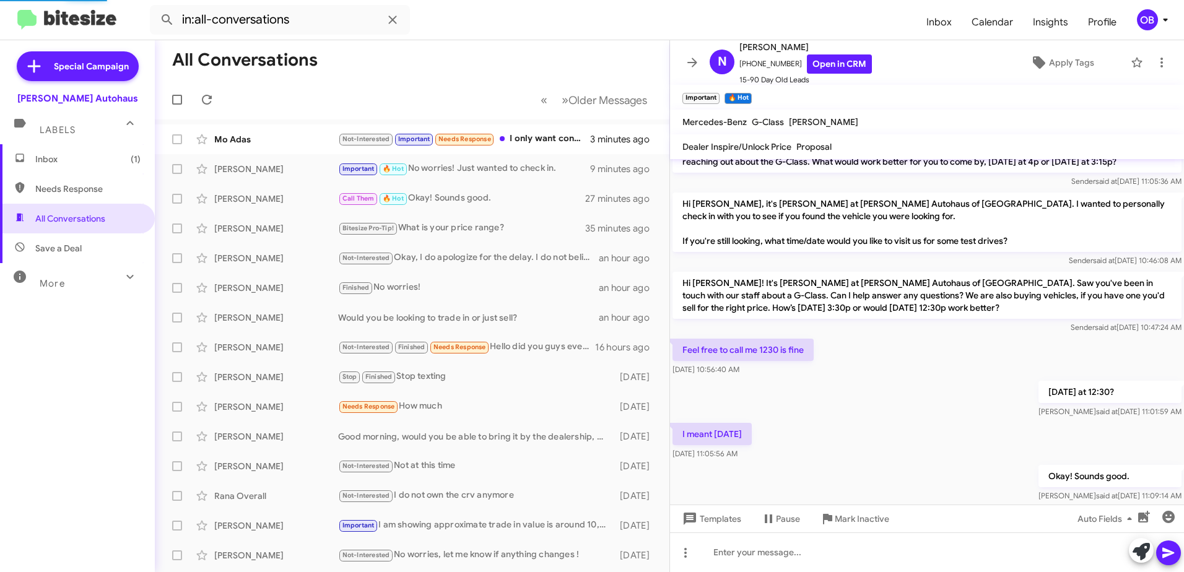
scroll to position [103, 0]
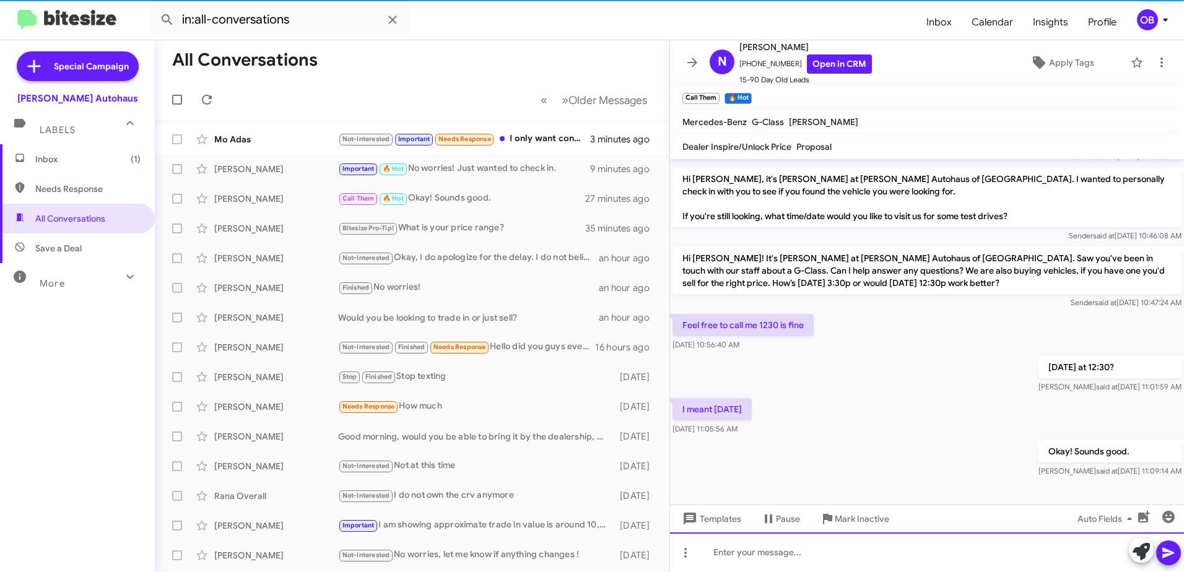
click at [731, 544] on div at bounding box center [927, 553] width 514 height 40
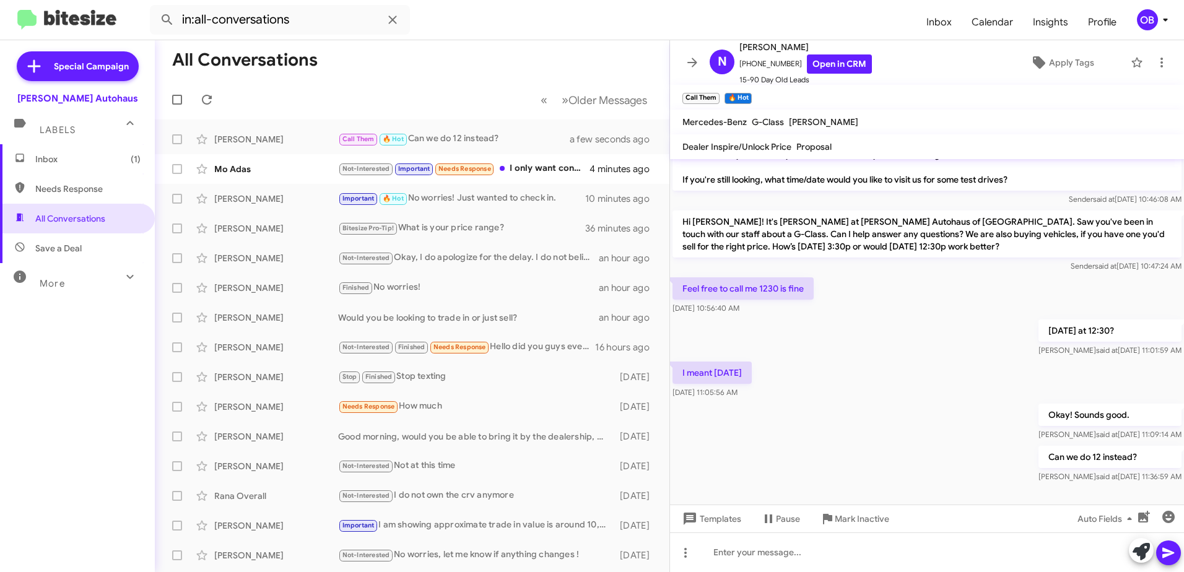
scroll to position [148, 0]
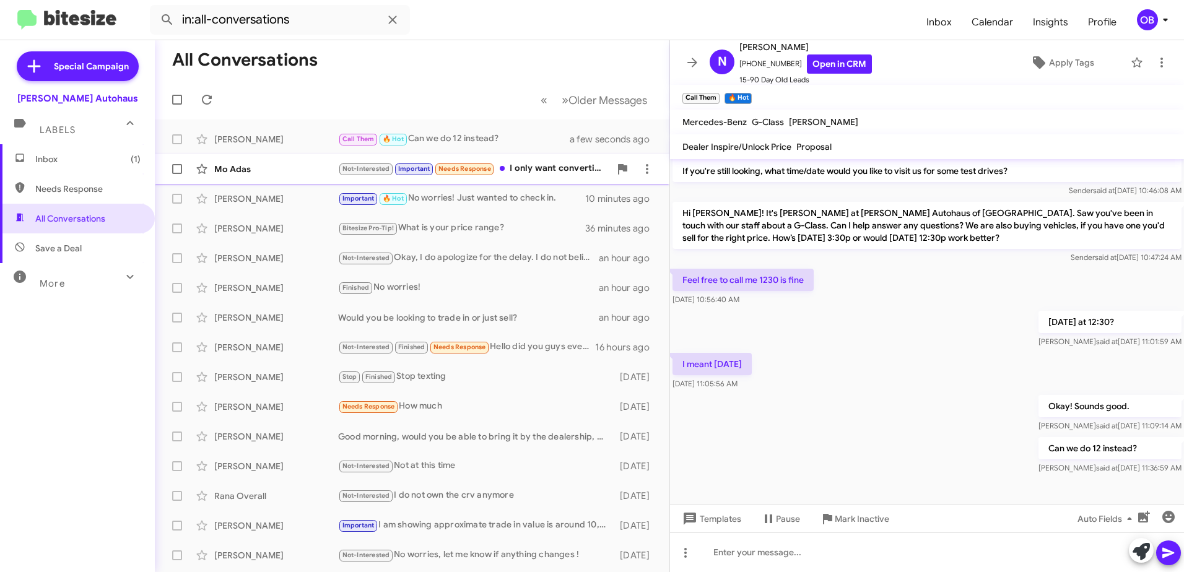
click at [511, 175] on div "Not-Interested Important Needs Response I only want convertible MB SL 63 or Por…" at bounding box center [474, 169] width 272 height 14
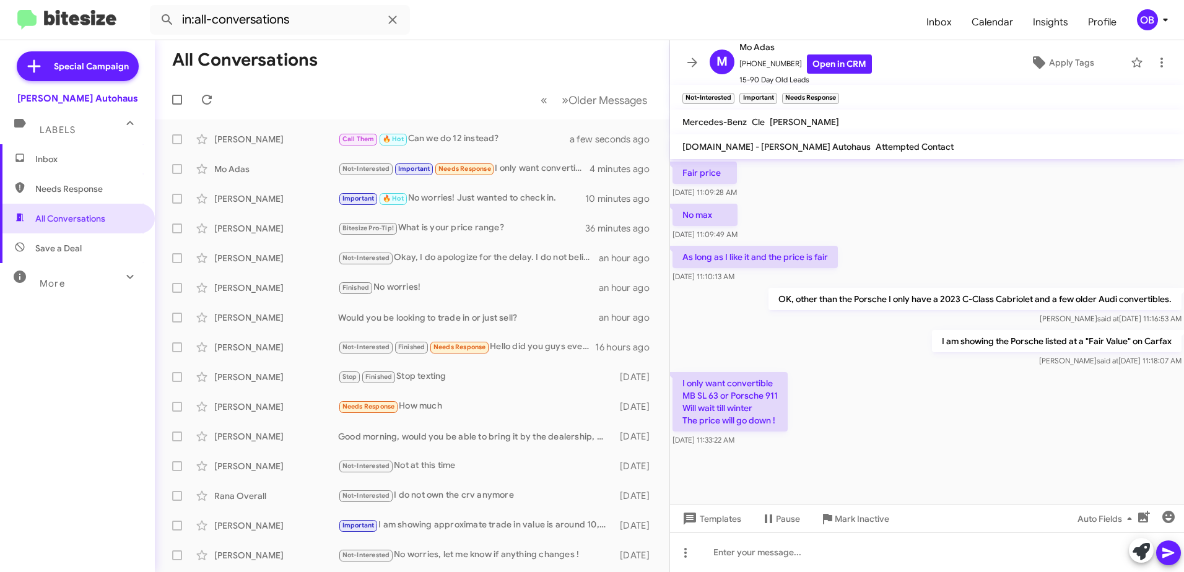
scroll to position [560, 0]
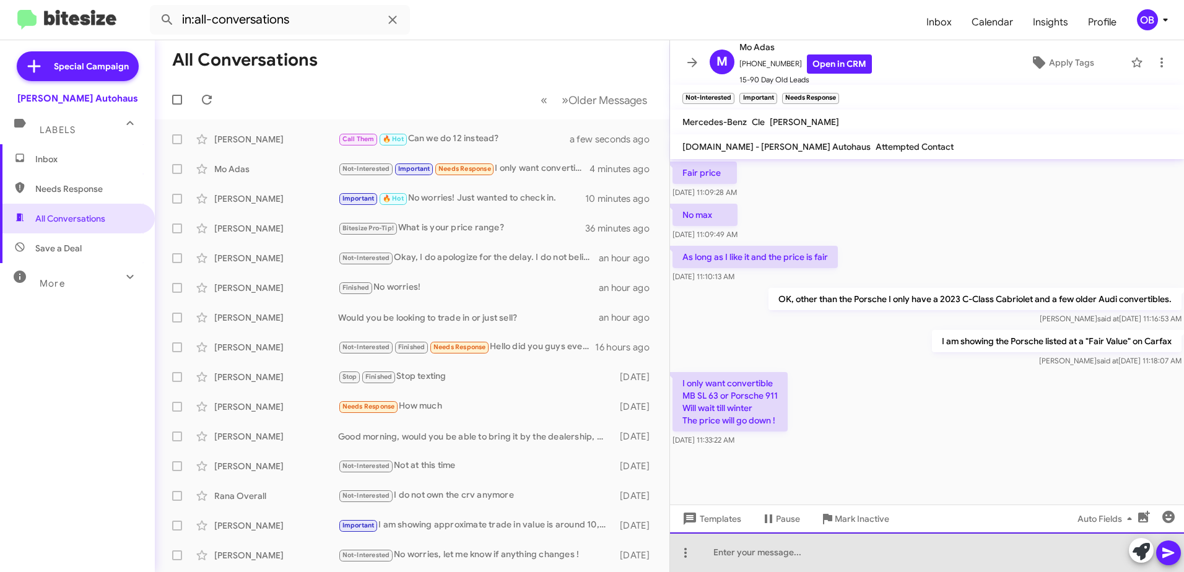
click at [806, 554] on div at bounding box center [927, 553] width 514 height 40
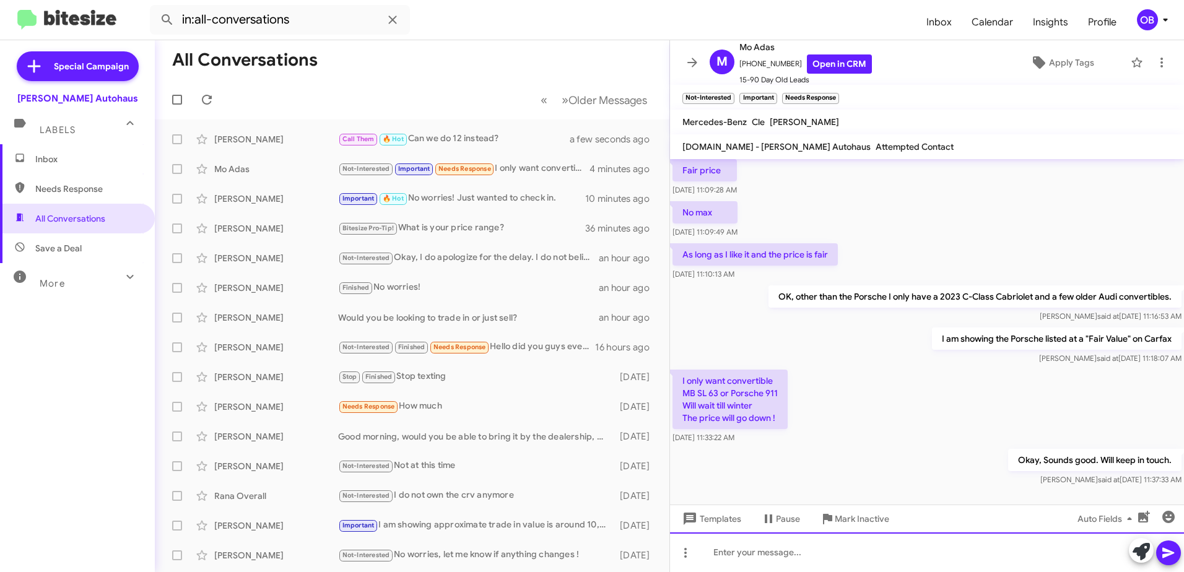
scroll to position [606, 0]
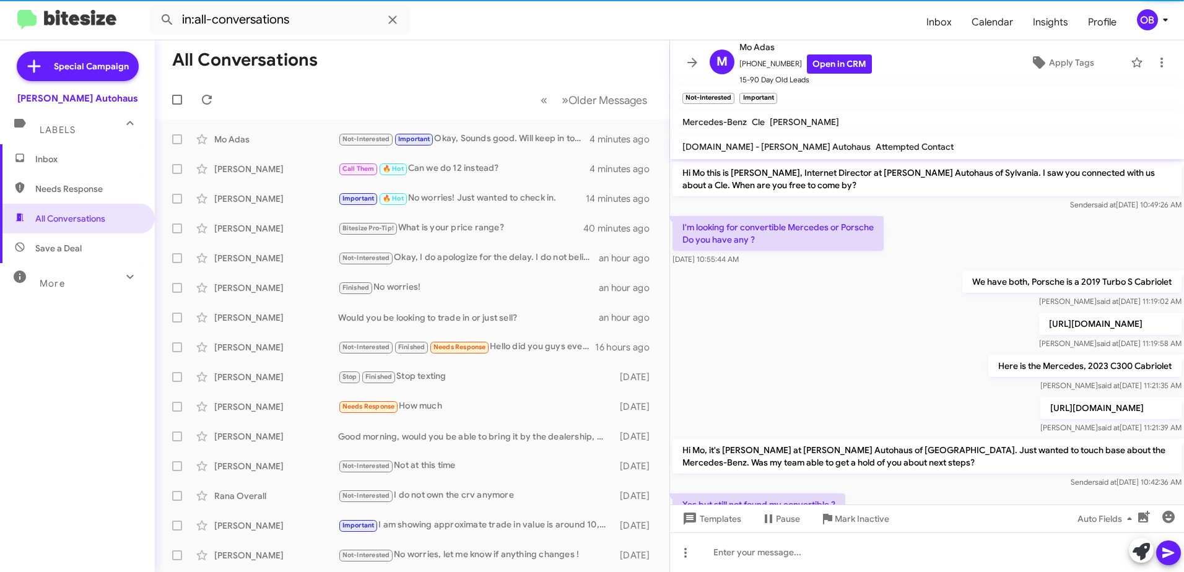
scroll to position [581, 0]
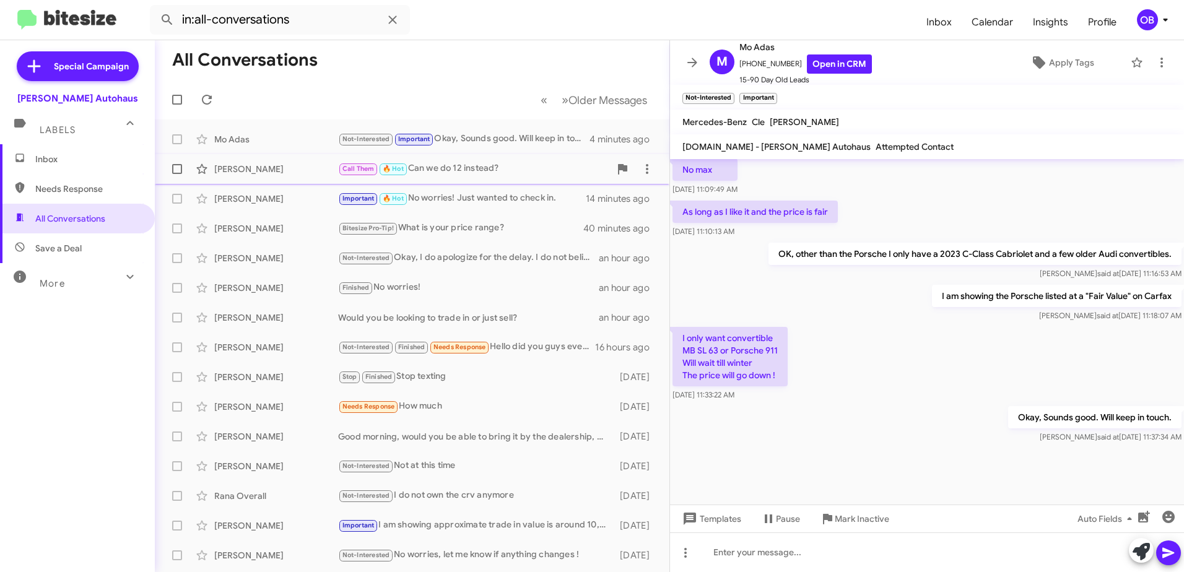
click at [462, 165] on div "Call Them 🔥 Hot Can we do 12 instead?" at bounding box center [474, 169] width 272 height 14
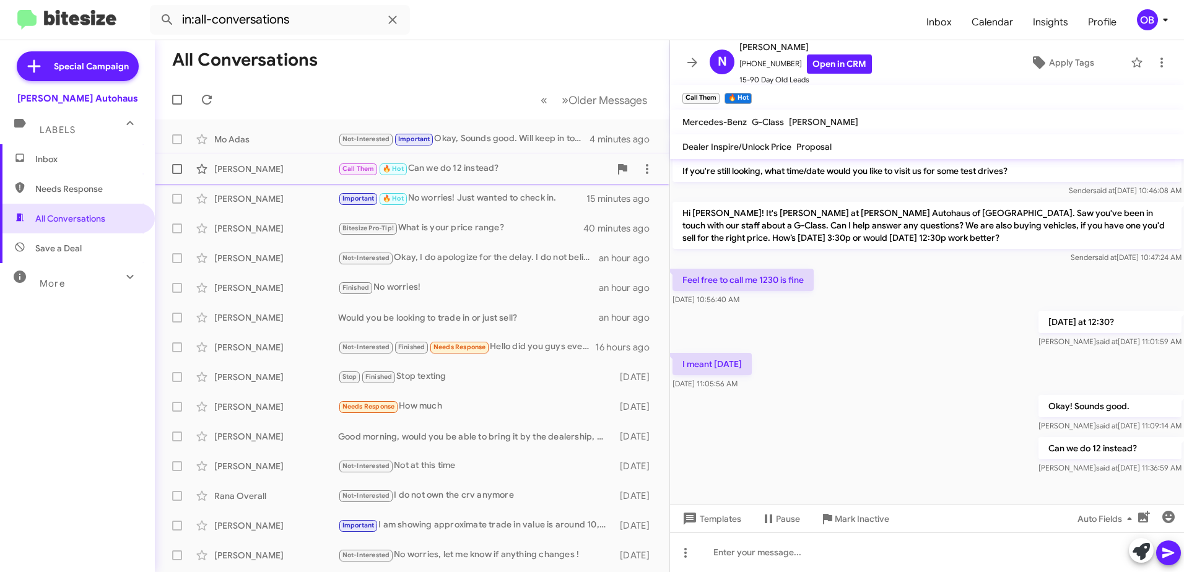
click at [444, 172] on div "Call Them 🔥 Hot Can we do 12 instead?" at bounding box center [474, 169] width 272 height 14
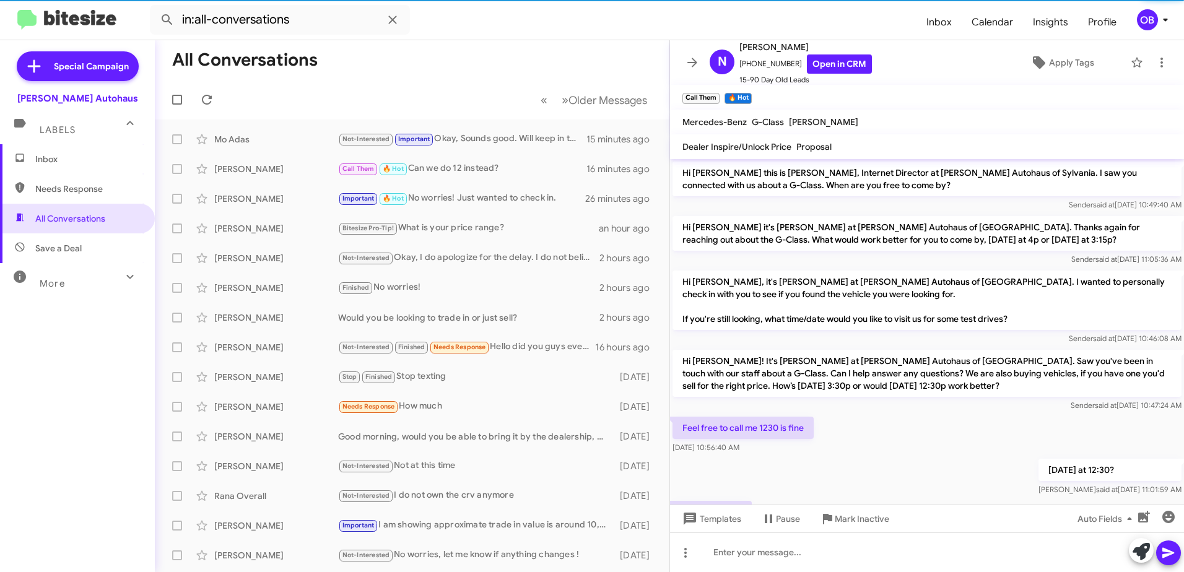
scroll to position [123, 0]
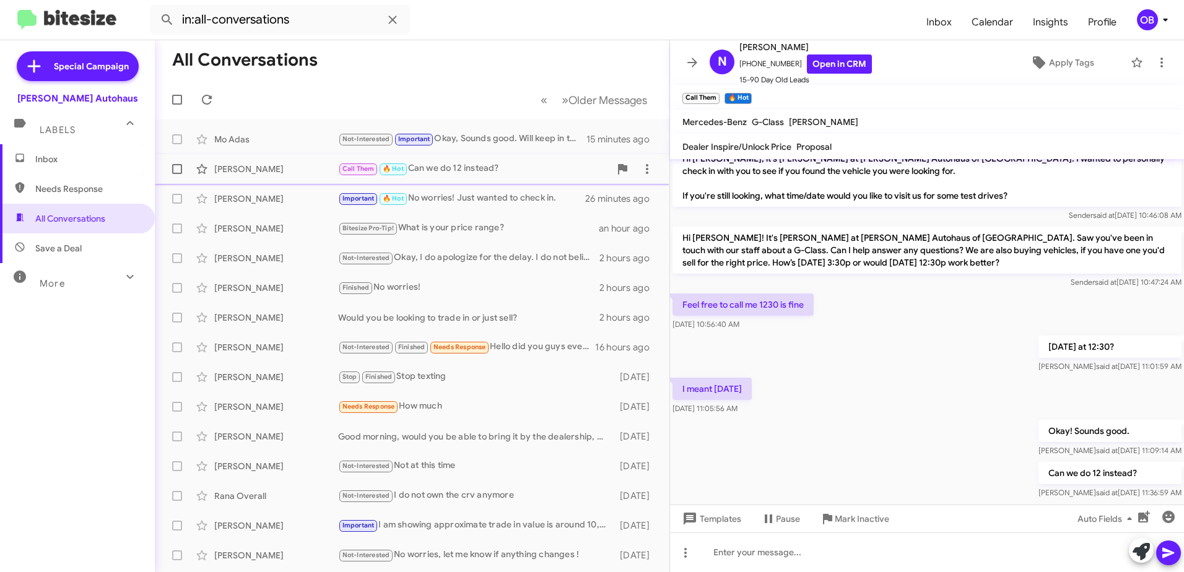
click at [476, 168] on div "Call Them 🔥 Hot Can we do 12 instead?" at bounding box center [474, 169] width 272 height 14
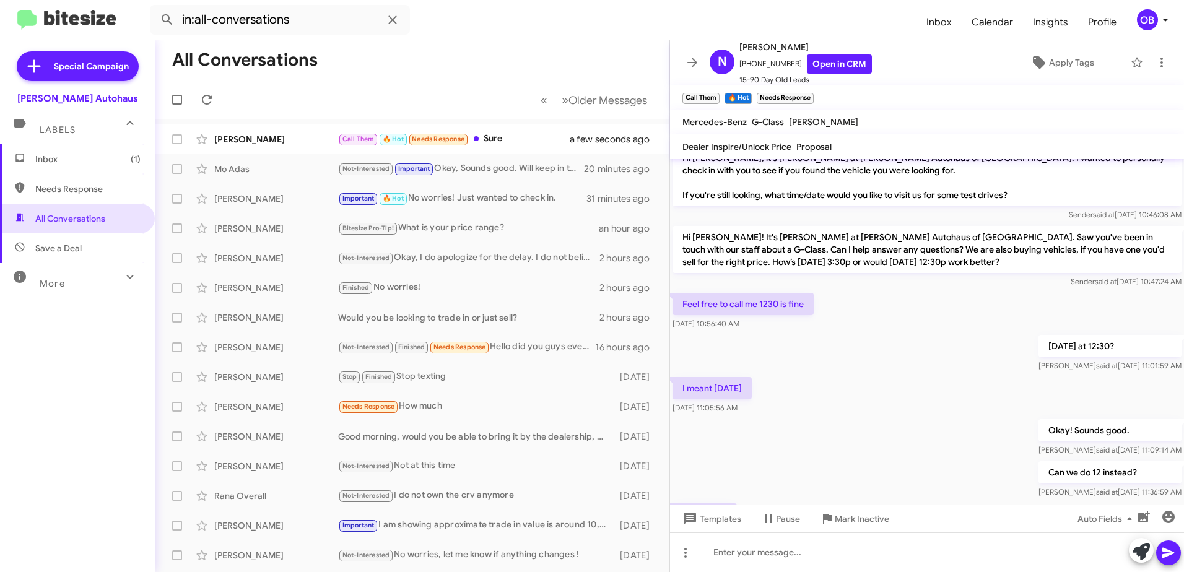
scroll to position [193, 0]
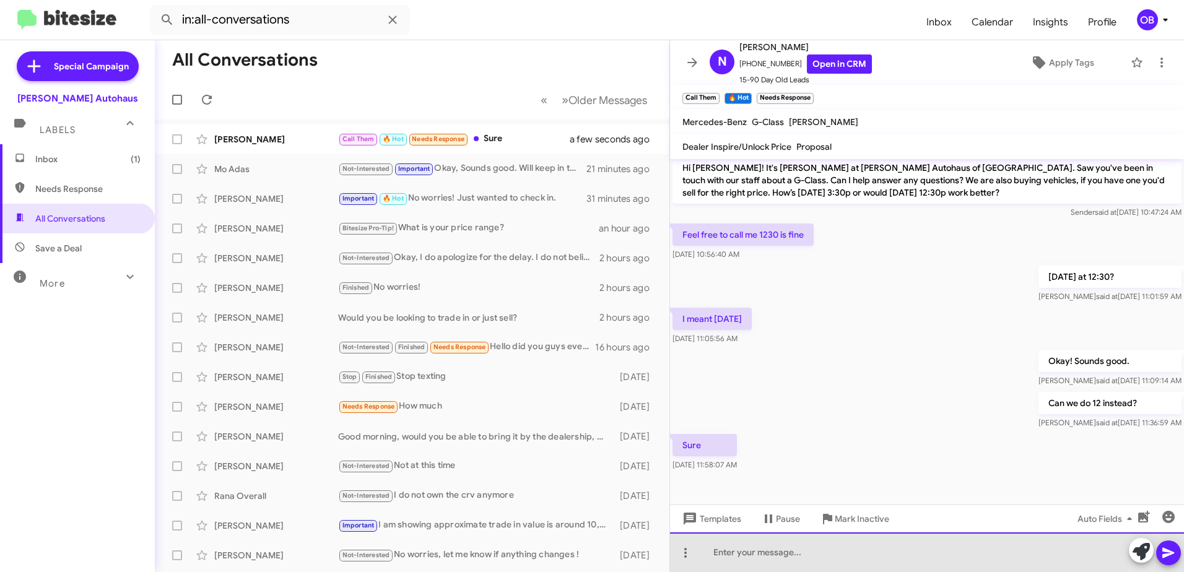
click at [778, 554] on div at bounding box center [927, 553] width 514 height 40
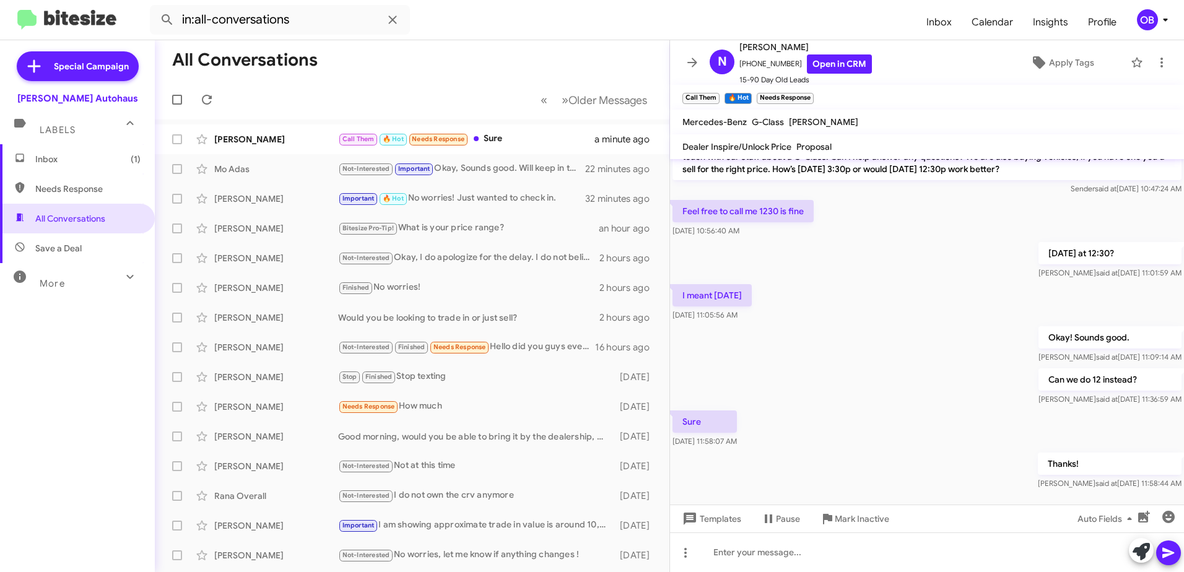
scroll to position [238, 0]
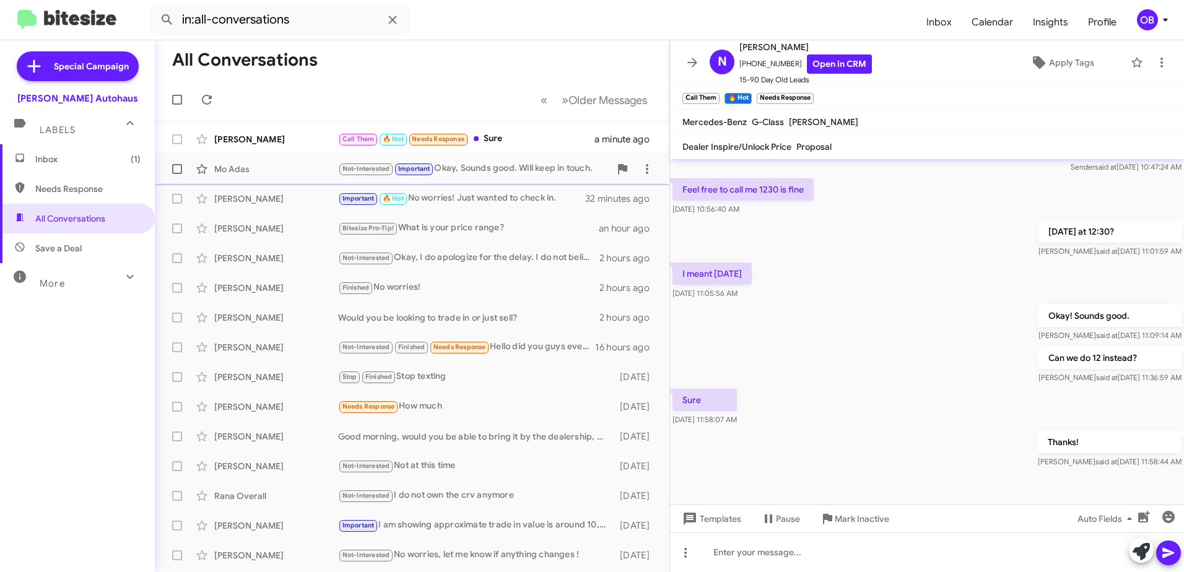
click at [518, 168] on div "Not-Interested Important Okay, Sounds good. Will keep in touch." at bounding box center [474, 169] width 272 height 14
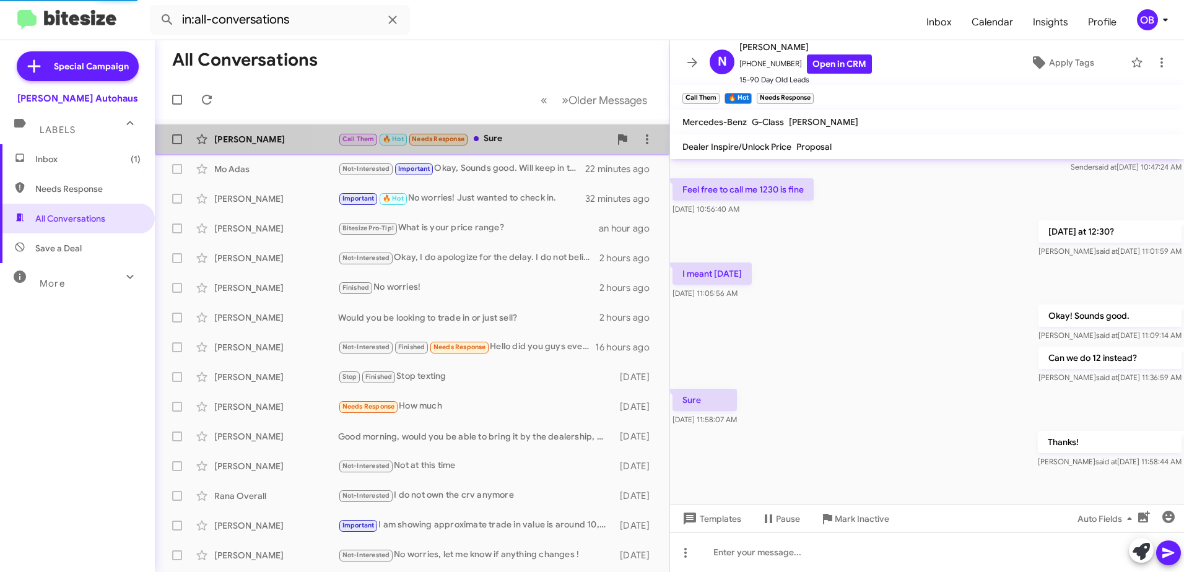
click at [517, 147] on div "Nadia Berry Call Them 🔥 Hot Needs Response Sure a minute ago" at bounding box center [412, 139] width 495 height 25
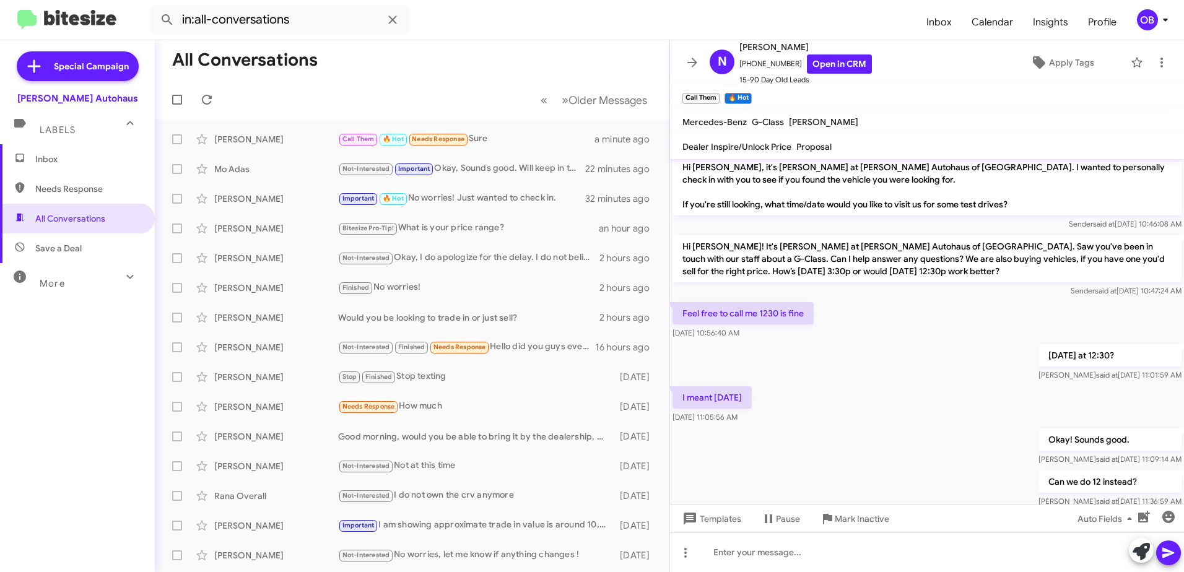
scroll to position [53, 0]
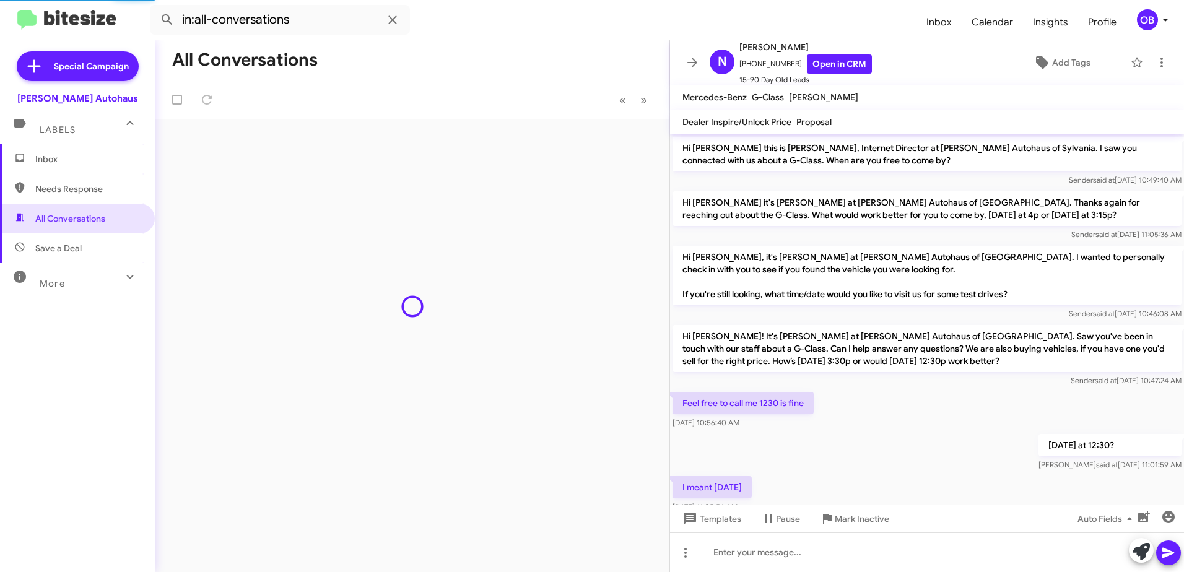
scroll to position [214, 0]
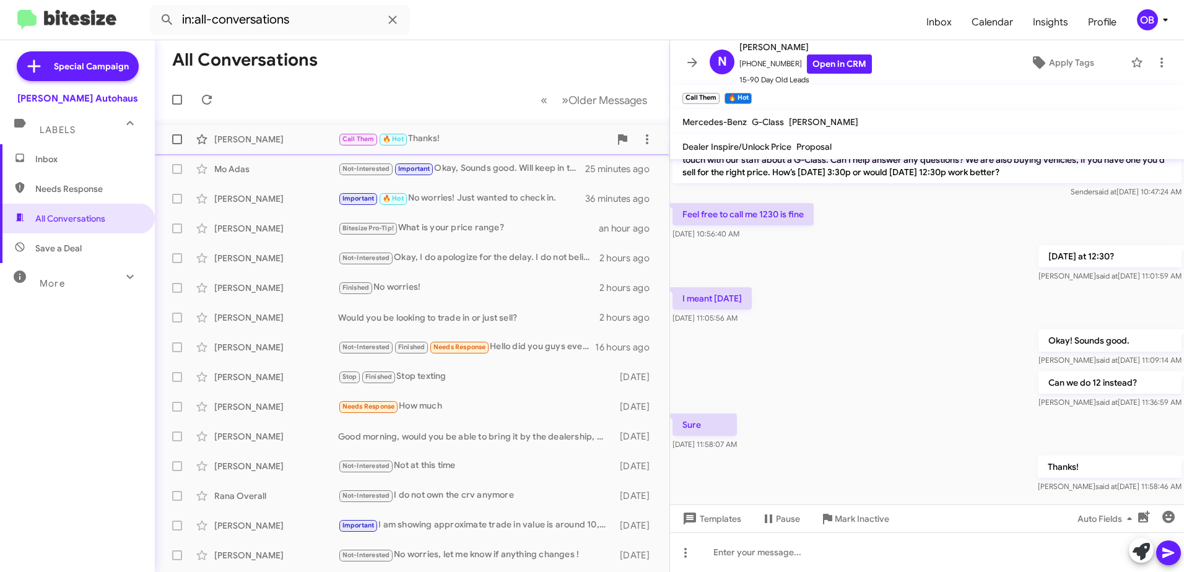
click at [477, 137] on div "Call Them 🔥 Hot Thanks!" at bounding box center [474, 139] width 272 height 14
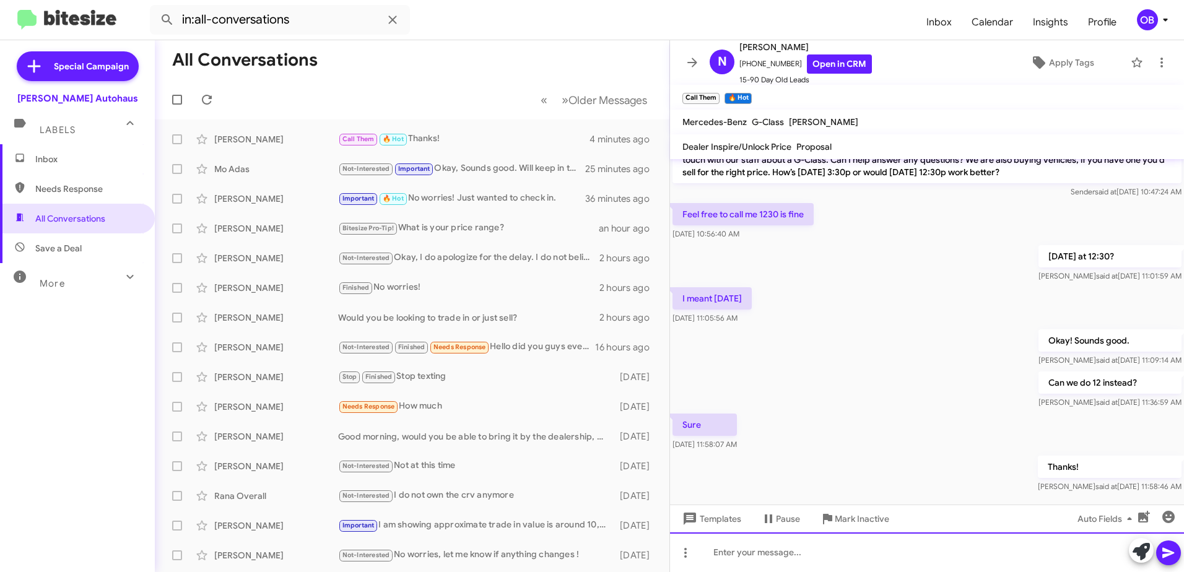
click at [744, 557] on div at bounding box center [927, 553] width 514 height 40
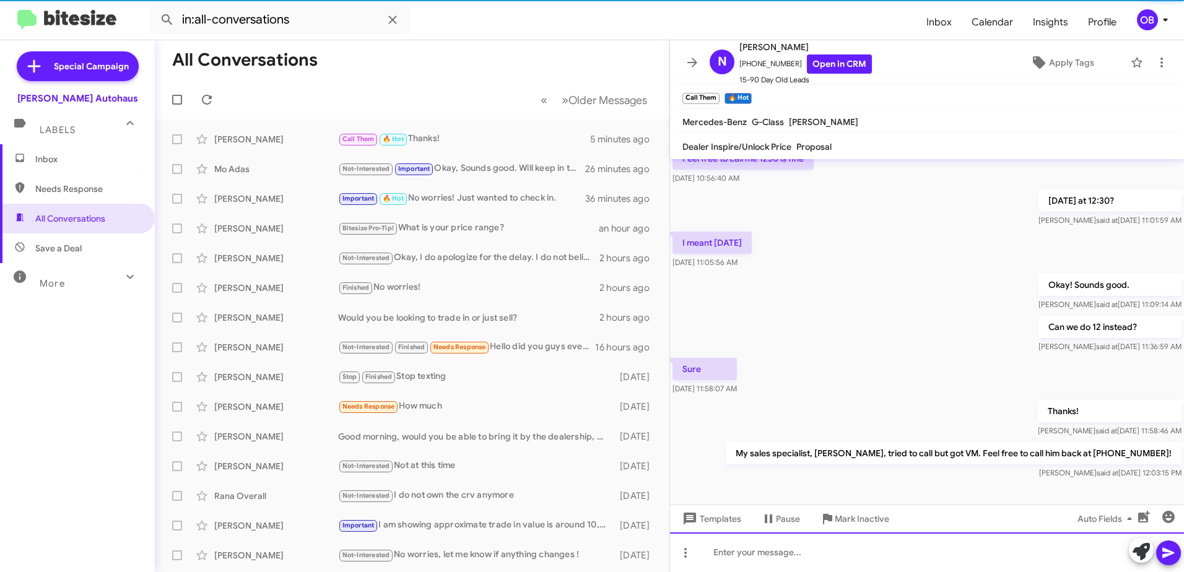
scroll to position [284, 0]
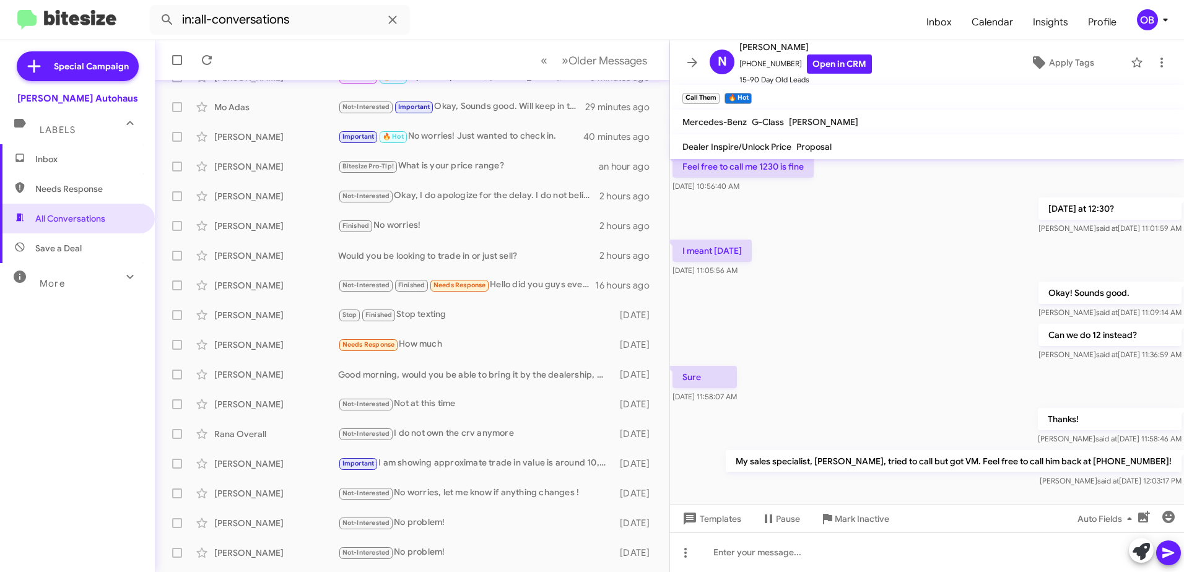
scroll to position [284, 0]
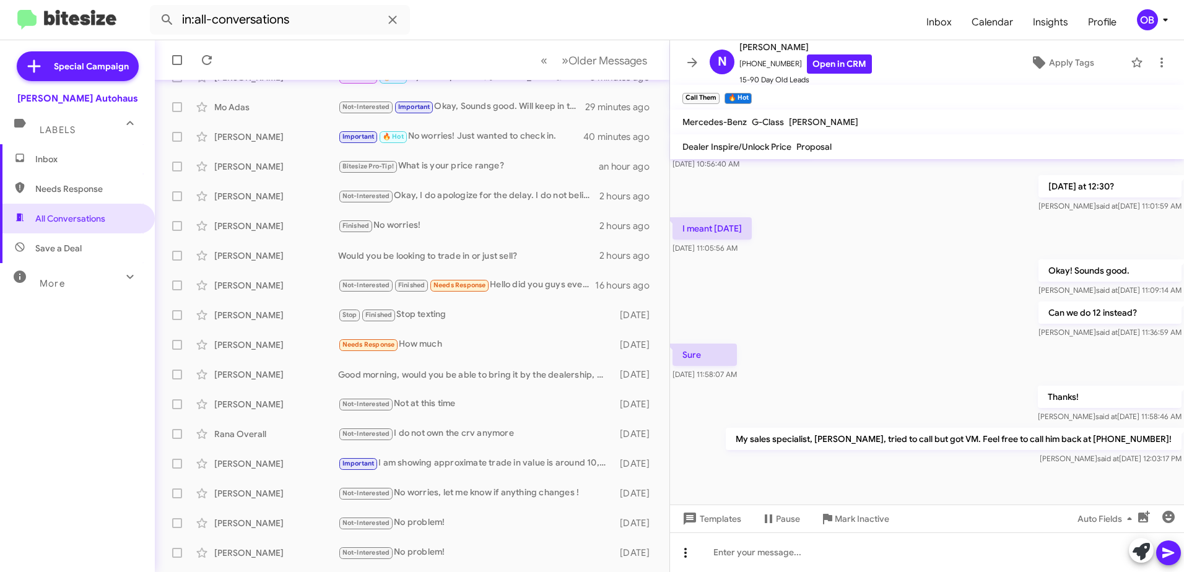
click at [683, 557] on icon at bounding box center [685, 553] width 15 height 15
click at [715, 529] on button "note" at bounding box center [711, 521] width 77 height 30
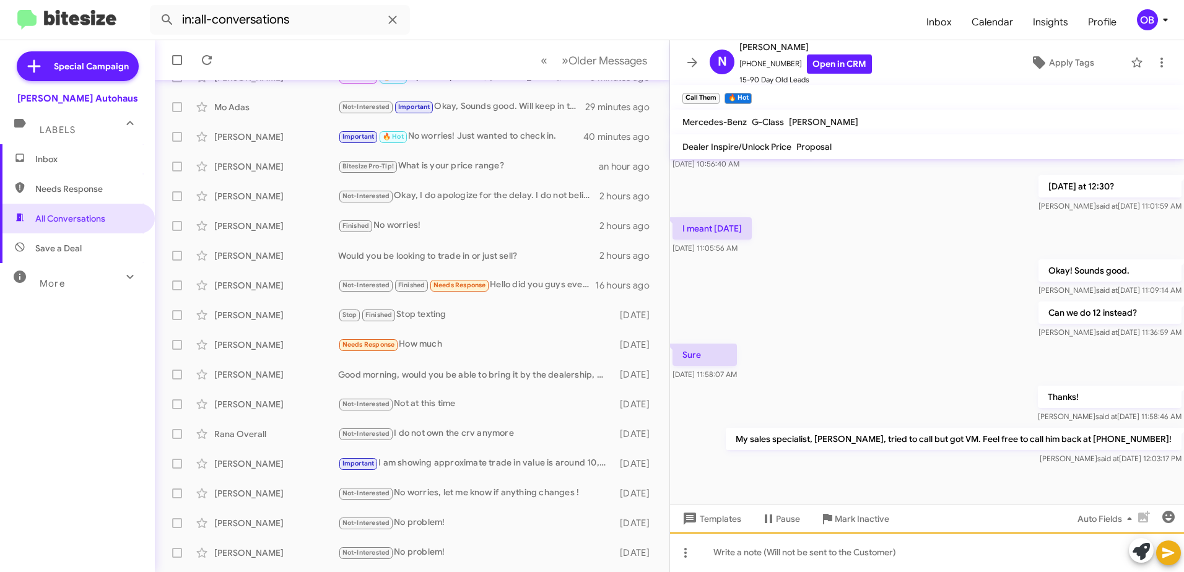
click at [723, 552] on div at bounding box center [927, 553] width 514 height 40
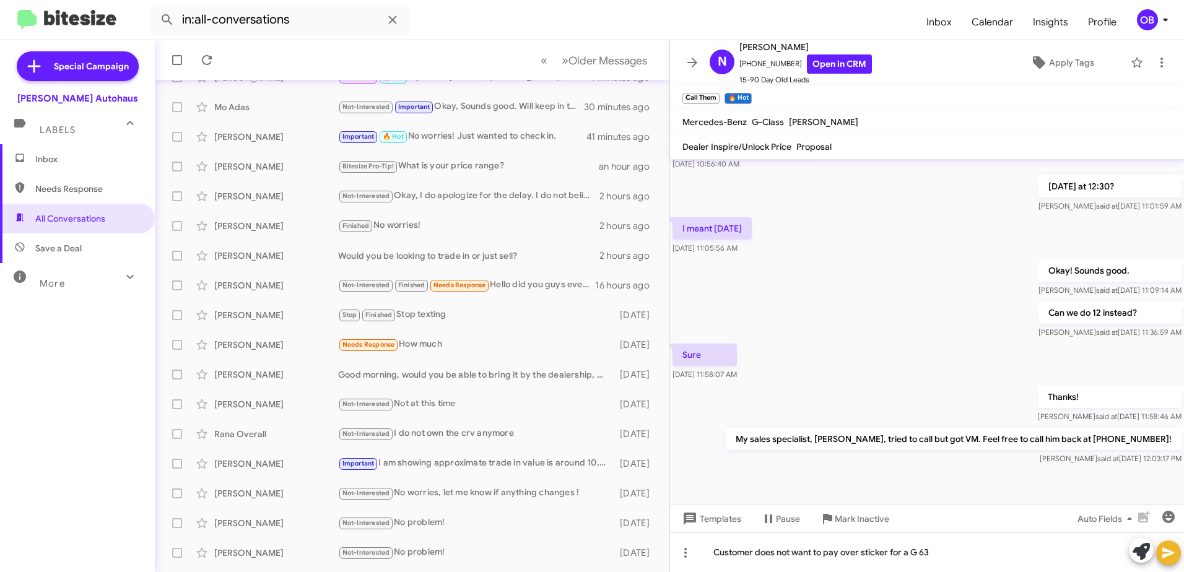
click at [1175, 557] on icon at bounding box center [1168, 553] width 15 height 15
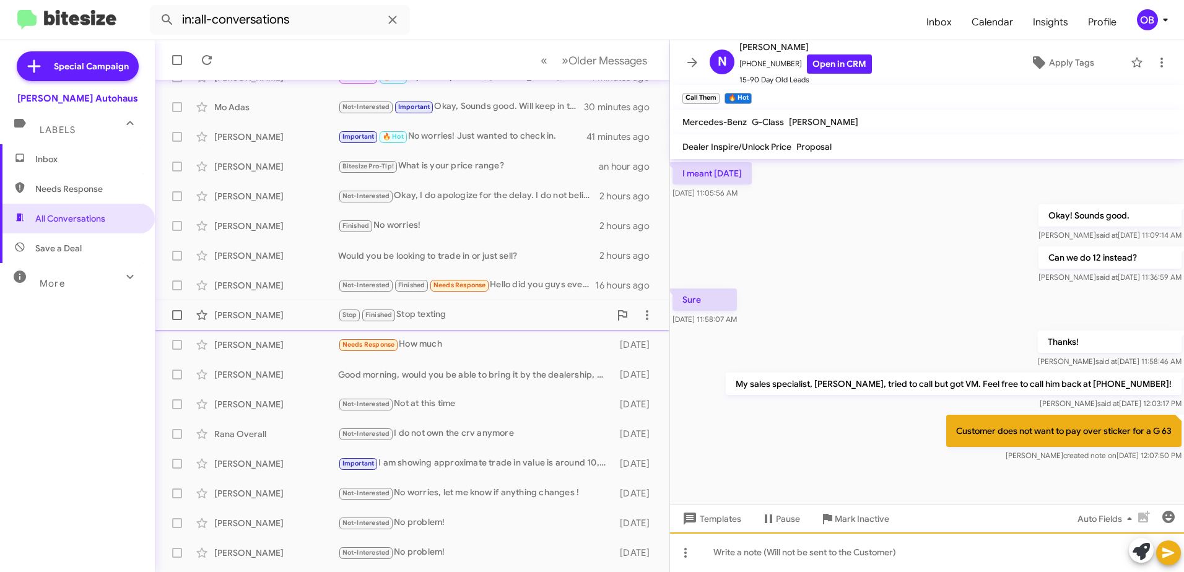
scroll to position [0, 0]
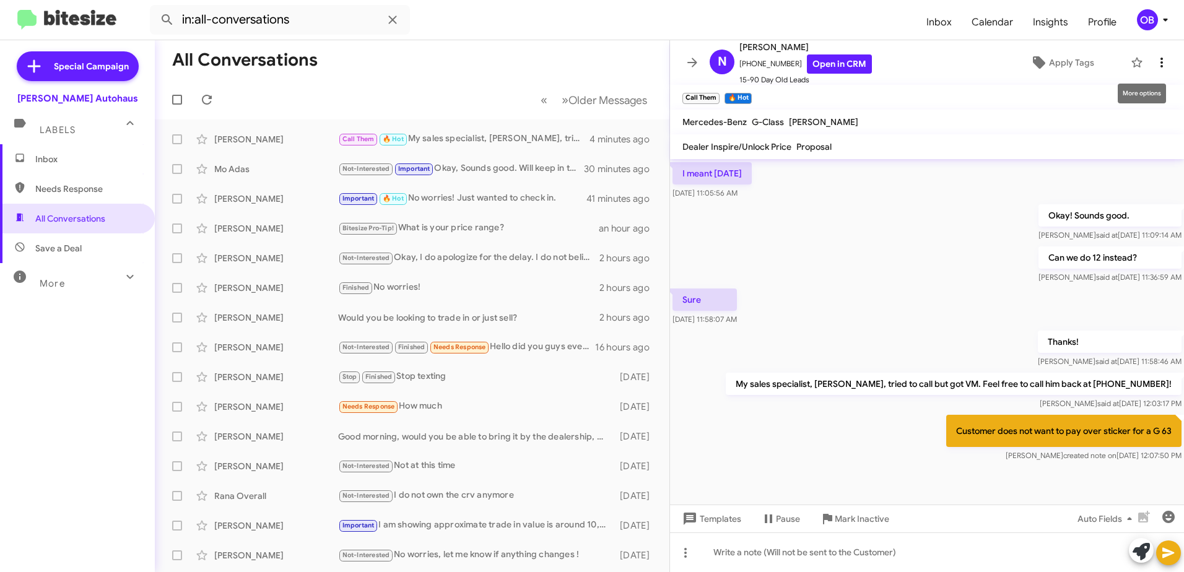
click at [1155, 61] on icon at bounding box center [1161, 62] width 15 height 15
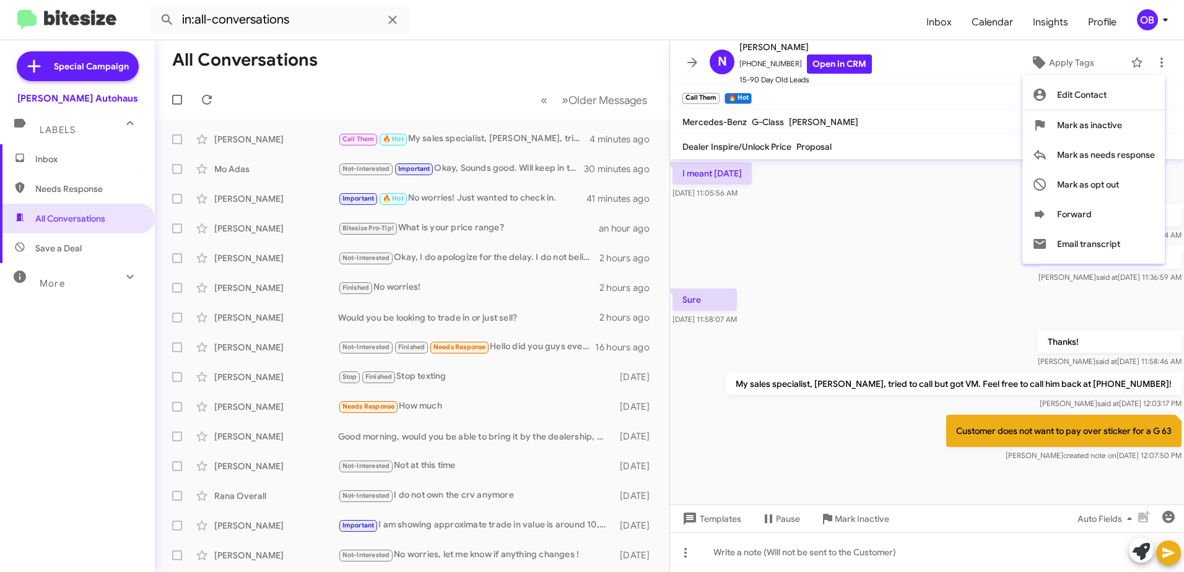
click at [892, 37] on div at bounding box center [592, 286] width 1184 height 572
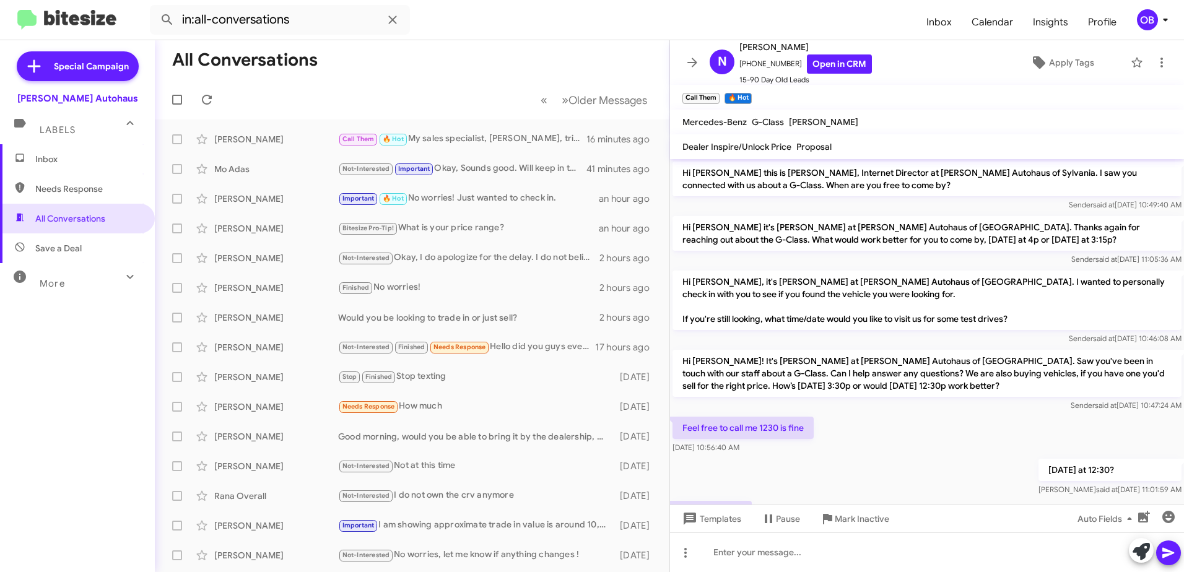
scroll to position [264, 0]
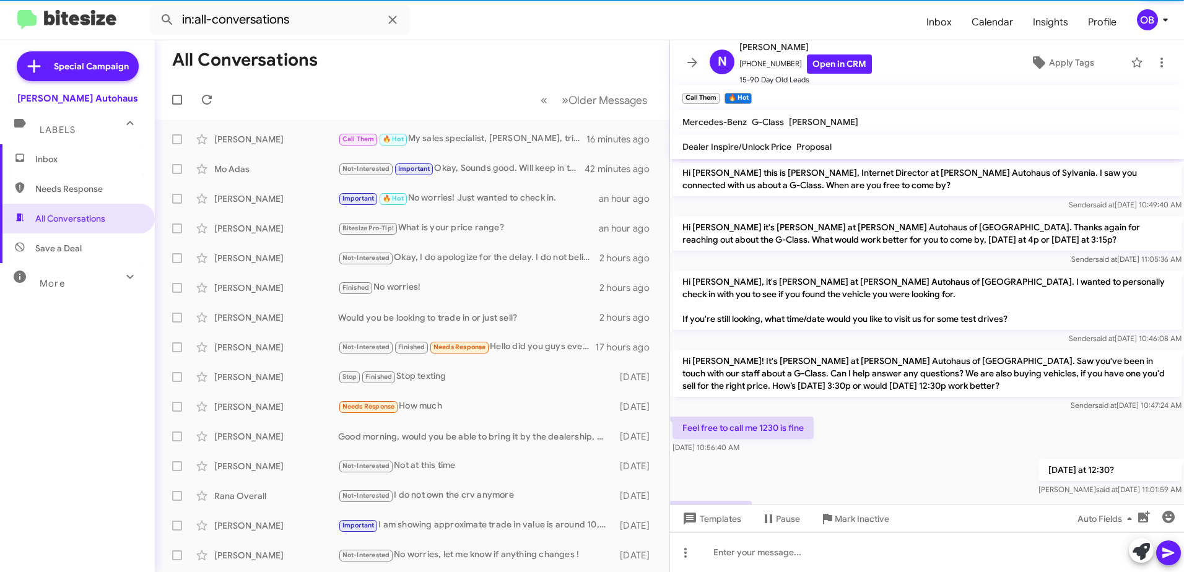
scroll to position [314, 0]
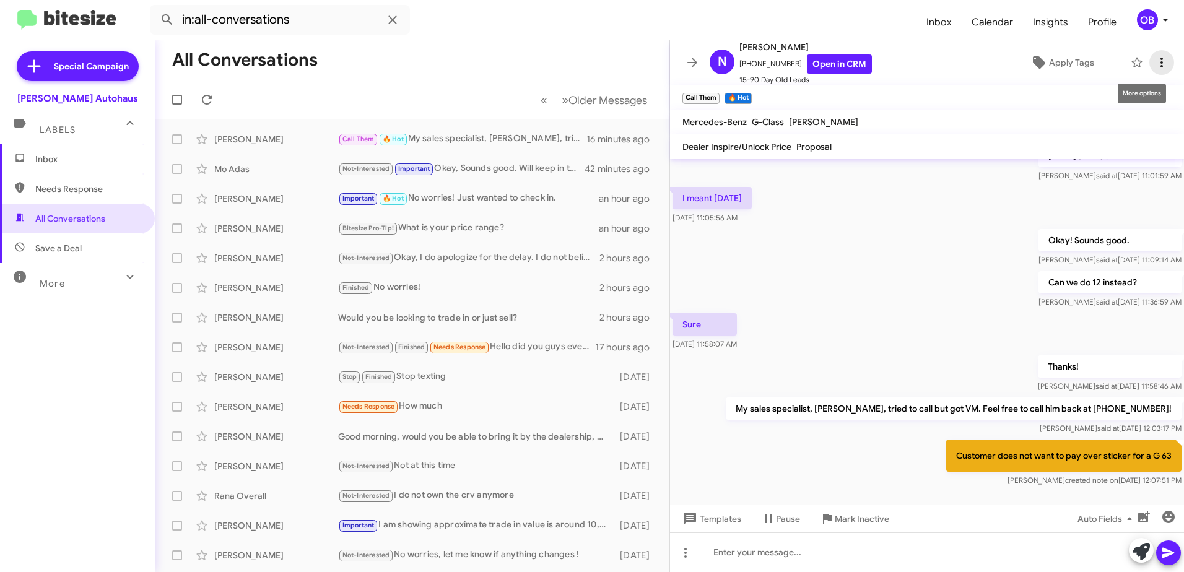
click at [1155, 58] on icon at bounding box center [1161, 62] width 15 height 15
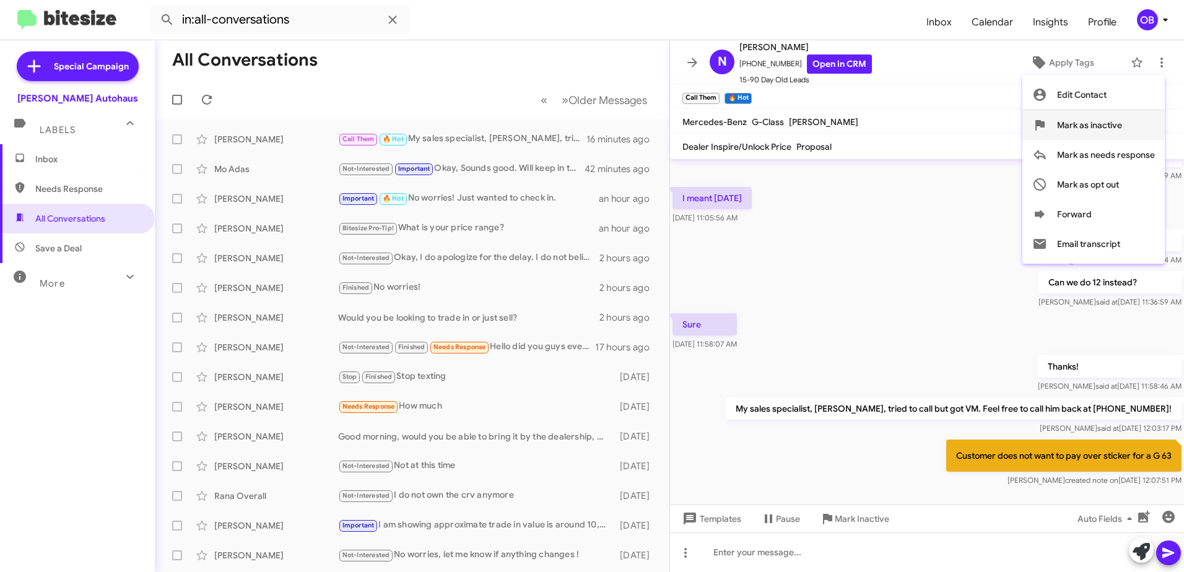
click at [1132, 128] on button "Mark as inactive" at bounding box center [1093, 125] width 142 height 30
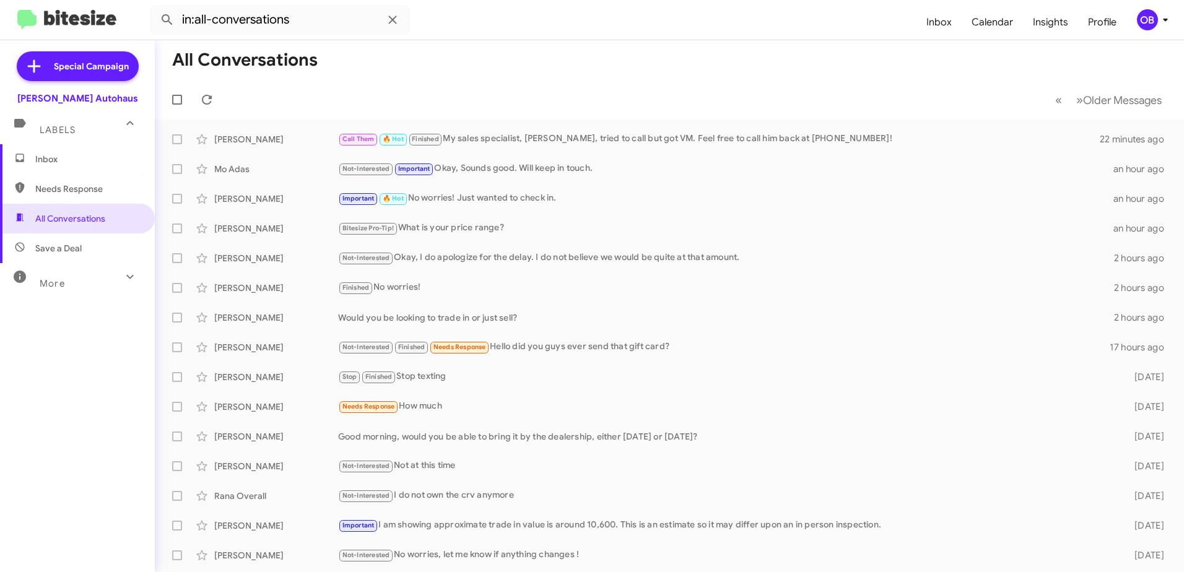
click at [52, 16] on img at bounding box center [66, 20] width 99 height 20
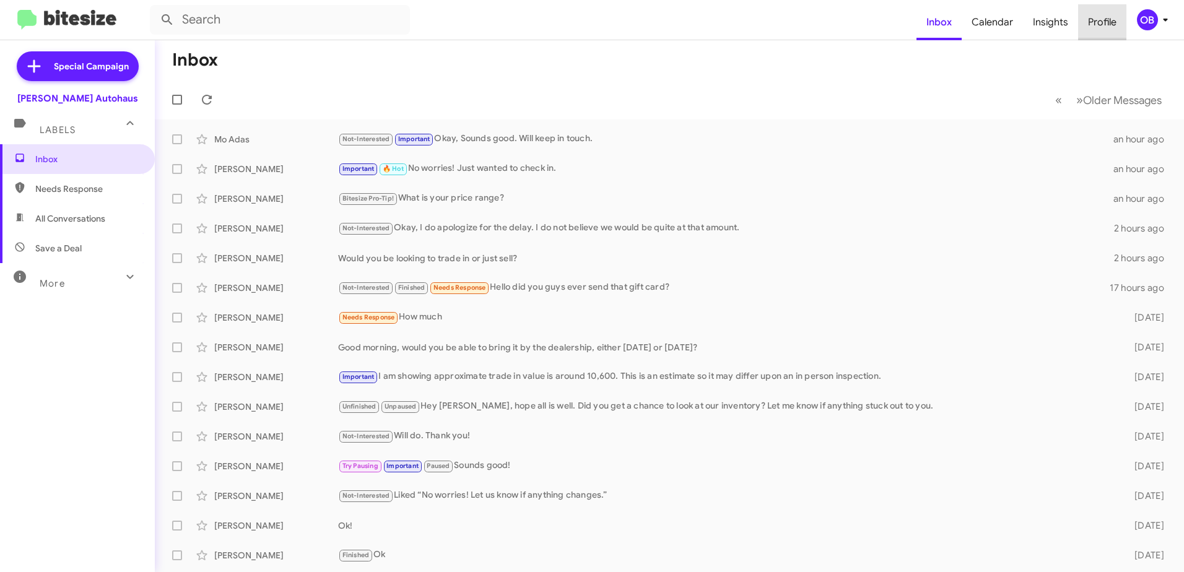
click at [1092, 22] on span "Profile" at bounding box center [1102, 22] width 48 height 36
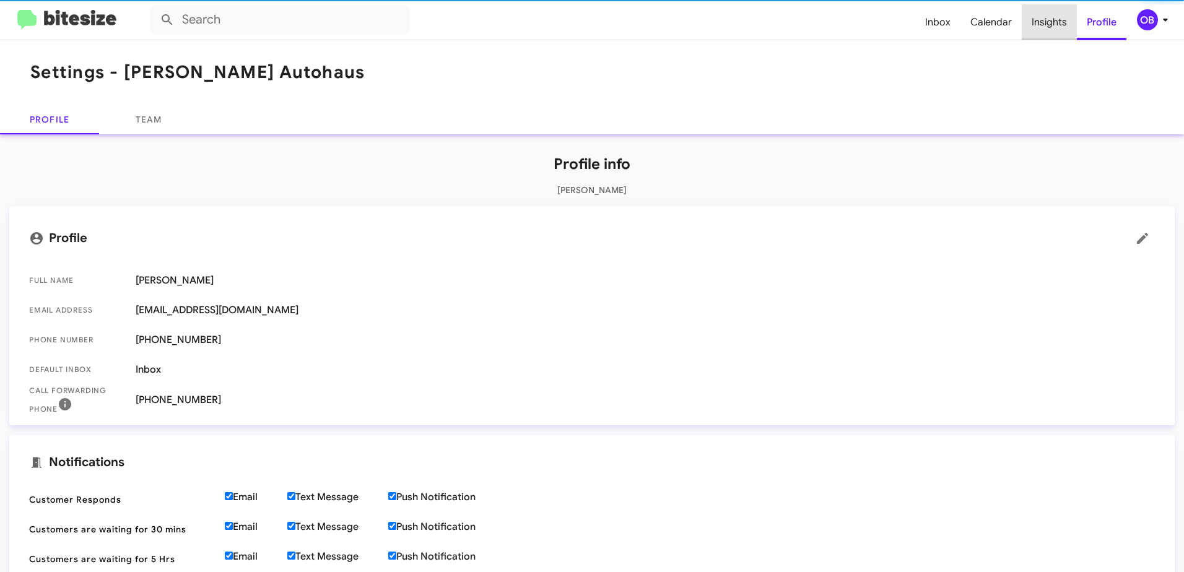
click at [1055, 23] on span "Insights" at bounding box center [1049, 22] width 55 height 36
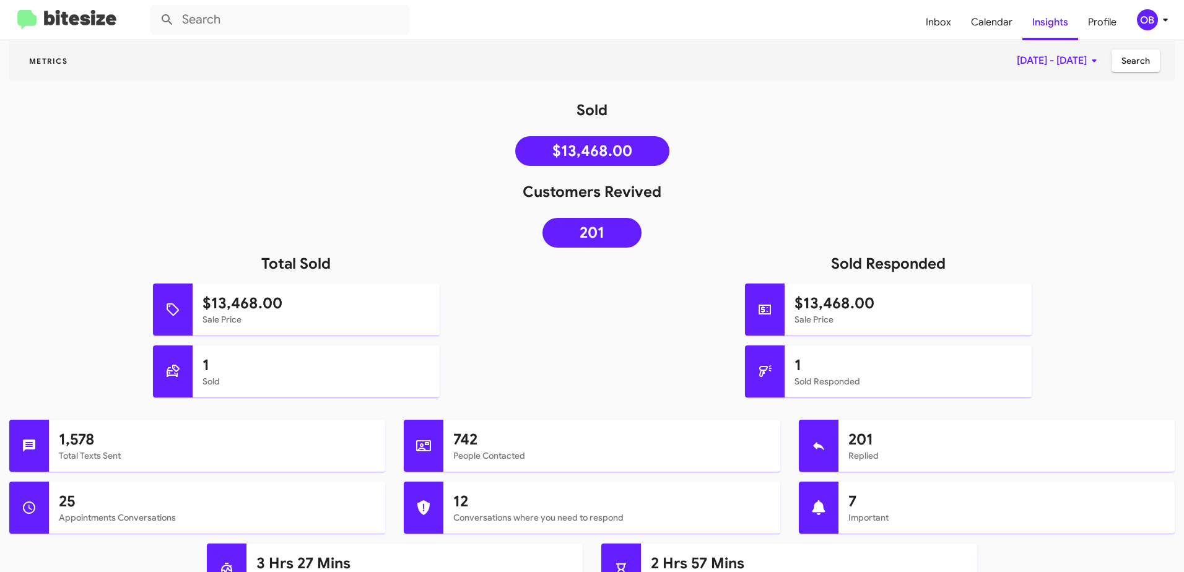
scroll to position [102, 0]
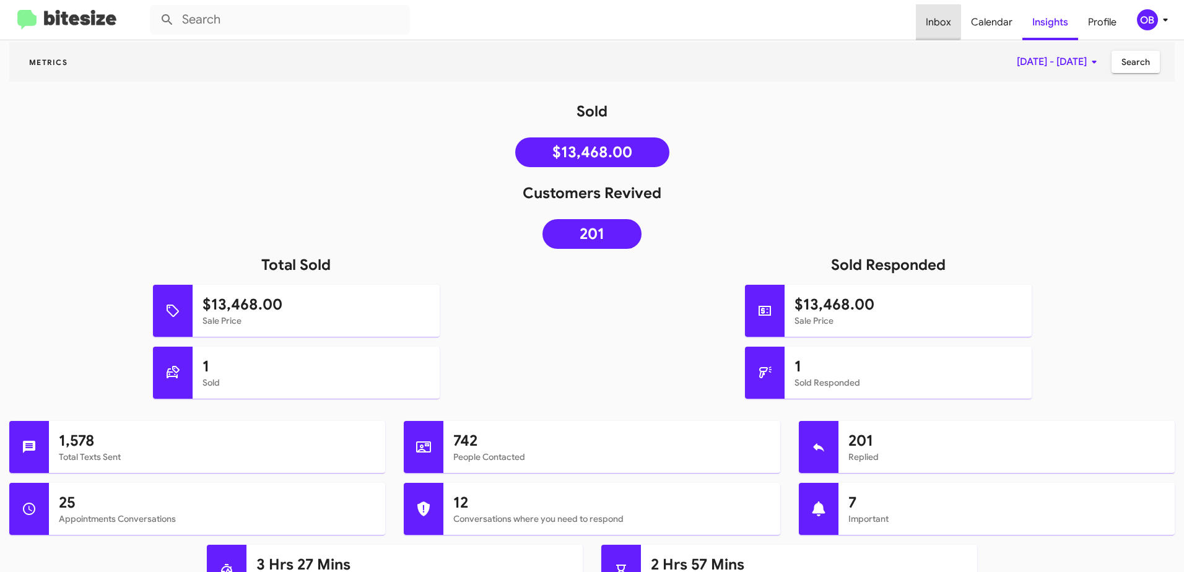
click at [939, 22] on span "Inbox" at bounding box center [938, 22] width 45 height 36
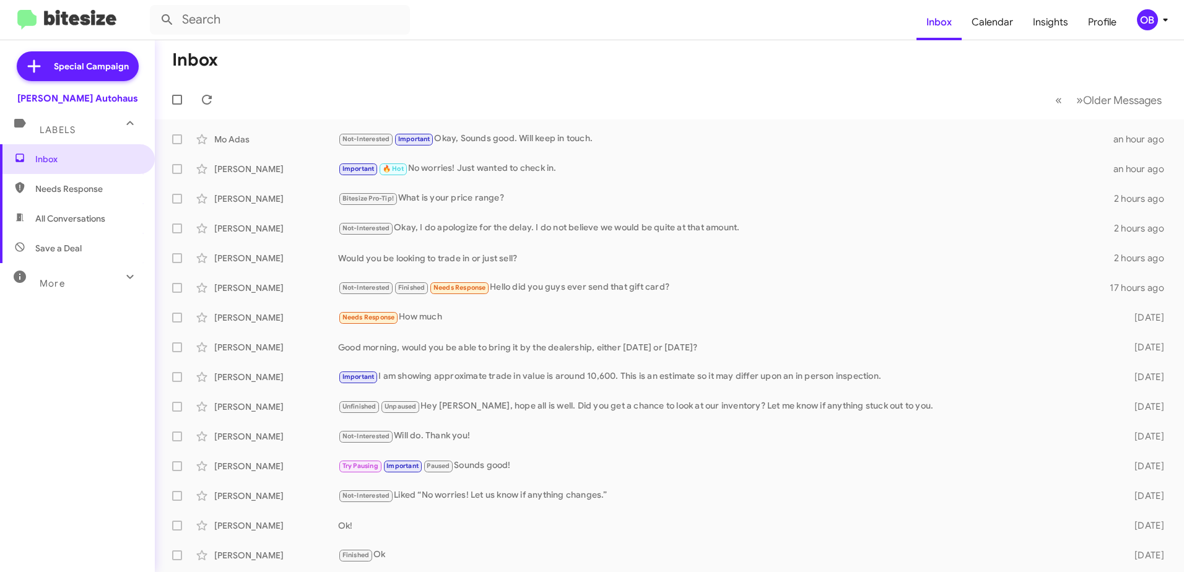
click at [87, 224] on span "All Conversations" at bounding box center [70, 218] width 70 height 12
type input "in:all-conversations"
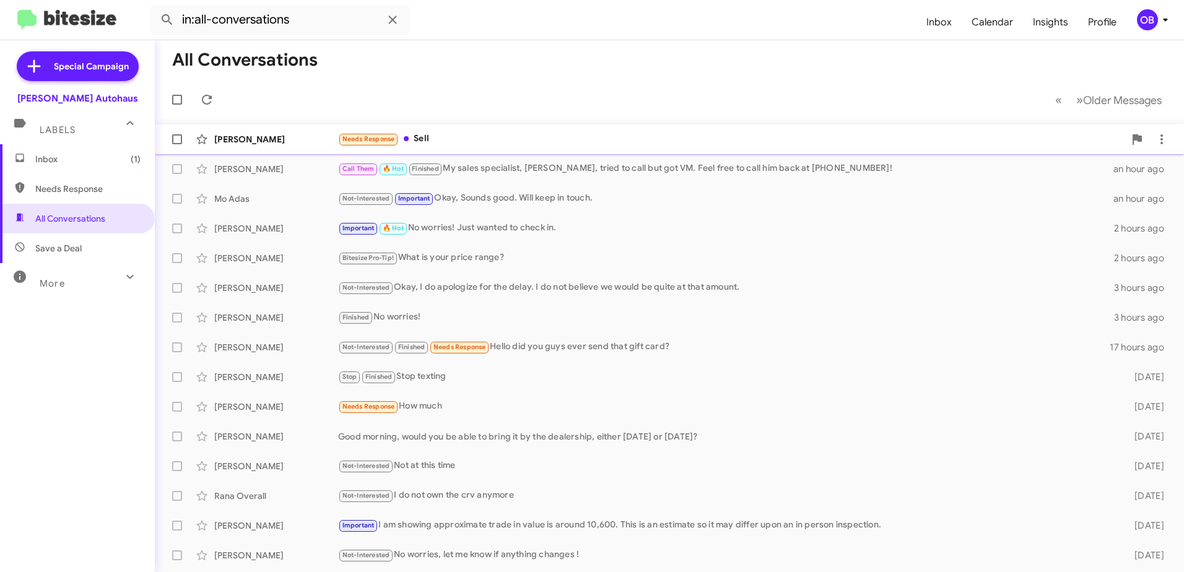
click at [467, 140] on div "Needs Response Sell" at bounding box center [731, 139] width 786 height 14
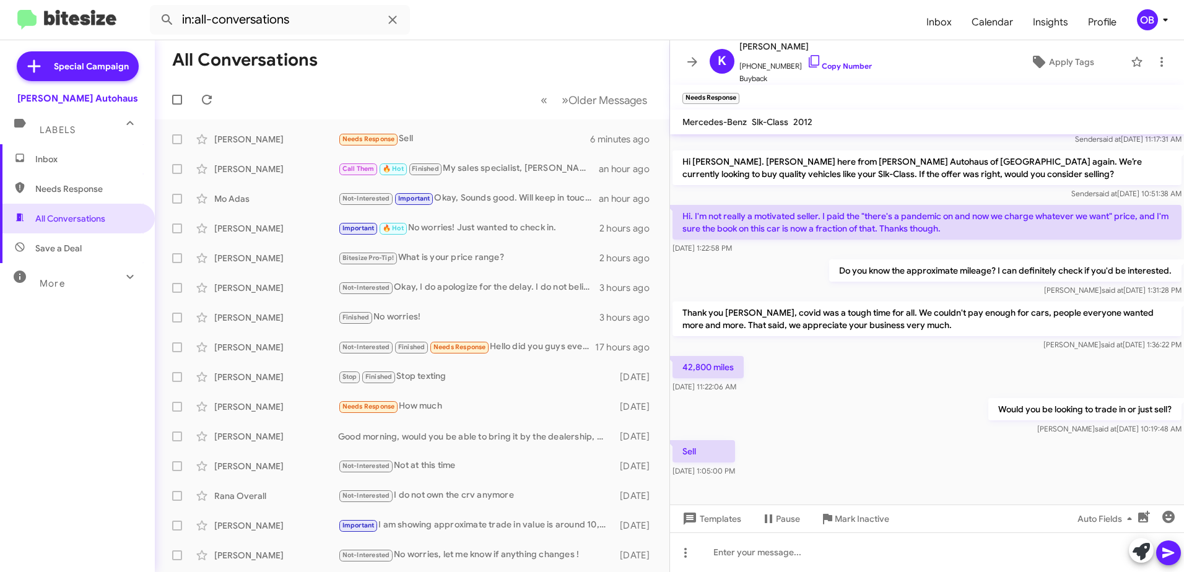
scroll to position [78, 0]
